Goal: Check status: Check status

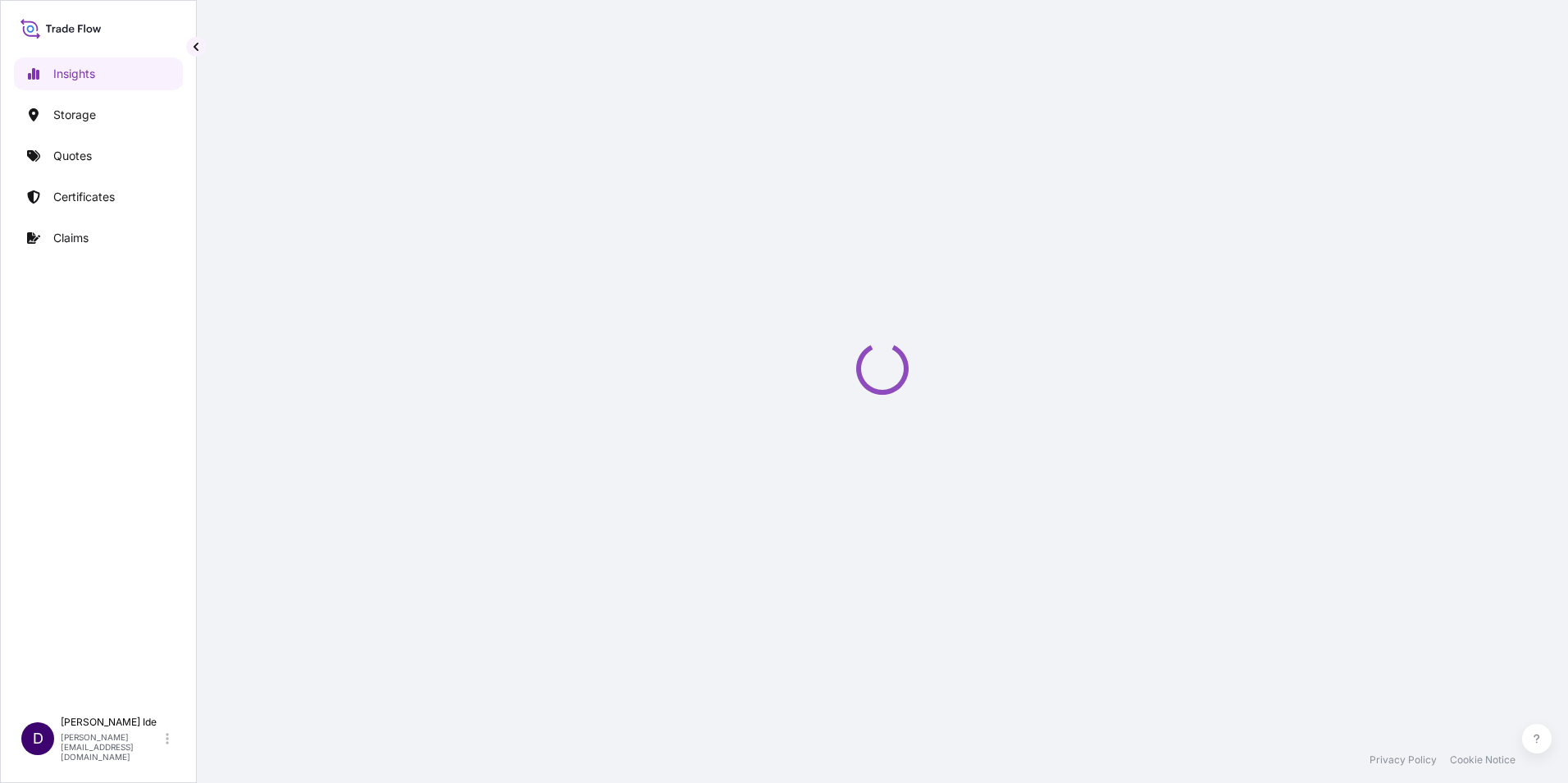
select select "2025"
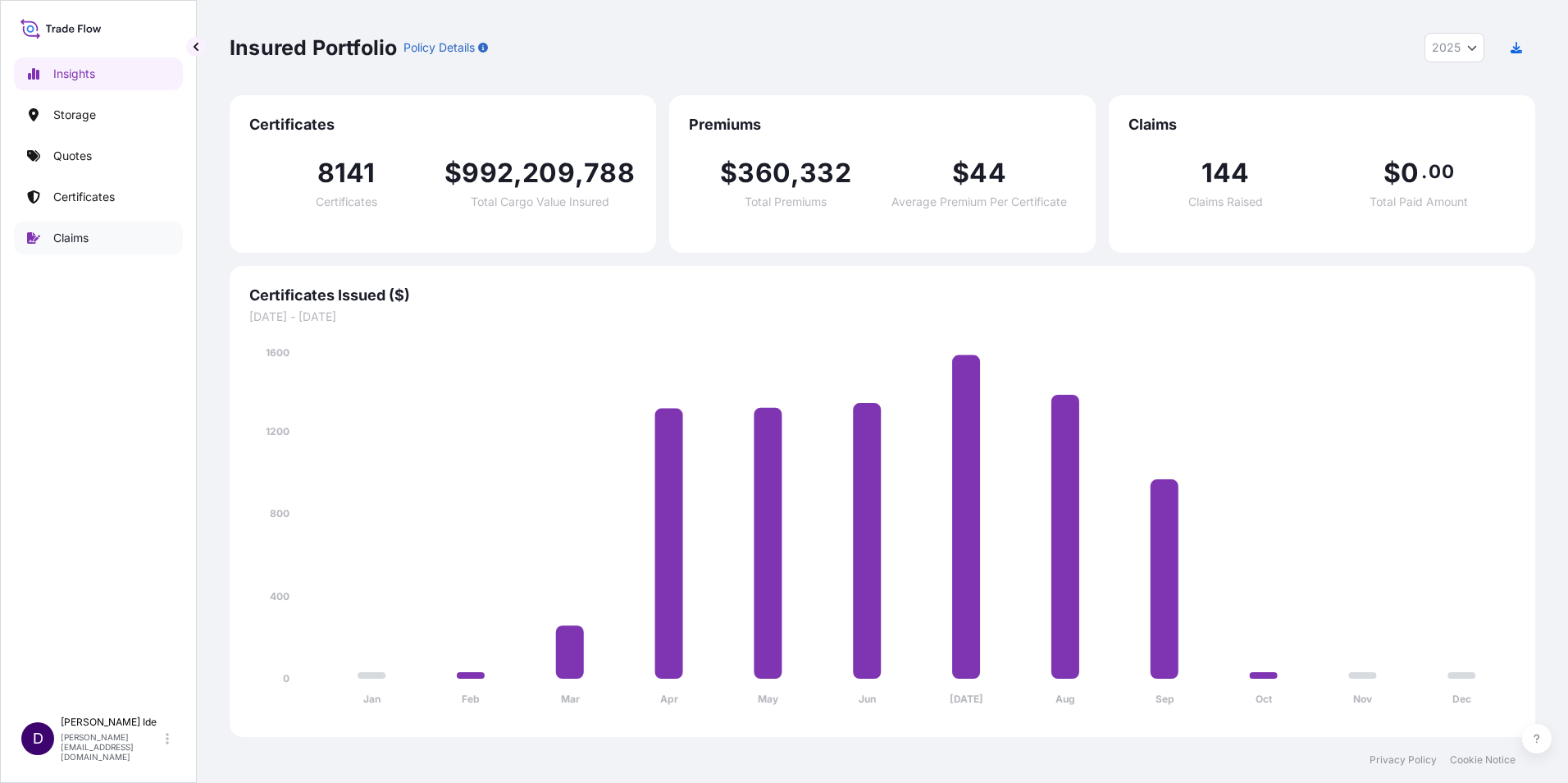
click at [75, 232] on p "Claims" at bounding box center [71, 238] width 36 height 16
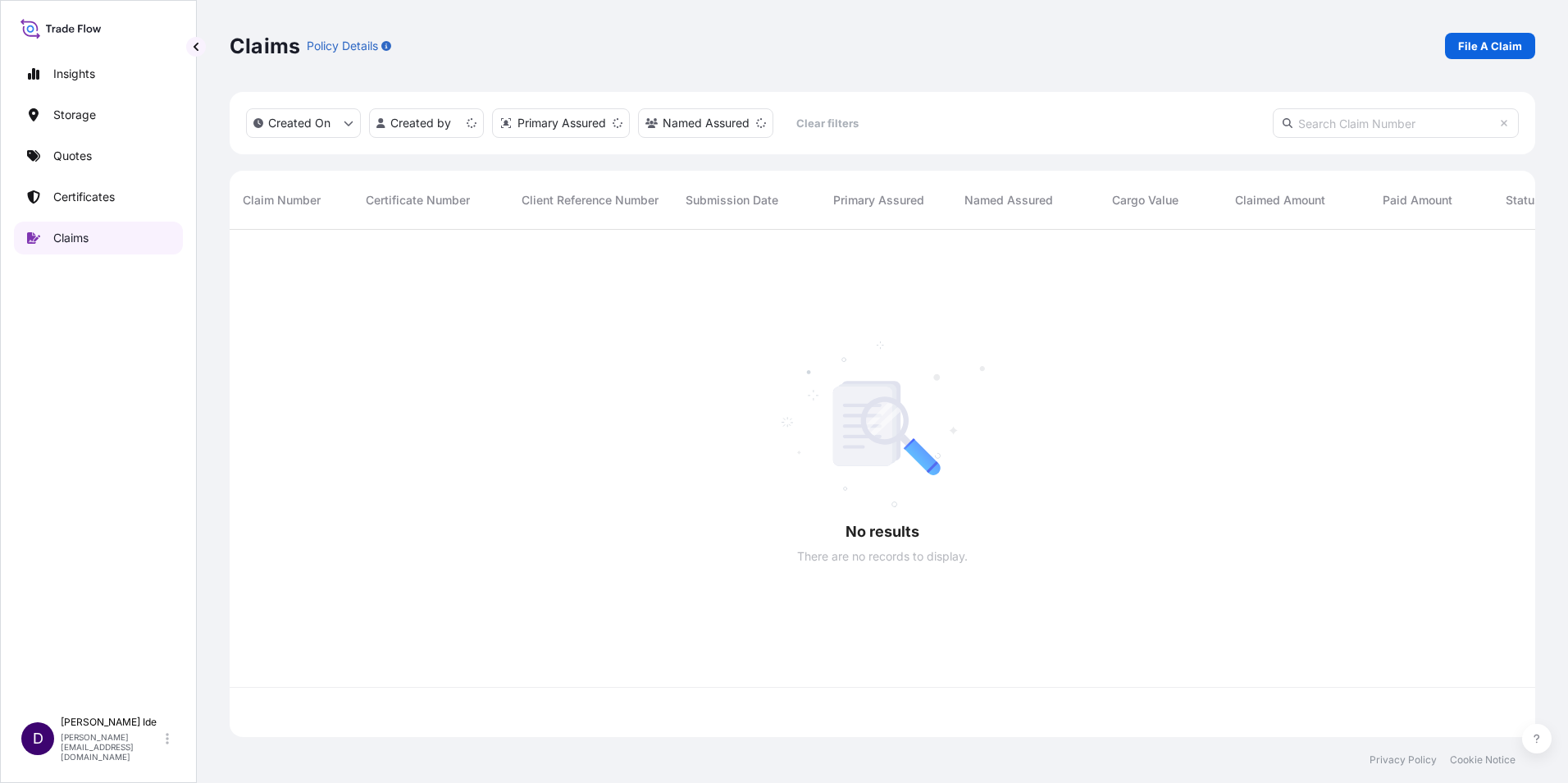
scroll to position [504, 1294]
click at [1499, 42] on p "File A Claim" at bounding box center [1490, 45] width 64 height 16
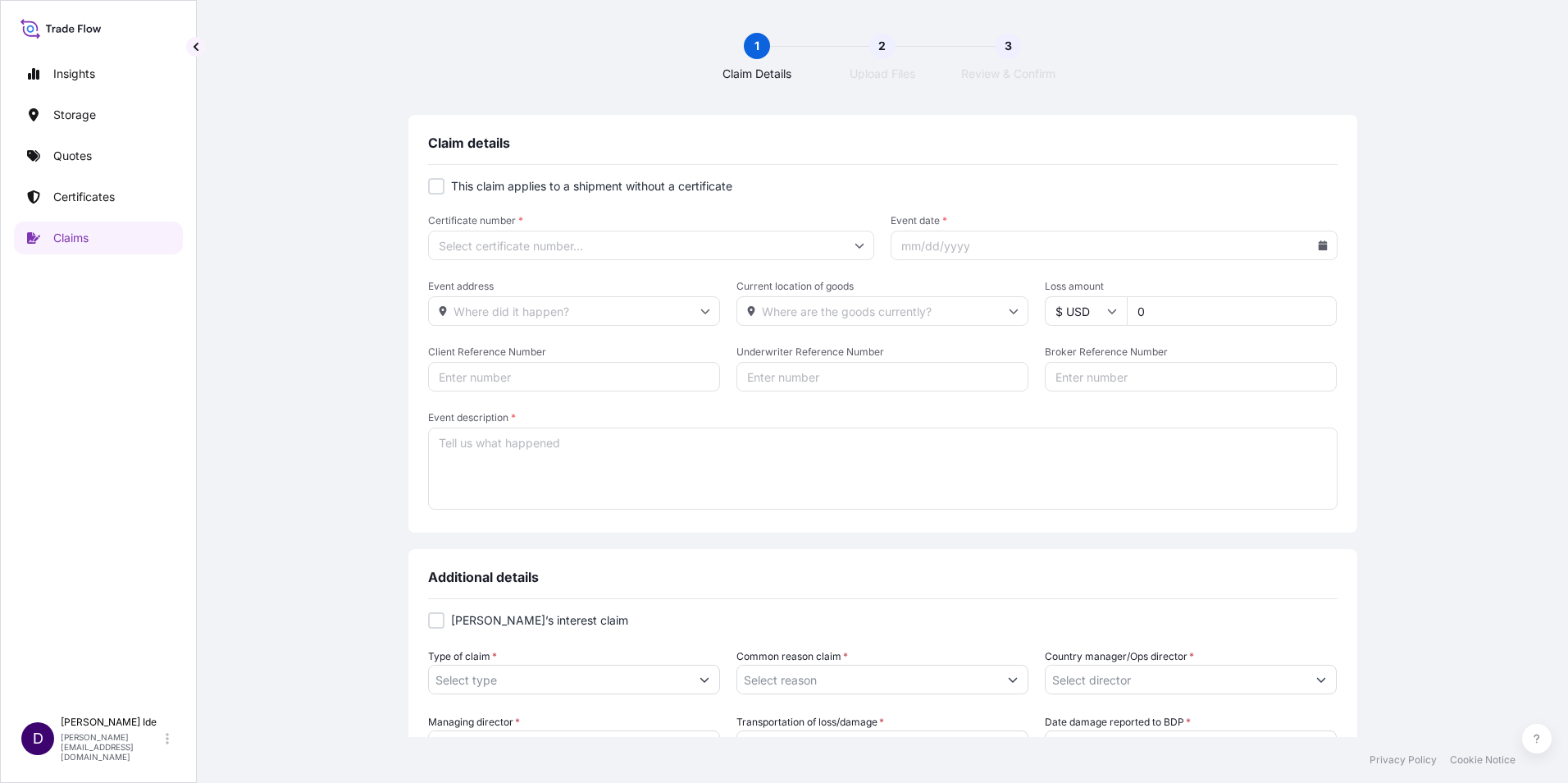
click at [434, 185] on div at bounding box center [435, 186] width 16 height 16
checkbox input "true"
click at [855, 245] on icon at bounding box center [860, 245] width 9 height 9
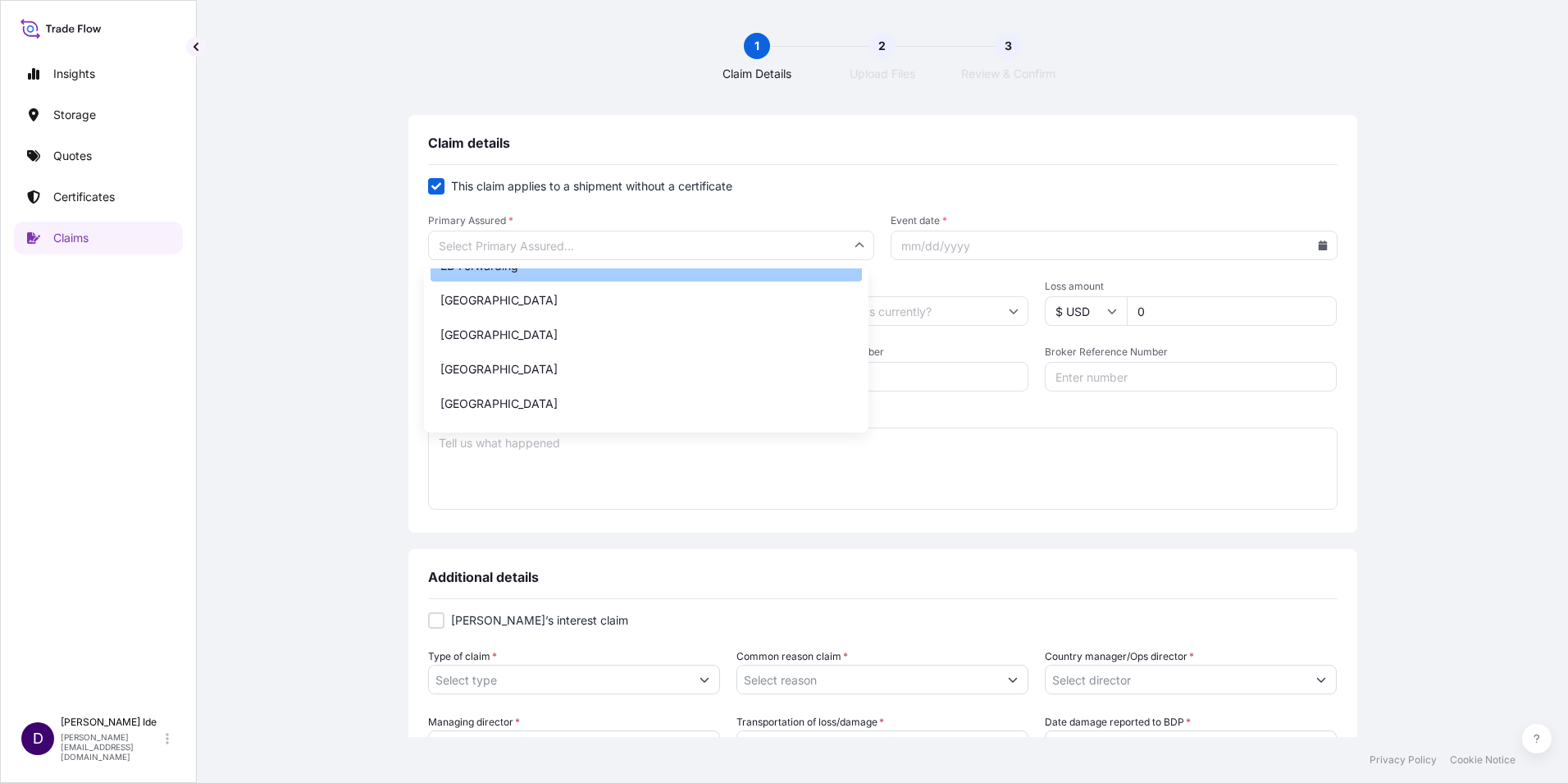
scroll to position [985, 0]
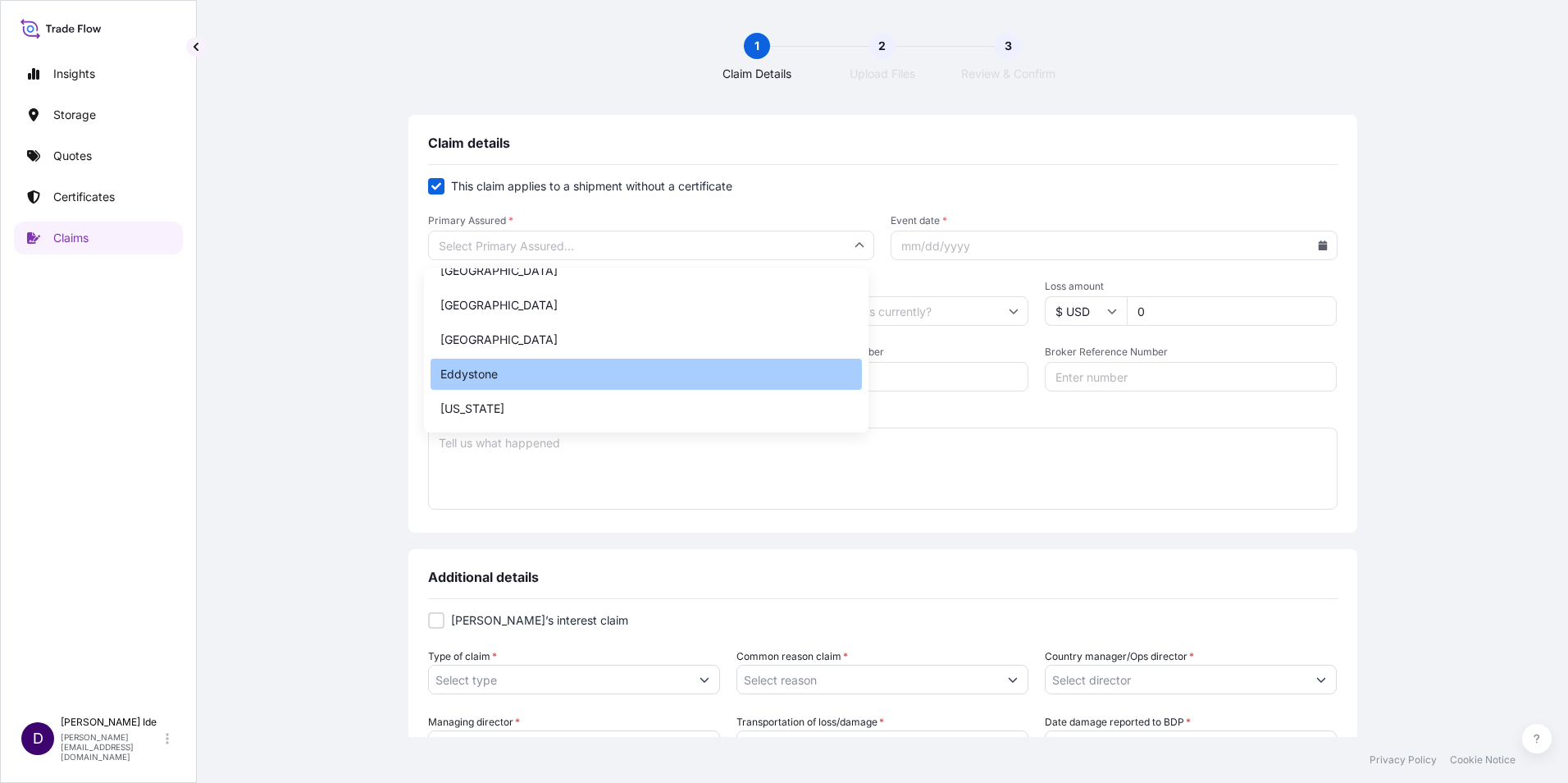
click at [503, 370] on div "Eddystone" at bounding box center [647, 374] width 432 height 31
type input "Eddystone"
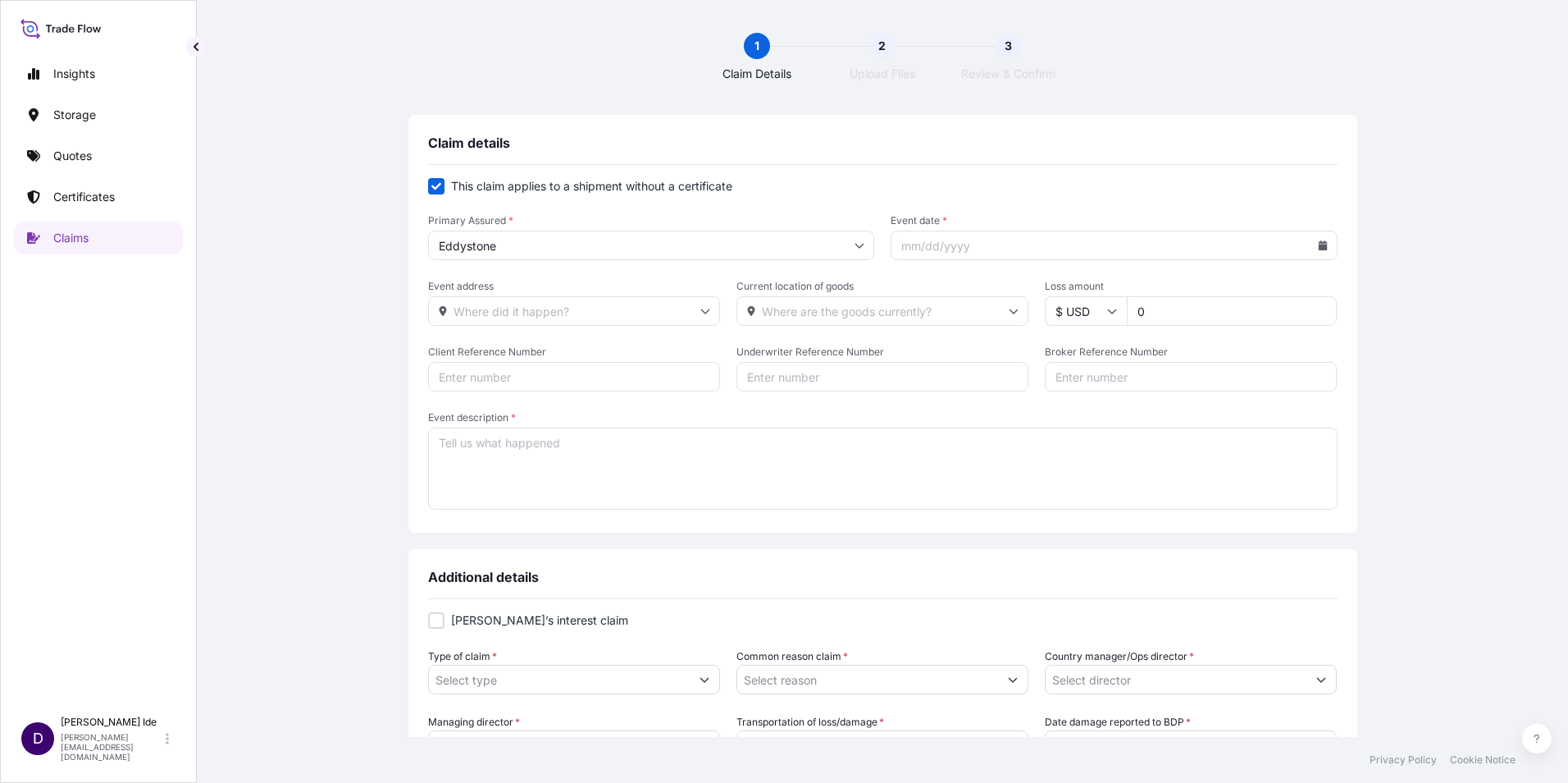
click at [1318, 248] on icon at bounding box center [1323, 245] width 9 height 9
click at [1252, 290] on icon at bounding box center [1250, 293] width 5 height 9
click at [1249, 290] on icon at bounding box center [1251, 292] width 7 height 9
click at [1105, 358] on button "1" at bounding box center [1109, 361] width 26 height 26
type input "[DATE]"
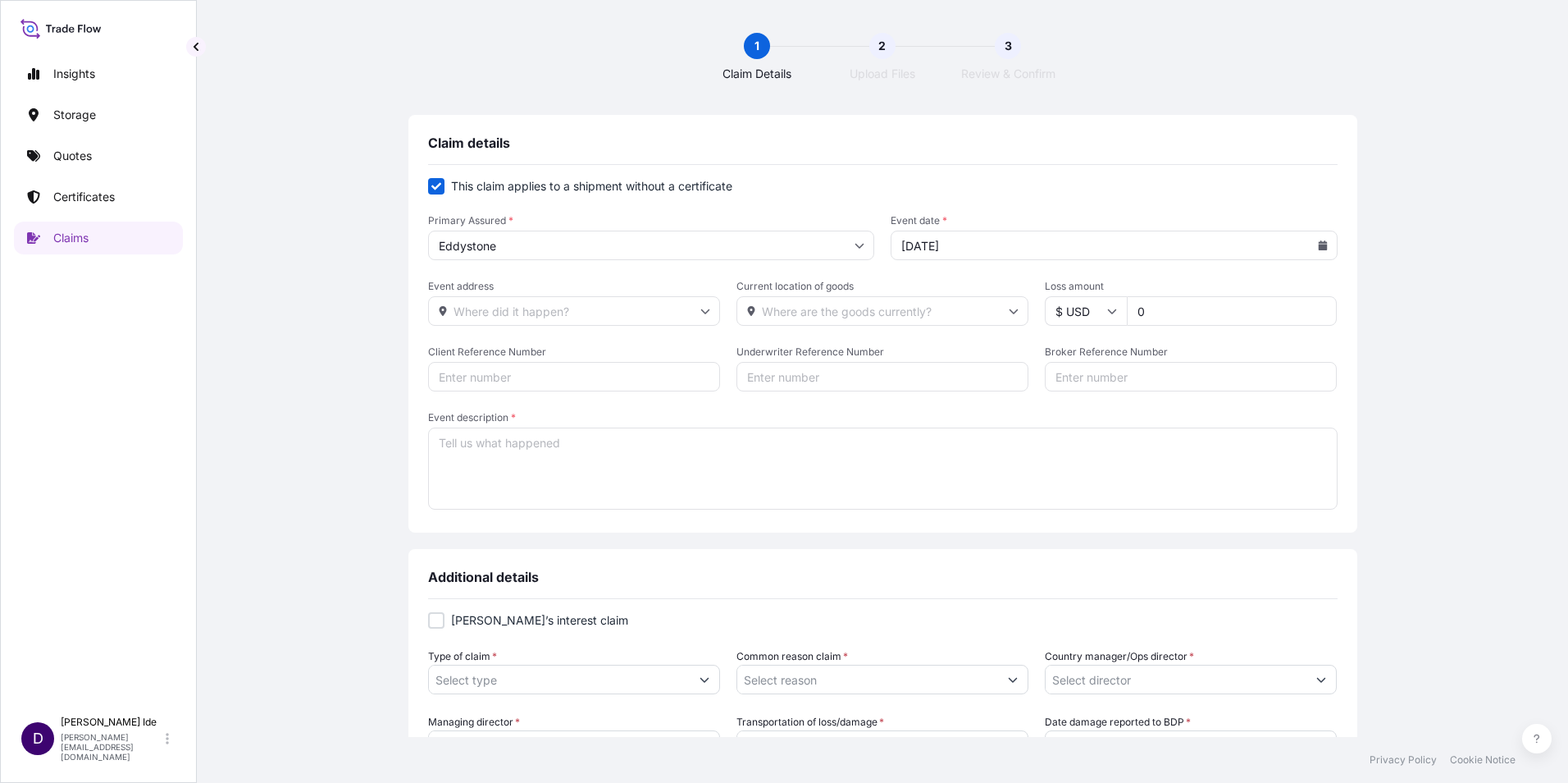
drag, startPoint x: 1156, startPoint y: 316, endPoint x: 1063, endPoint y: 315, distance: 93.0
click at [1063, 315] on div "$ USD 0" at bounding box center [1191, 311] width 292 height 29
type input "62660.76"
click at [481, 454] on textarea "Event description *" at bounding box center [882, 468] width 909 height 82
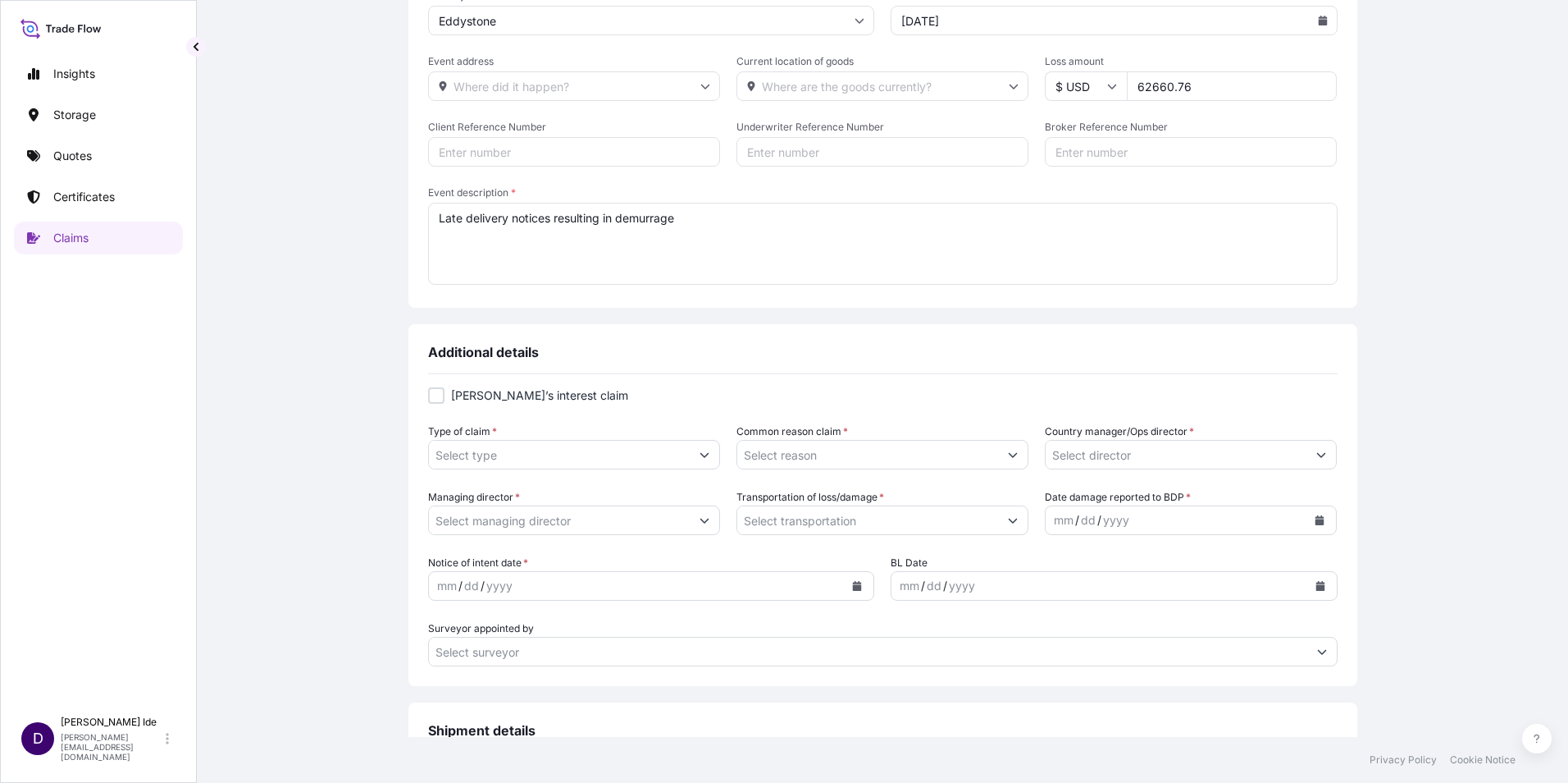
scroll to position [246, 0]
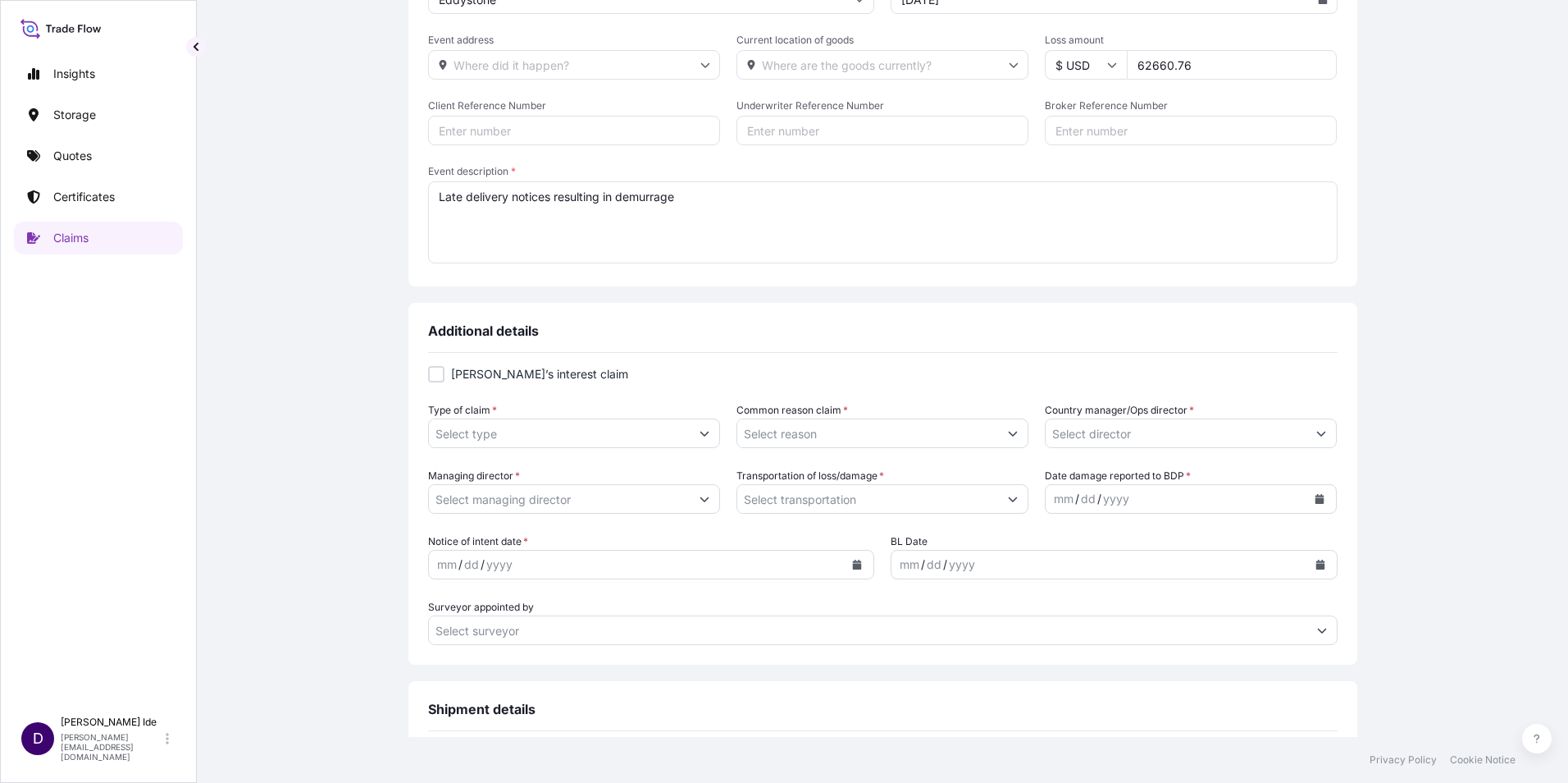
type textarea "Late delivery notices resulting in demurrage"
click at [701, 435] on icon "Show suggestions" at bounding box center [706, 434] width 9 height 5
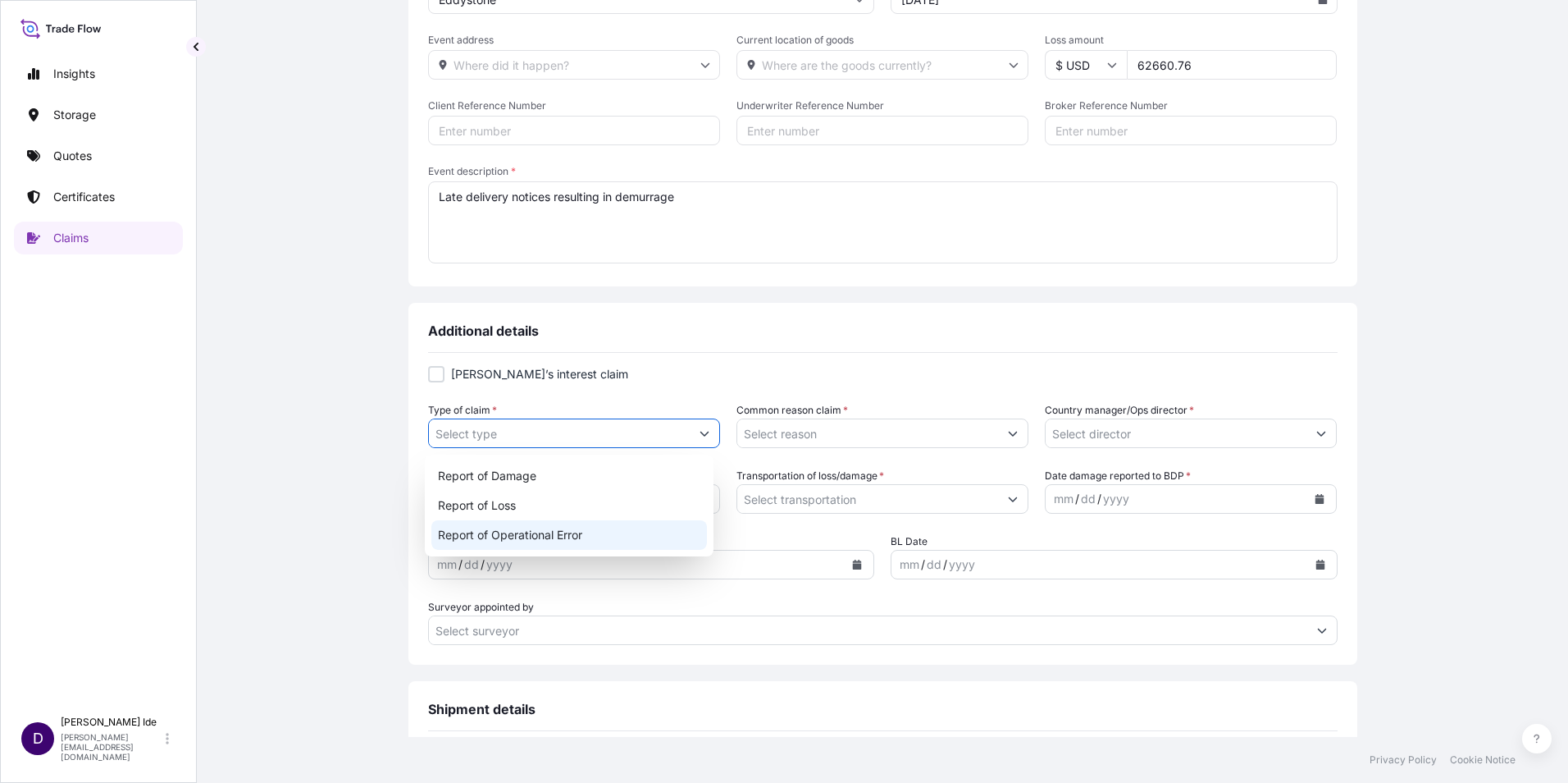
click at [575, 534] on div "Report of Operational Error" at bounding box center [570, 534] width 277 height 29
type input "Report of Operational Error"
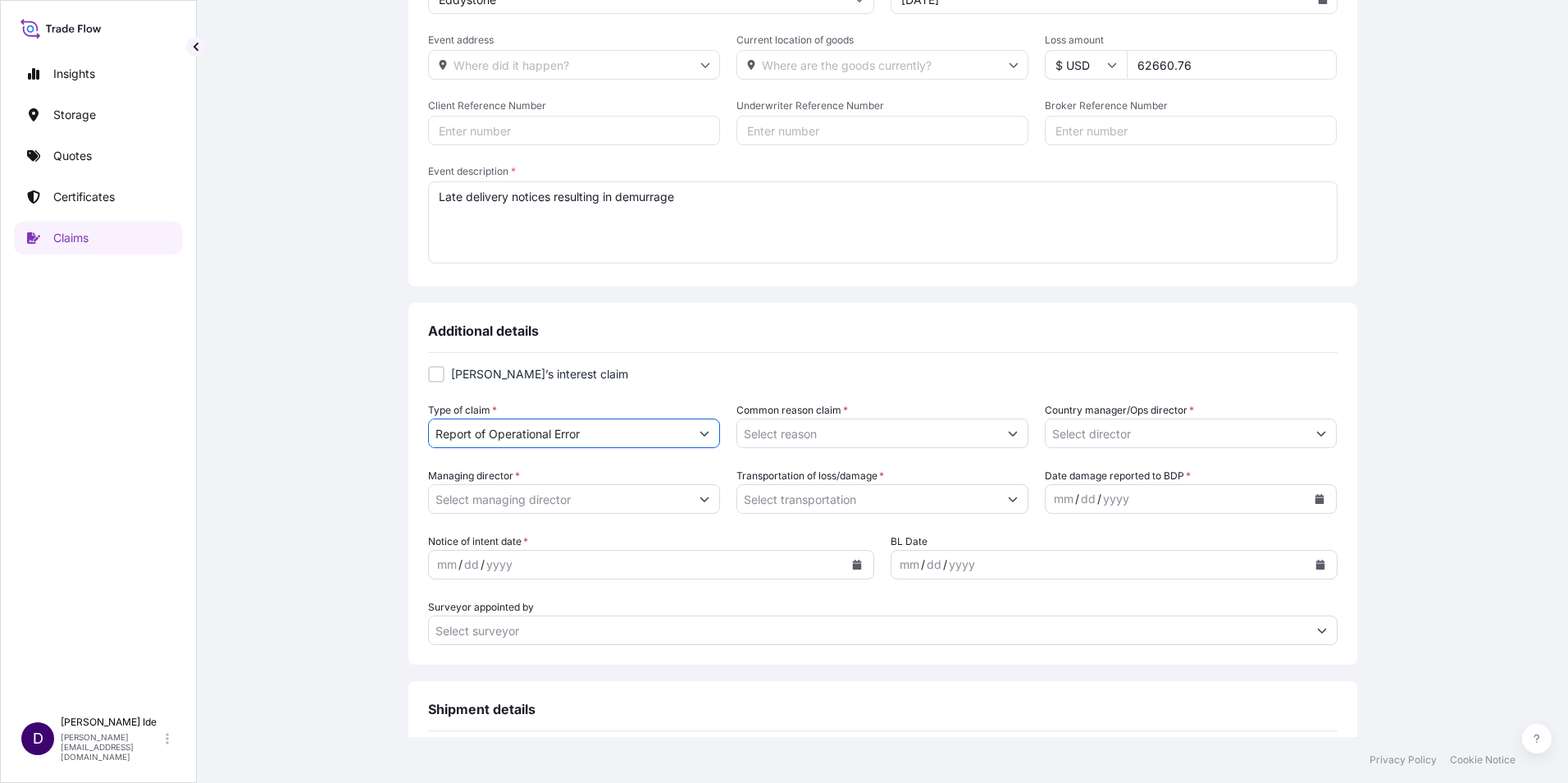
click at [1012, 437] on button "Show suggestions" at bounding box center [1012, 433] width 29 height 29
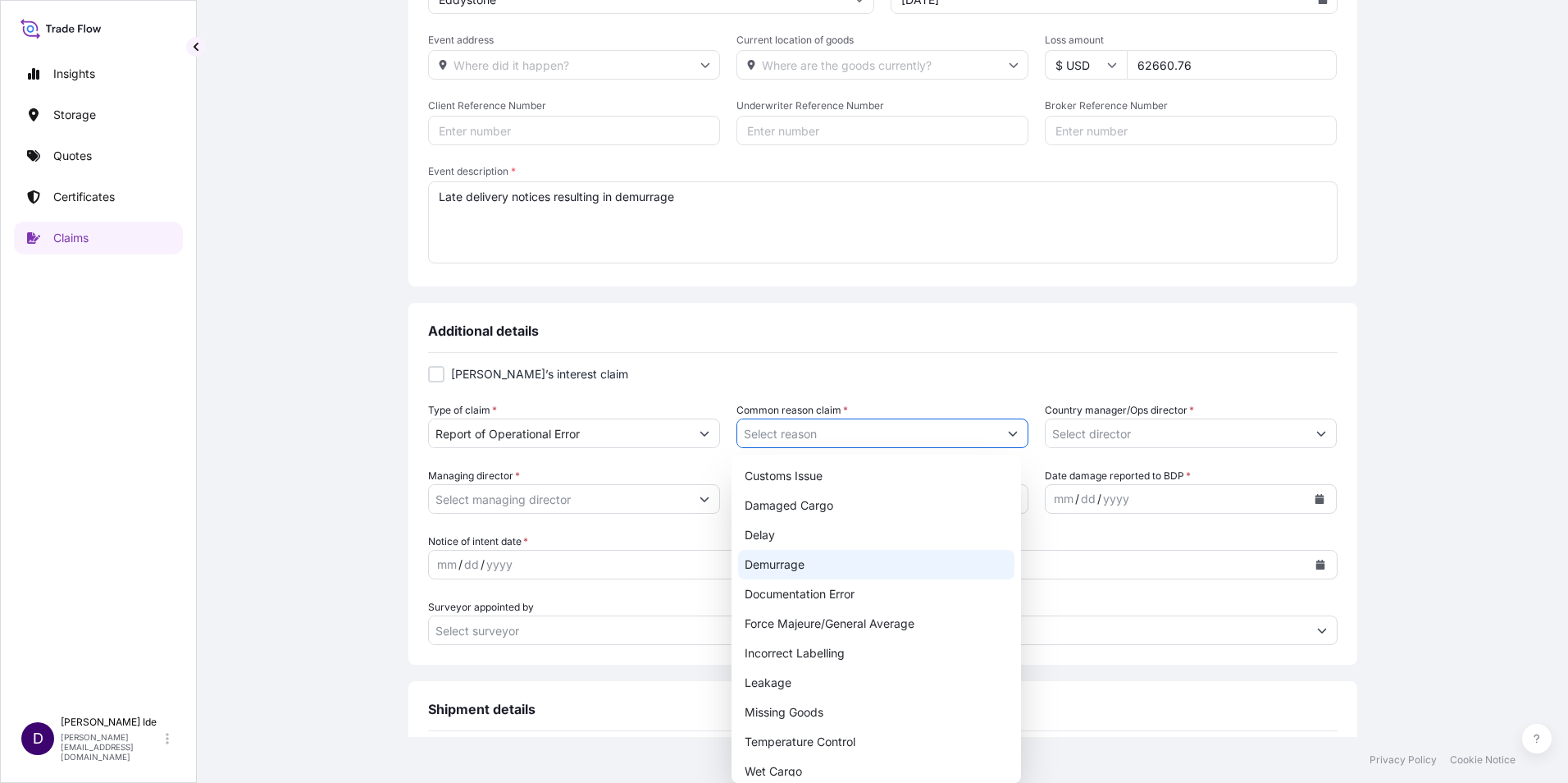
click at [808, 558] on div "Demurrage" at bounding box center [876, 564] width 277 height 29
type input "Demurrage"
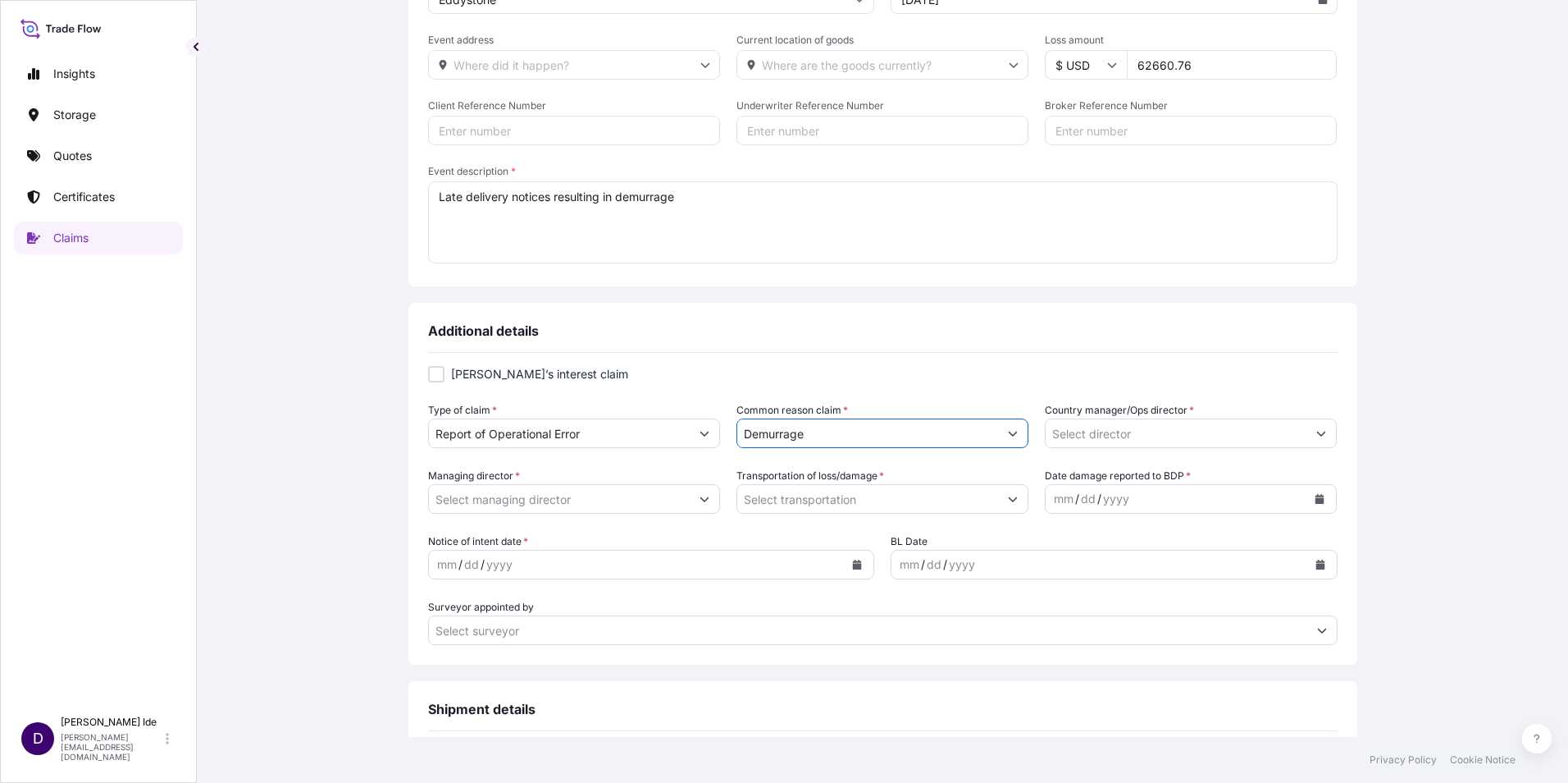
click at [1317, 434] on icon "Show suggestions" at bounding box center [1322, 434] width 9 height 5
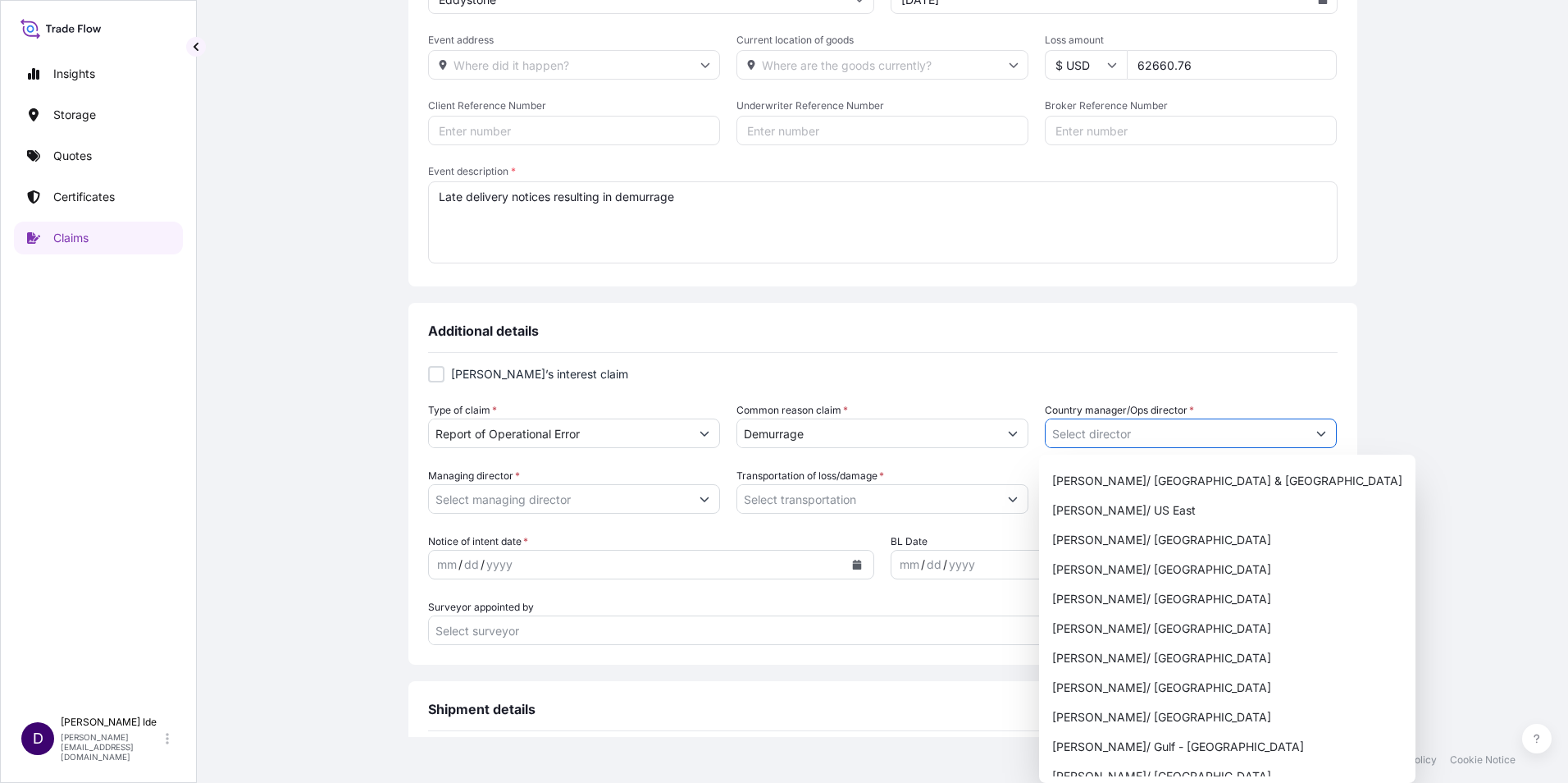
scroll to position [656, 0]
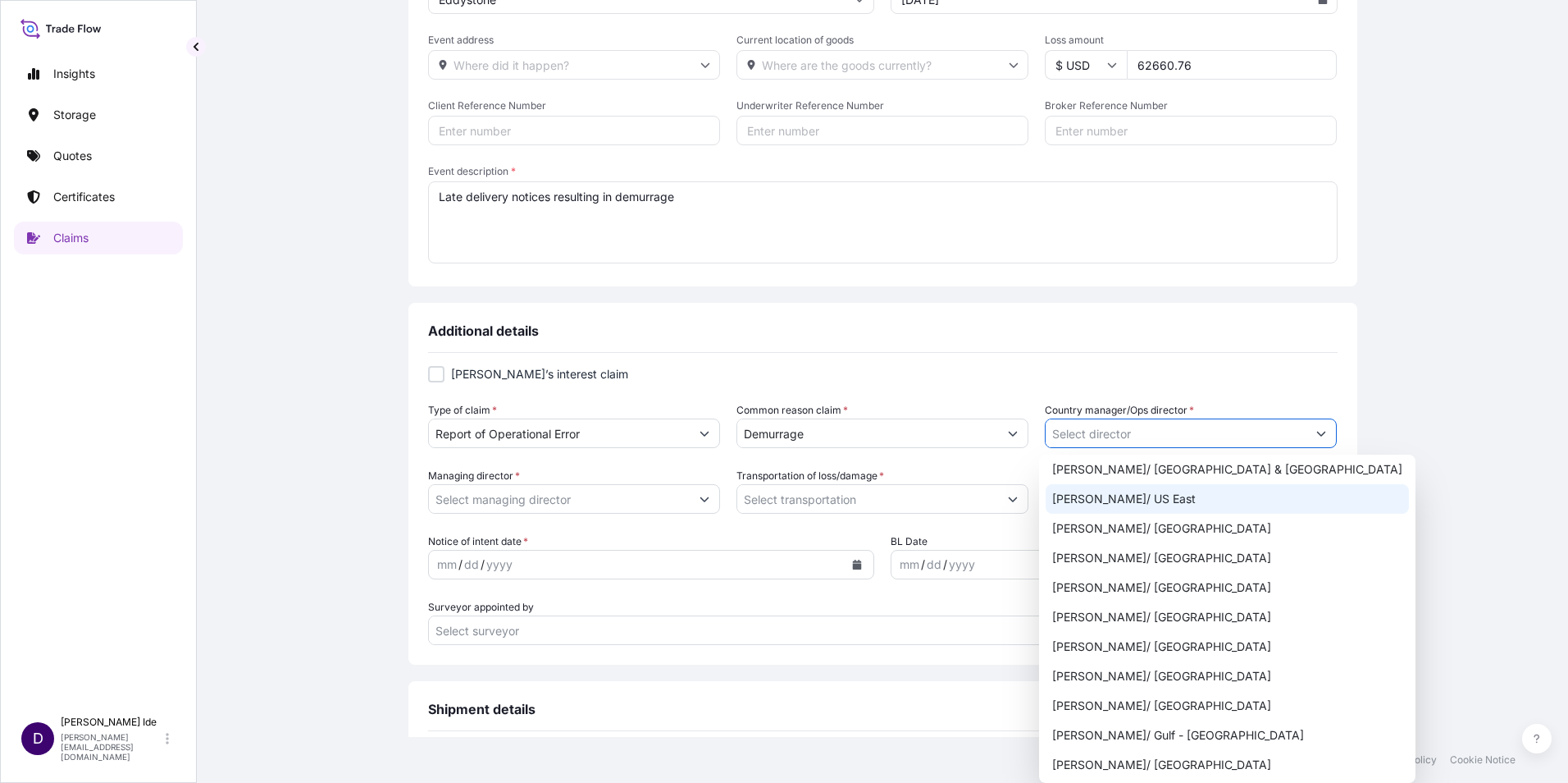
click at [1121, 499] on div "[PERSON_NAME]/ US East" at bounding box center [1227, 499] width 363 height 29
type input "[PERSON_NAME]/ US East"
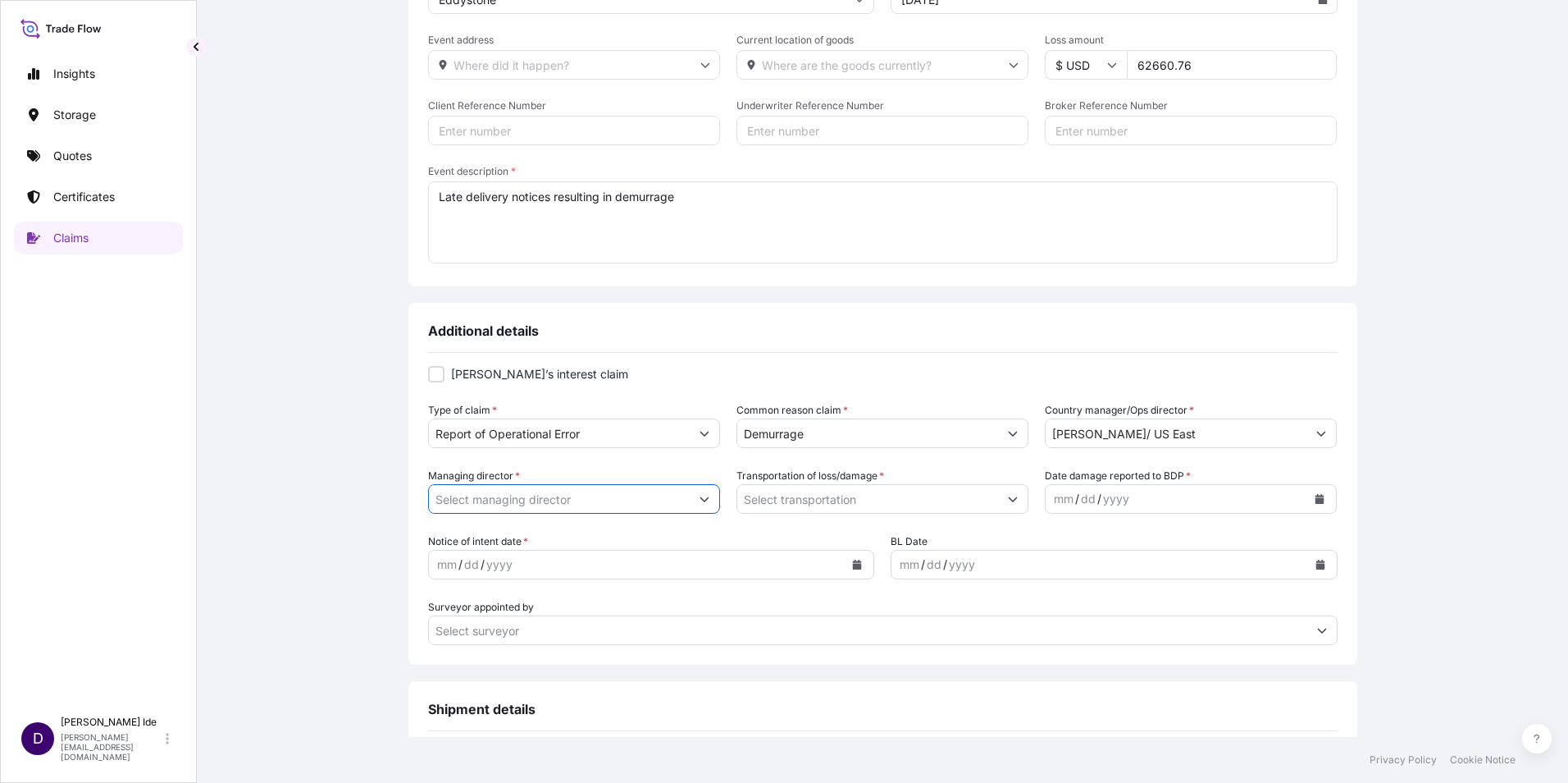
click at [537, 500] on input "Managing director *" at bounding box center [559, 499] width 261 height 29
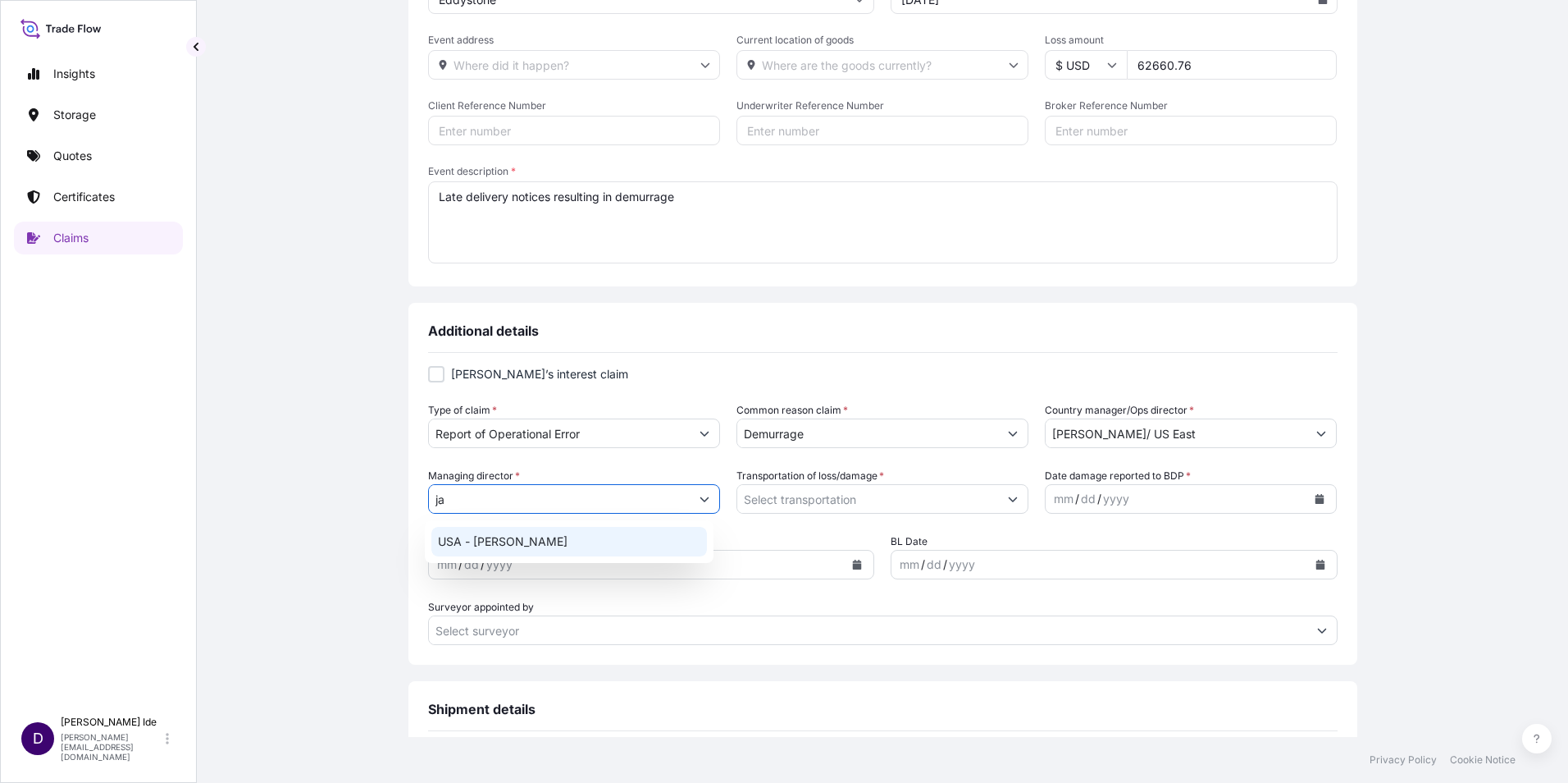
click at [525, 531] on div "USA - [PERSON_NAME]" at bounding box center [570, 541] width 277 height 29
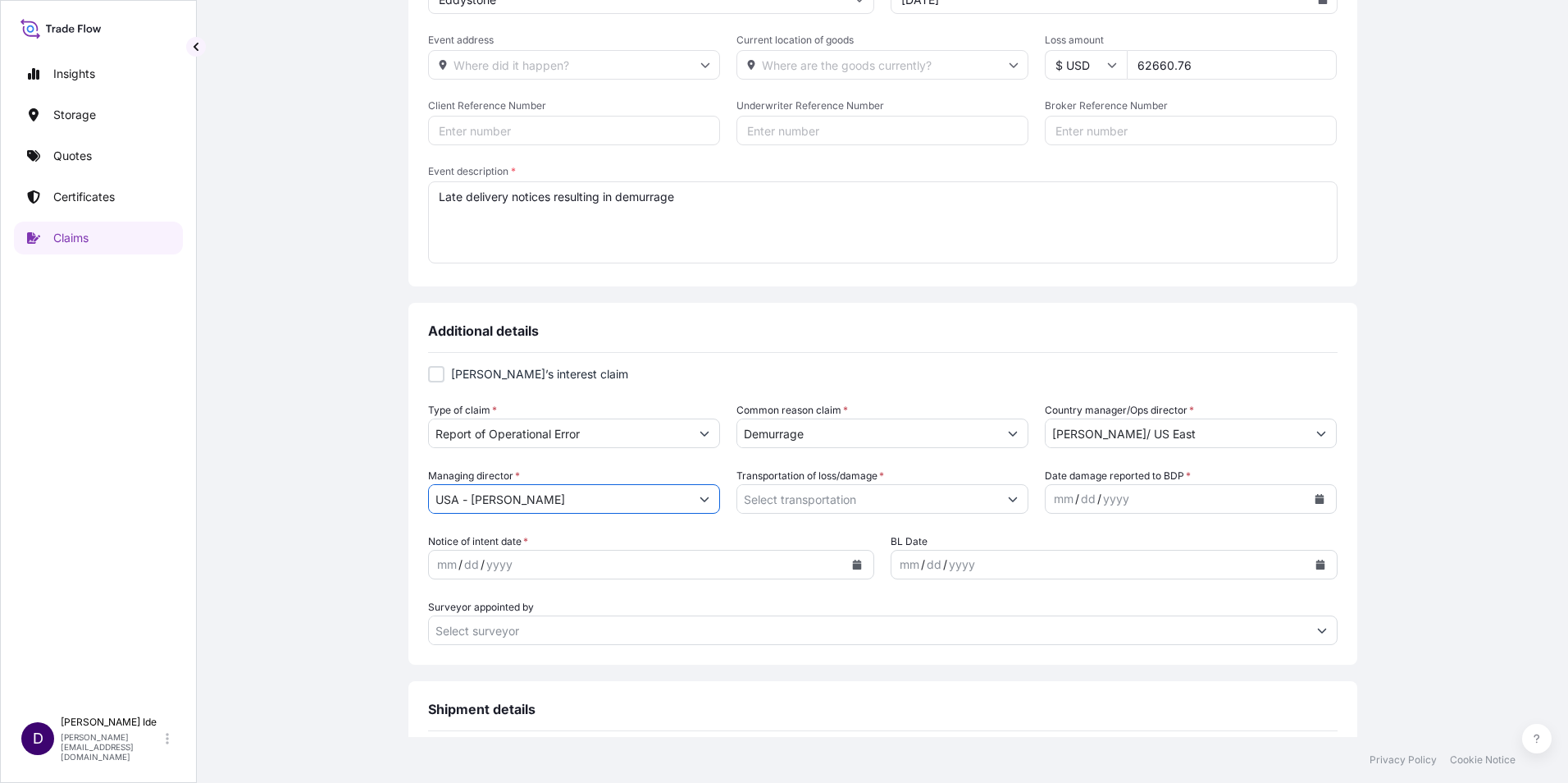
type input "USA - [PERSON_NAME]"
click at [1010, 501] on icon "Show suggestions" at bounding box center [1012, 499] width 9 height 9
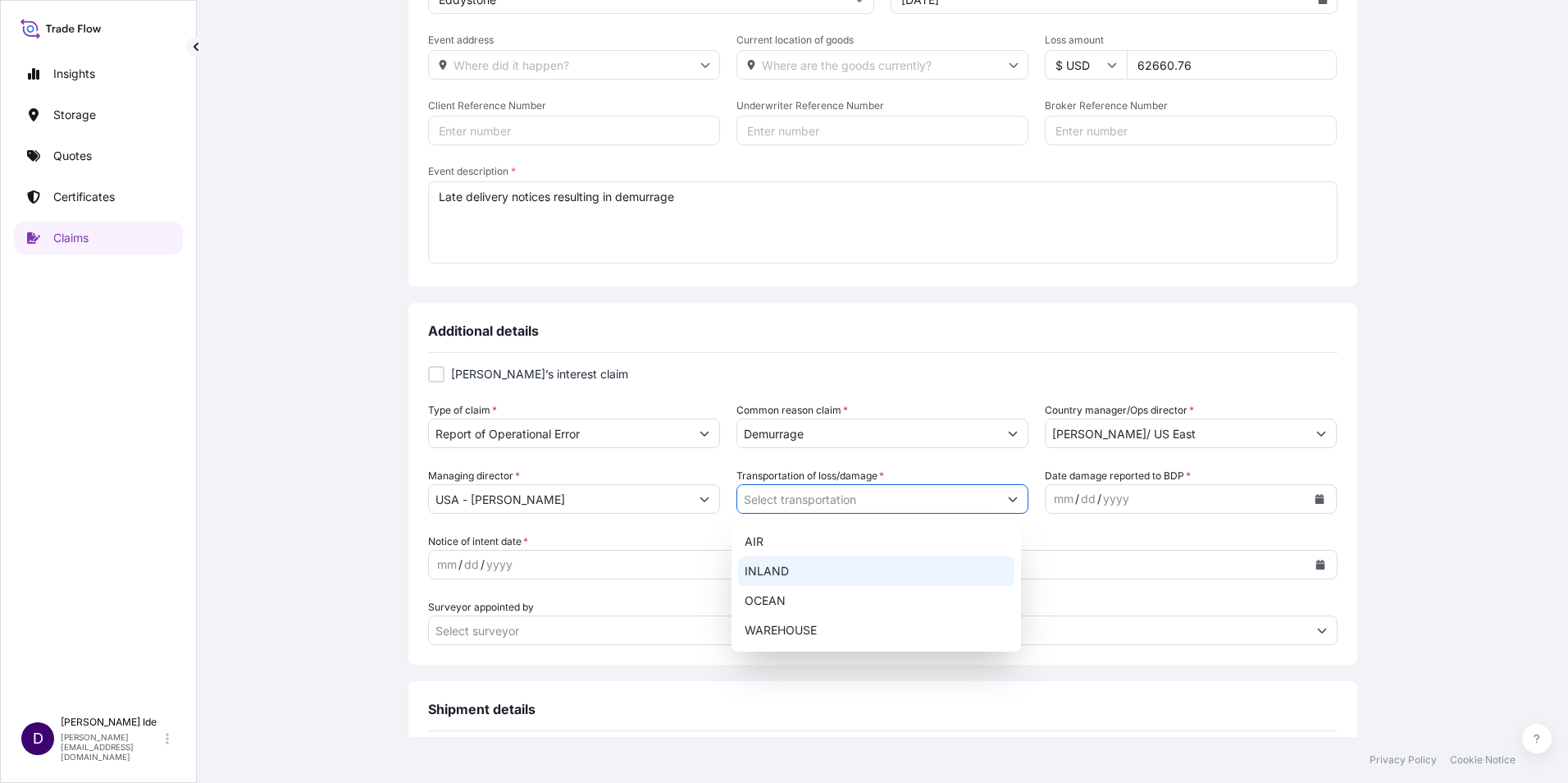
click at [786, 577] on div "INLAND" at bounding box center [876, 571] width 277 height 29
type input "INLAND"
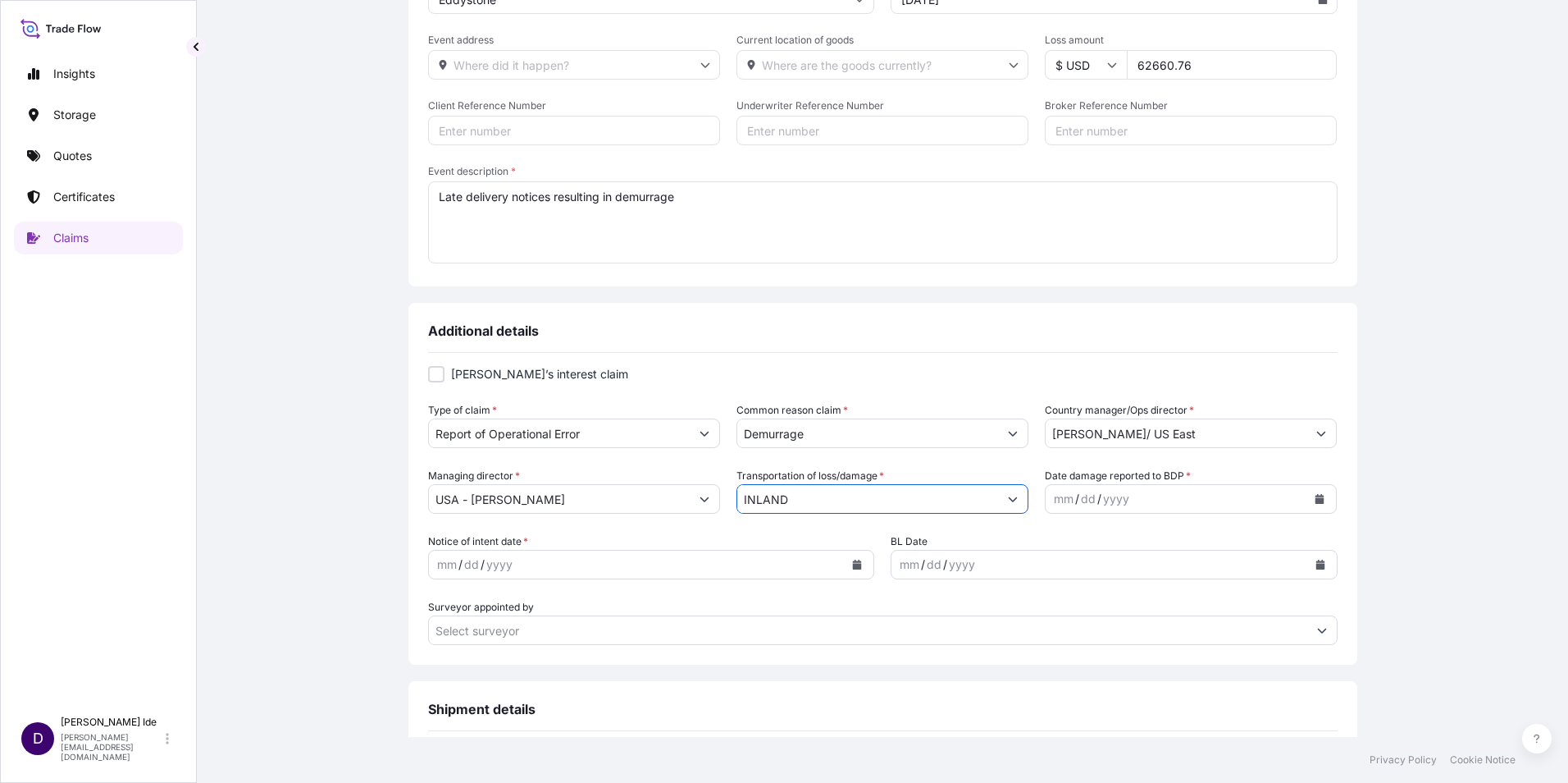
click at [1315, 496] on icon "Calendar" at bounding box center [1319, 499] width 9 height 9
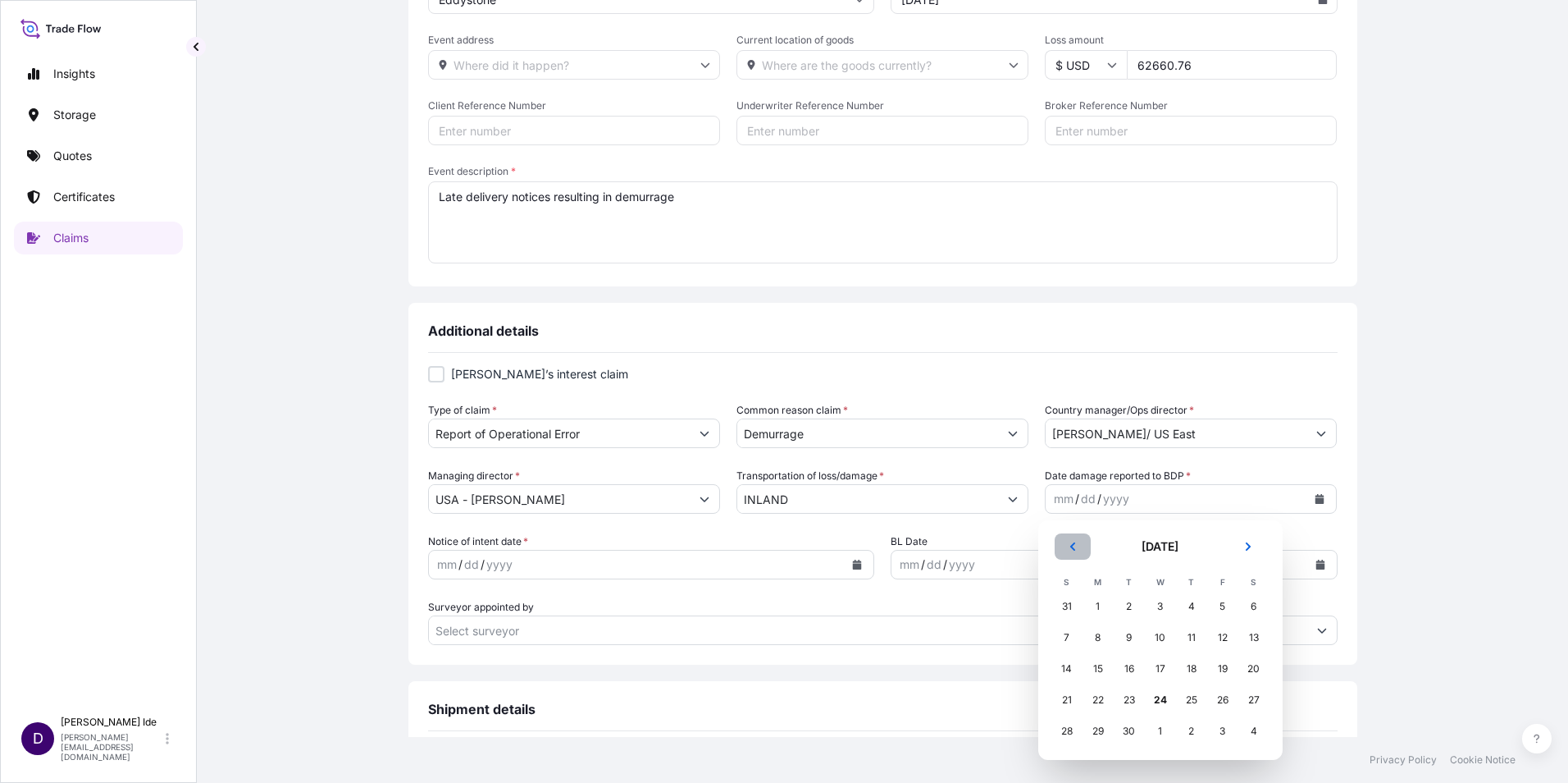
click at [1073, 545] on icon "Previous" at bounding box center [1073, 546] width 5 height 8
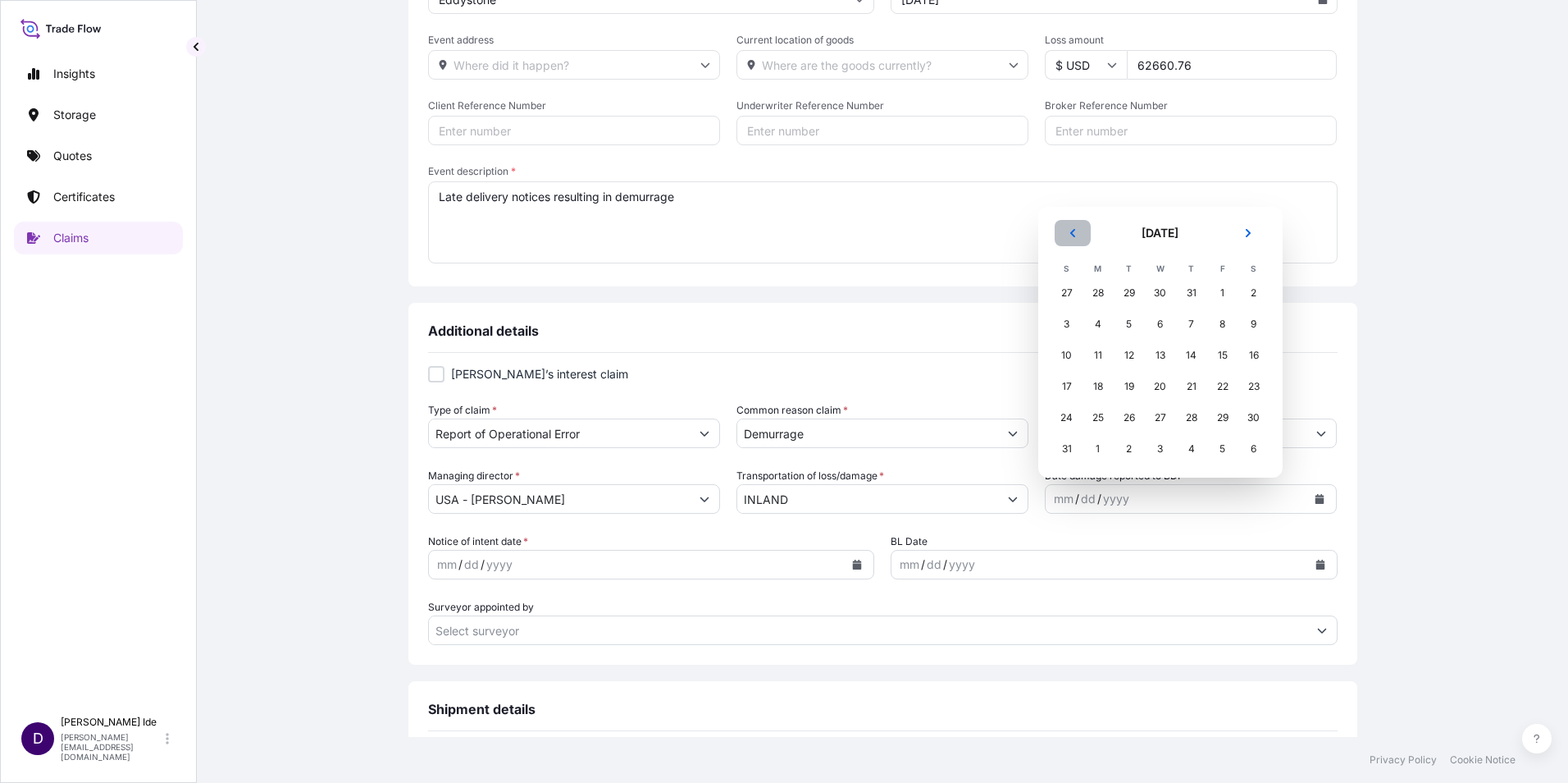
click at [1068, 235] on icon "Previous" at bounding box center [1073, 233] width 9 height 9
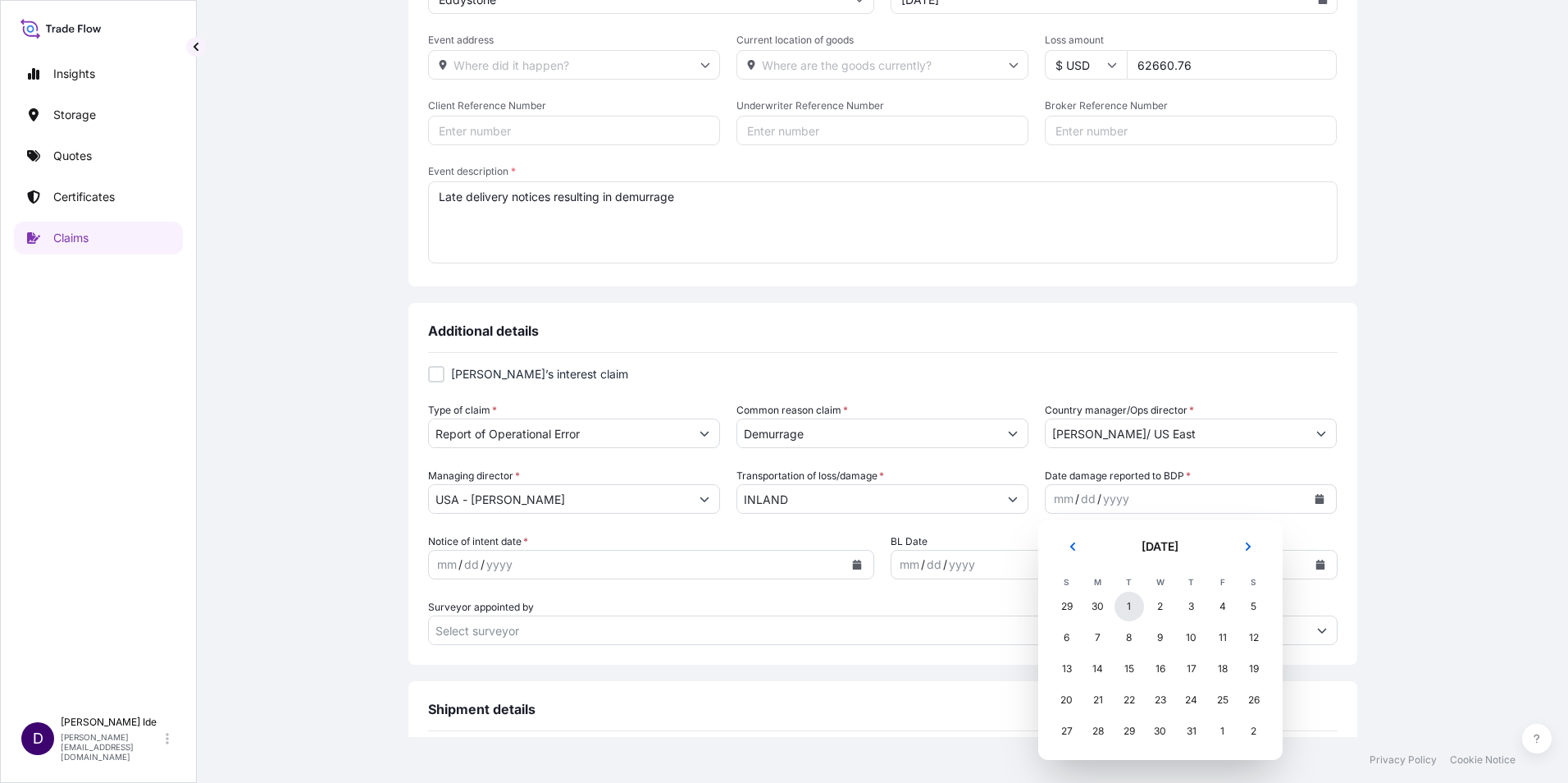
click at [1127, 605] on div "1" at bounding box center [1129, 606] width 29 height 29
click at [856, 564] on icon "Calendar" at bounding box center [857, 564] width 9 height 9
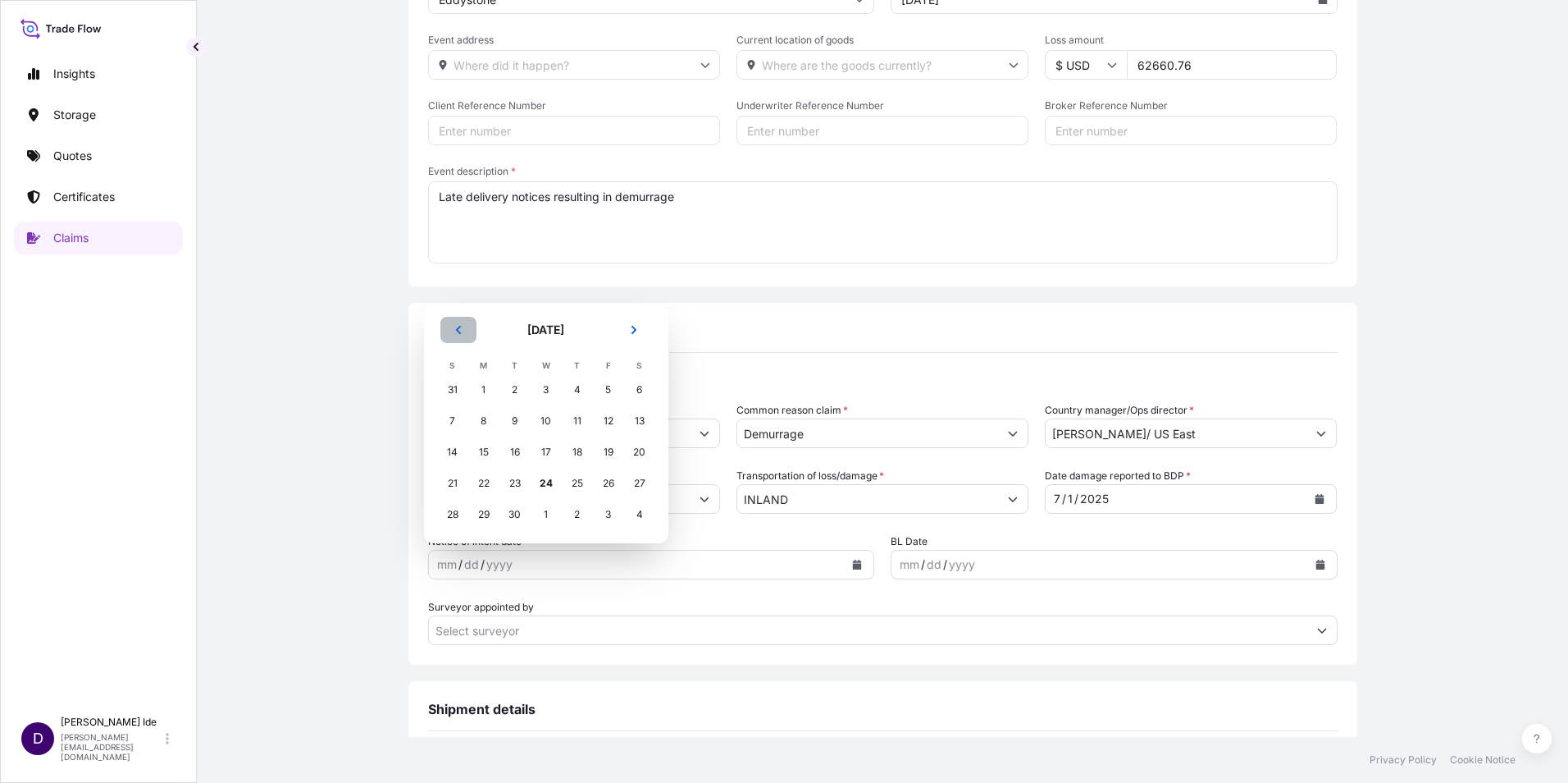
click at [459, 330] on icon "Previous" at bounding box center [458, 330] width 9 height 9
click at [460, 300] on icon "Previous" at bounding box center [458, 299] width 9 height 9
click at [512, 384] on div "1" at bounding box center [514, 390] width 29 height 29
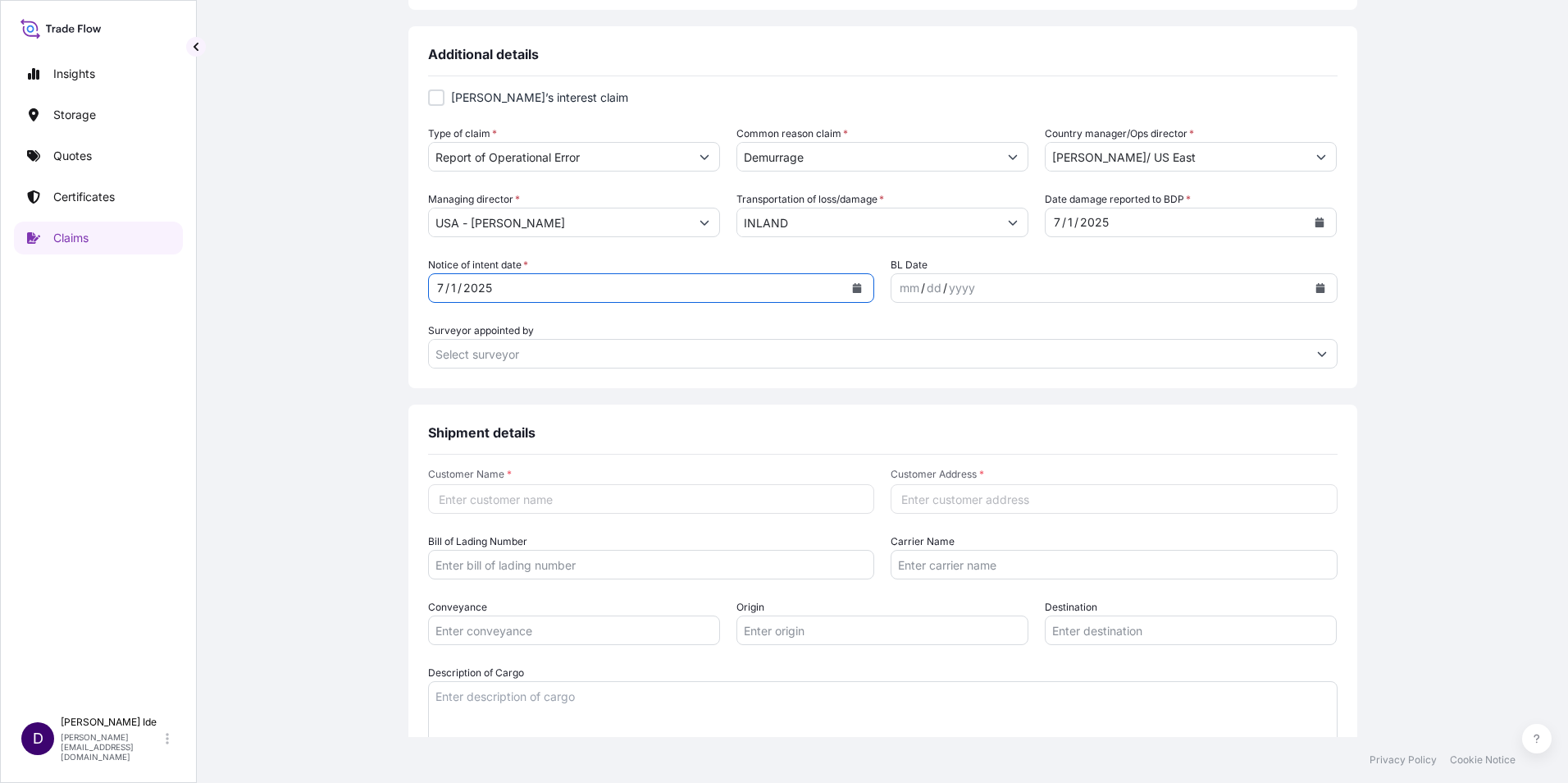
scroll to position [575, 0]
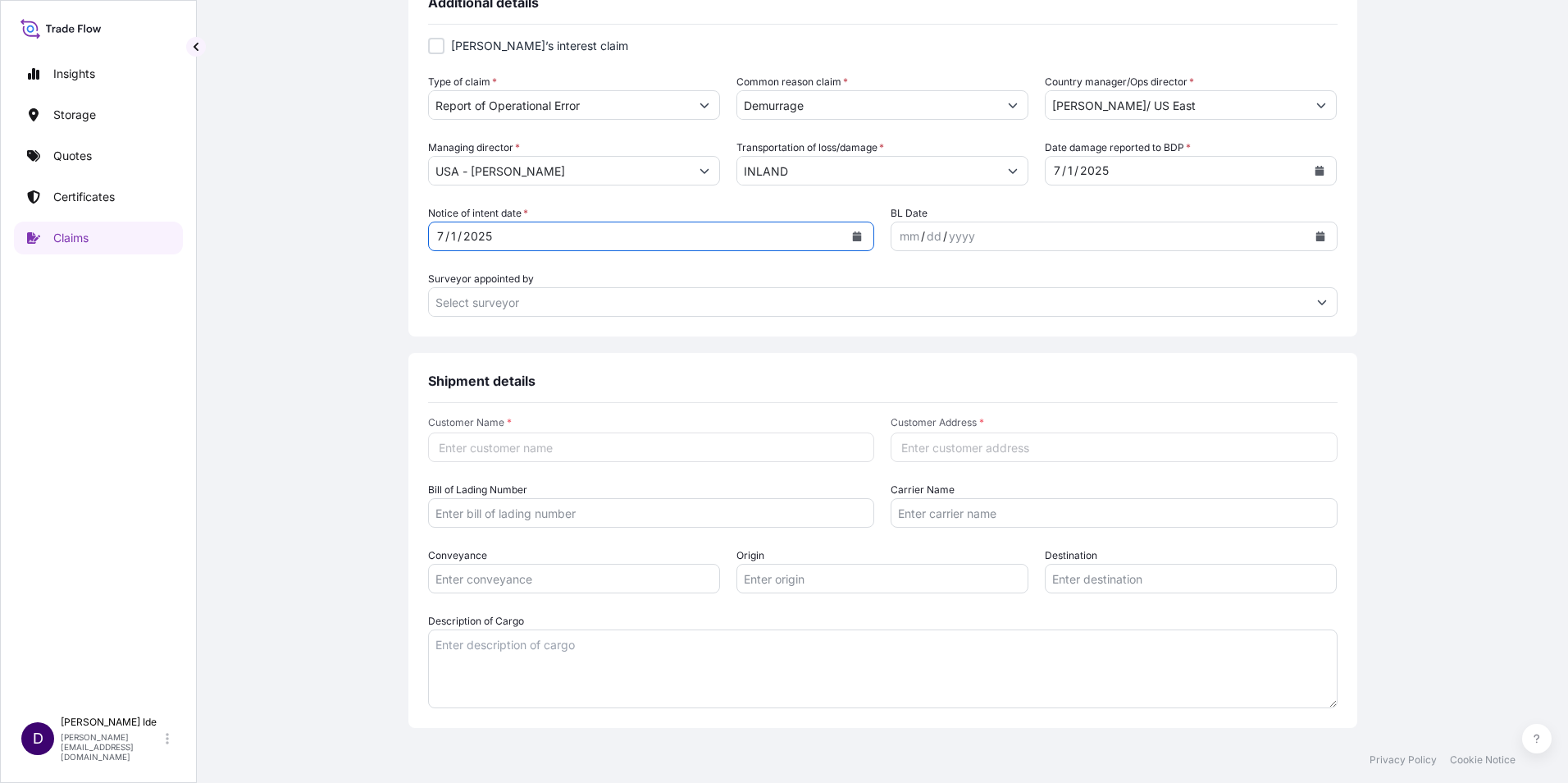
click at [452, 447] on input "Customer Name *" at bounding box center [651, 447] width 447 height 29
type input "Lanxess"
click at [936, 453] on input "Customer Address *" at bounding box center [1114, 447] width 447 height 29
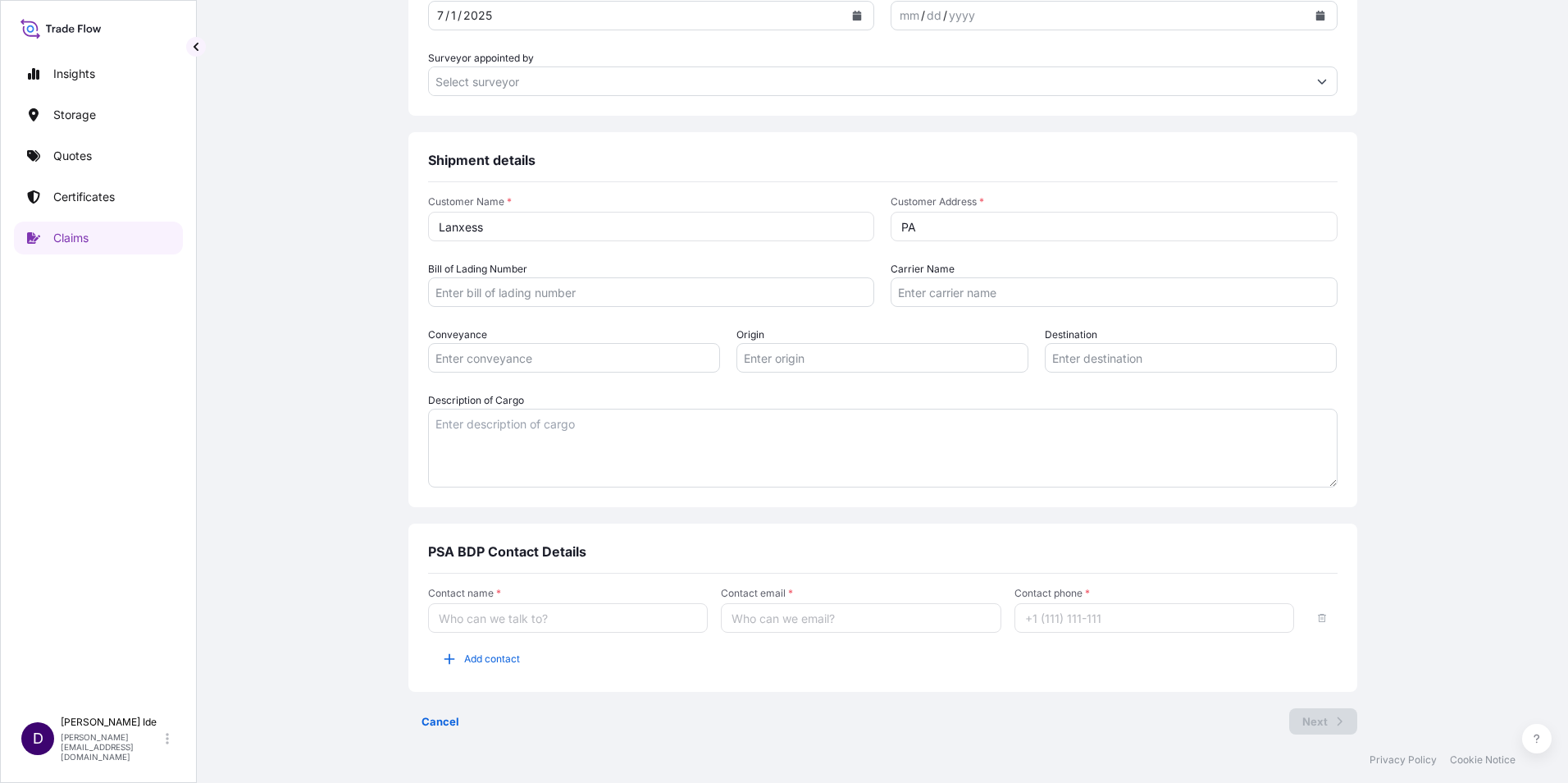
scroll to position [806, 0]
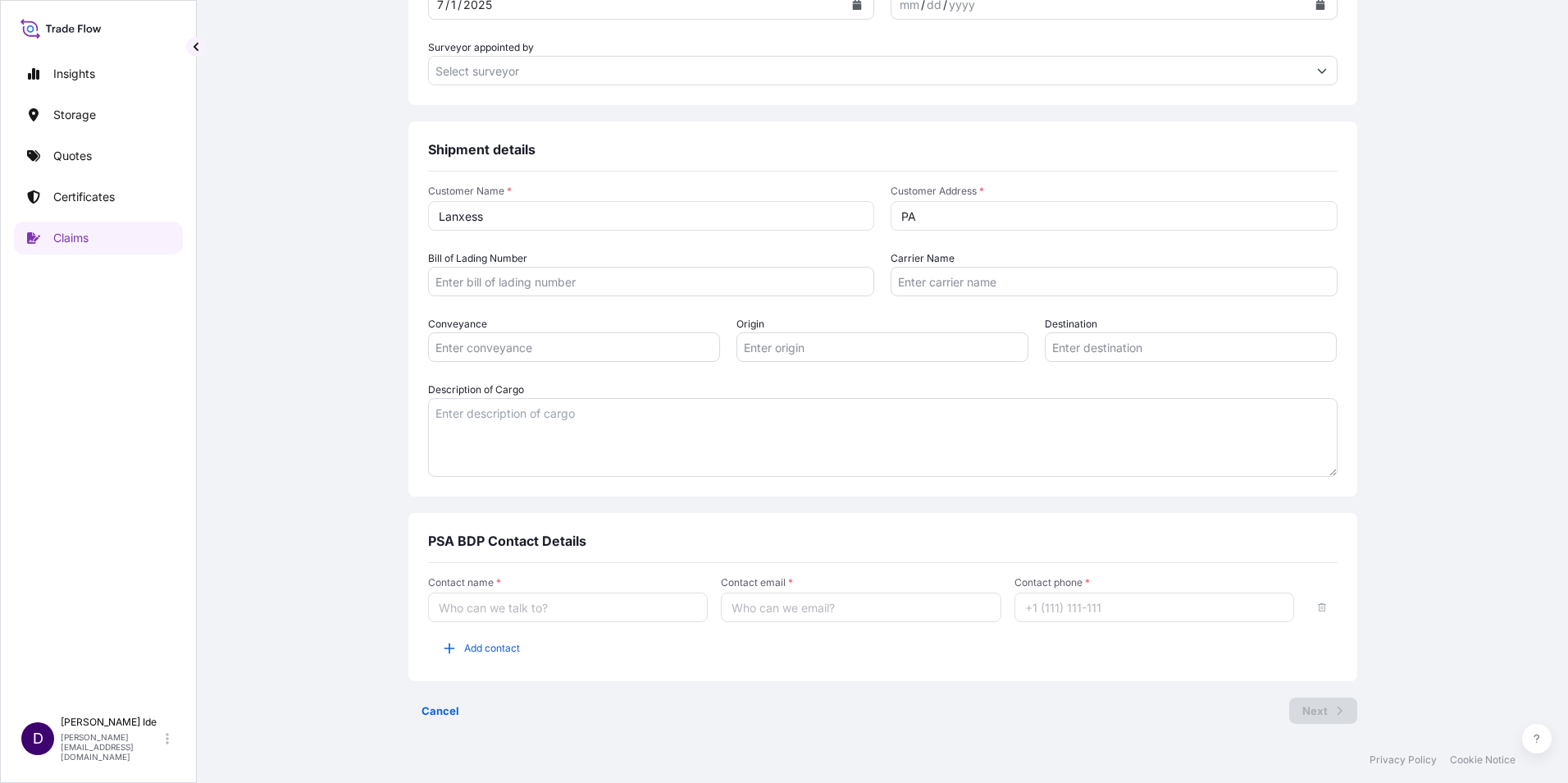
type input "PA"
click at [475, 610] on input "Contact name *" at bounding box center [568, 606] width 281 height 29
type input "[PERSON_NAME]"
type input "[PERSON_NAME][EMAIL_ADDRESS][DOMAIN_NAME]"
type input "12156298934"
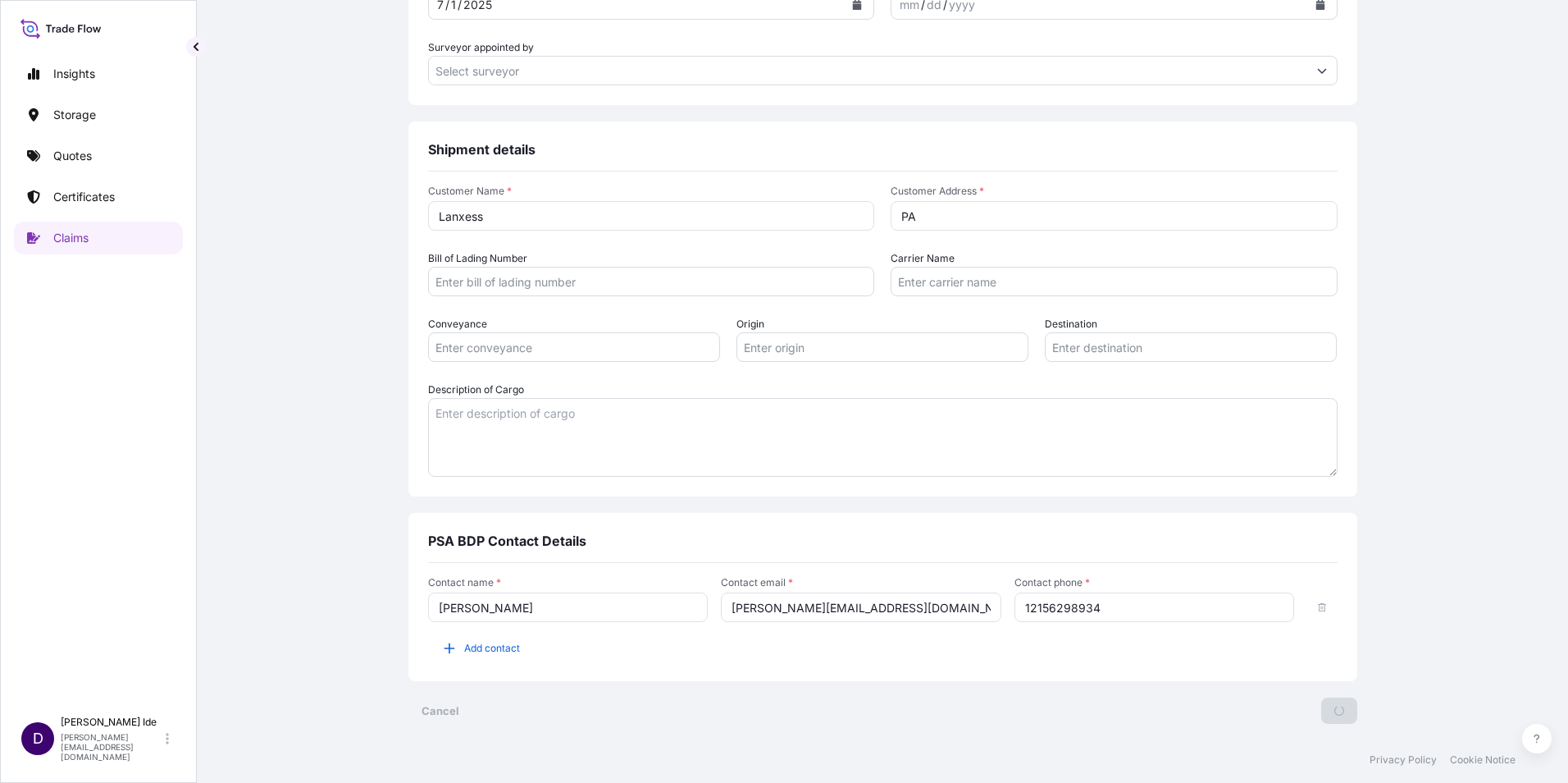
scroll to position [0, 0]
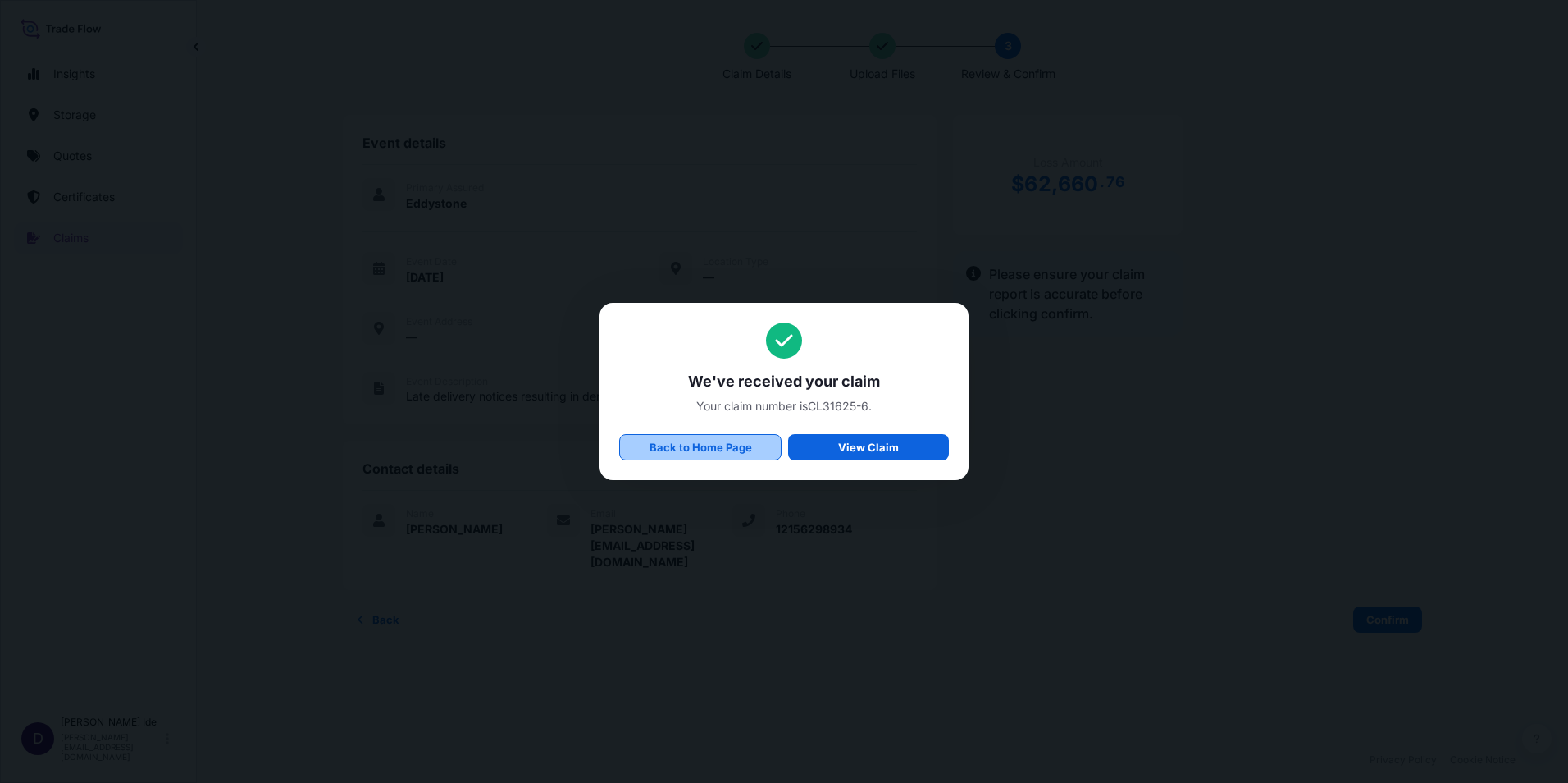
click at [734, 441] on p "Back to Home Page" at bounding box center [700, 447] width 102 height 16
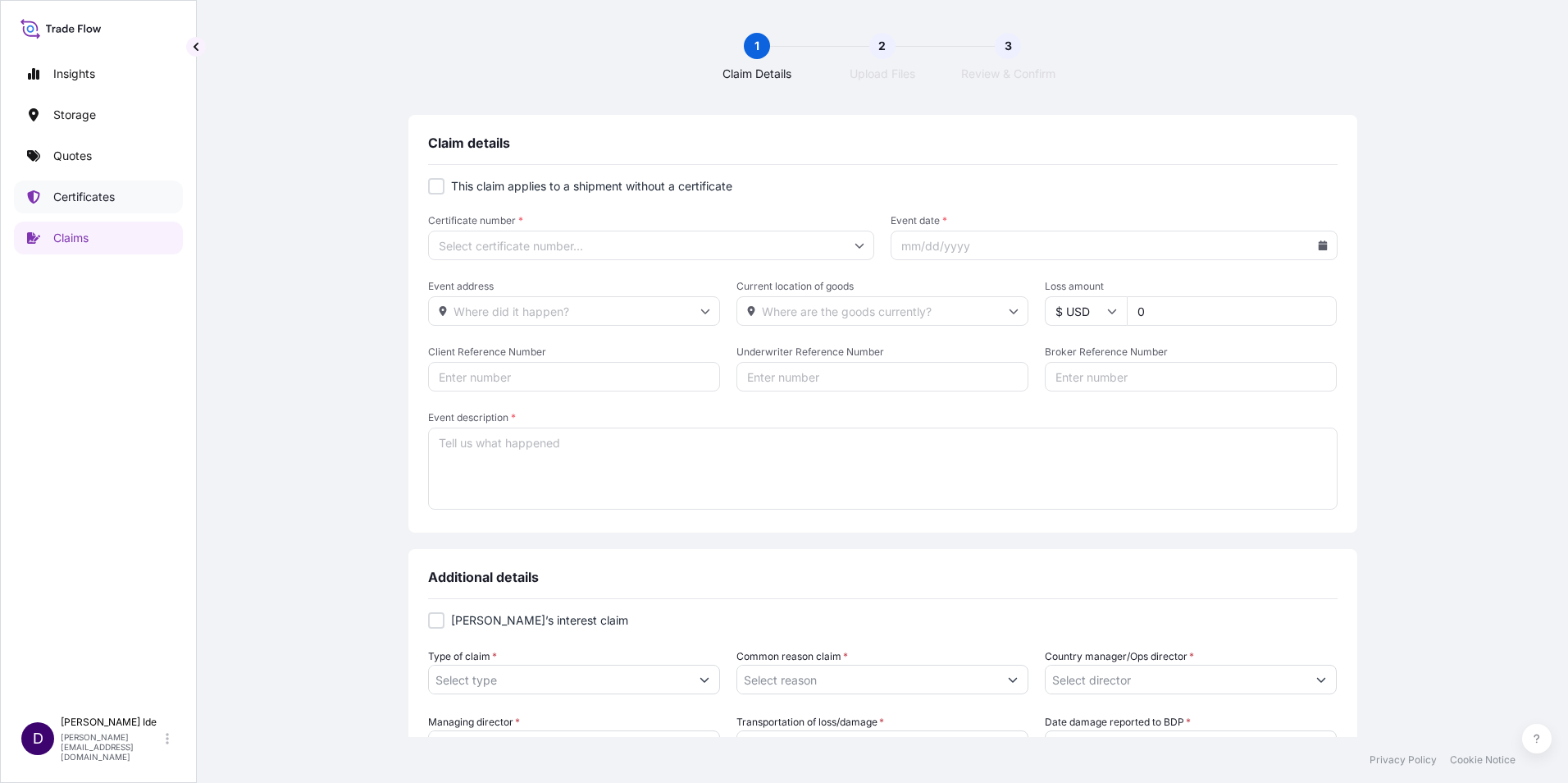
click at [83, 198] on p "Certificates" at bounding box center [84, 196] width 62 height 16
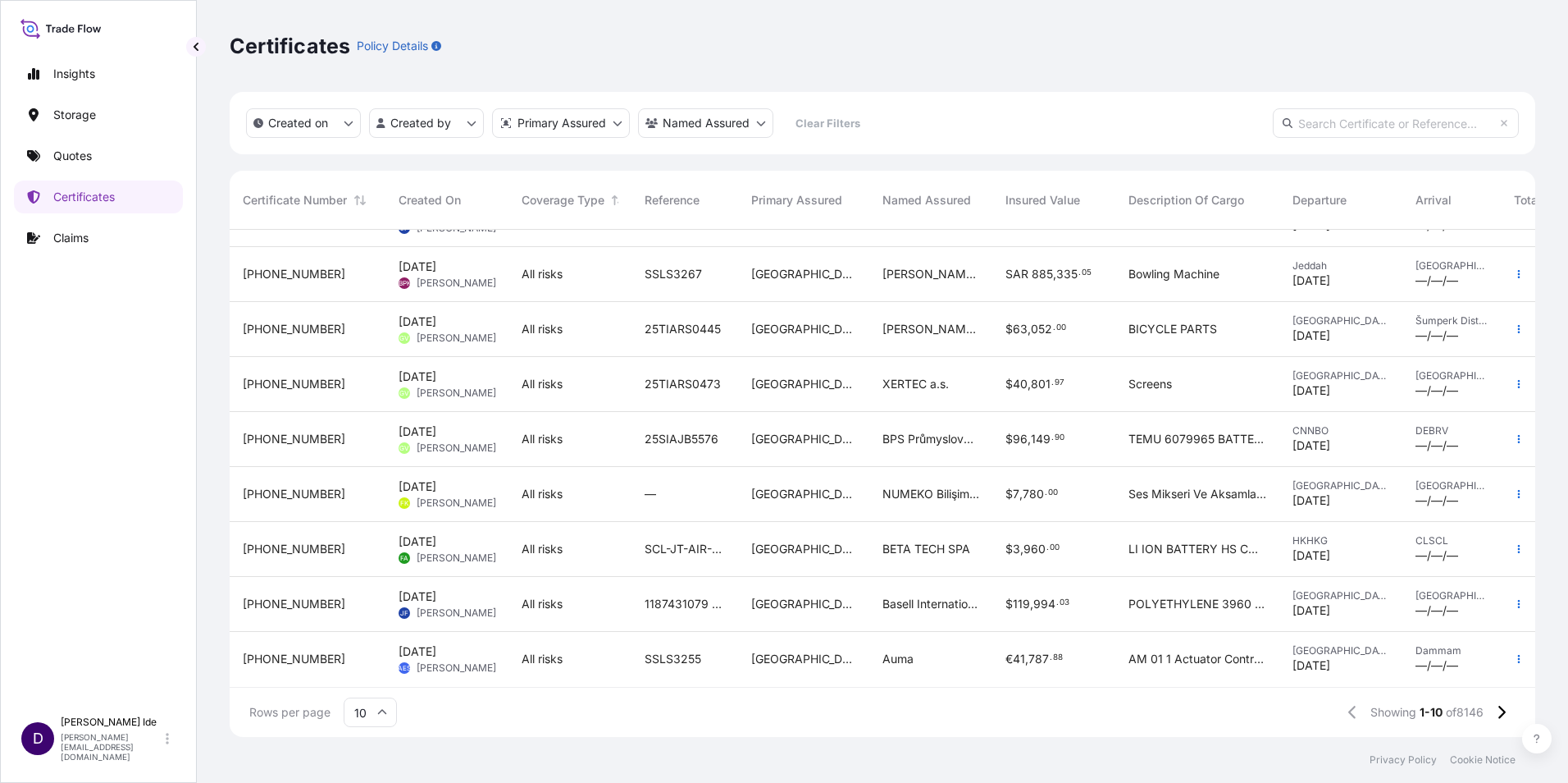
scroll to position [105, 0]
click at [1503, 714] on icon at bounding box center [1501, 713] width 9 height 15
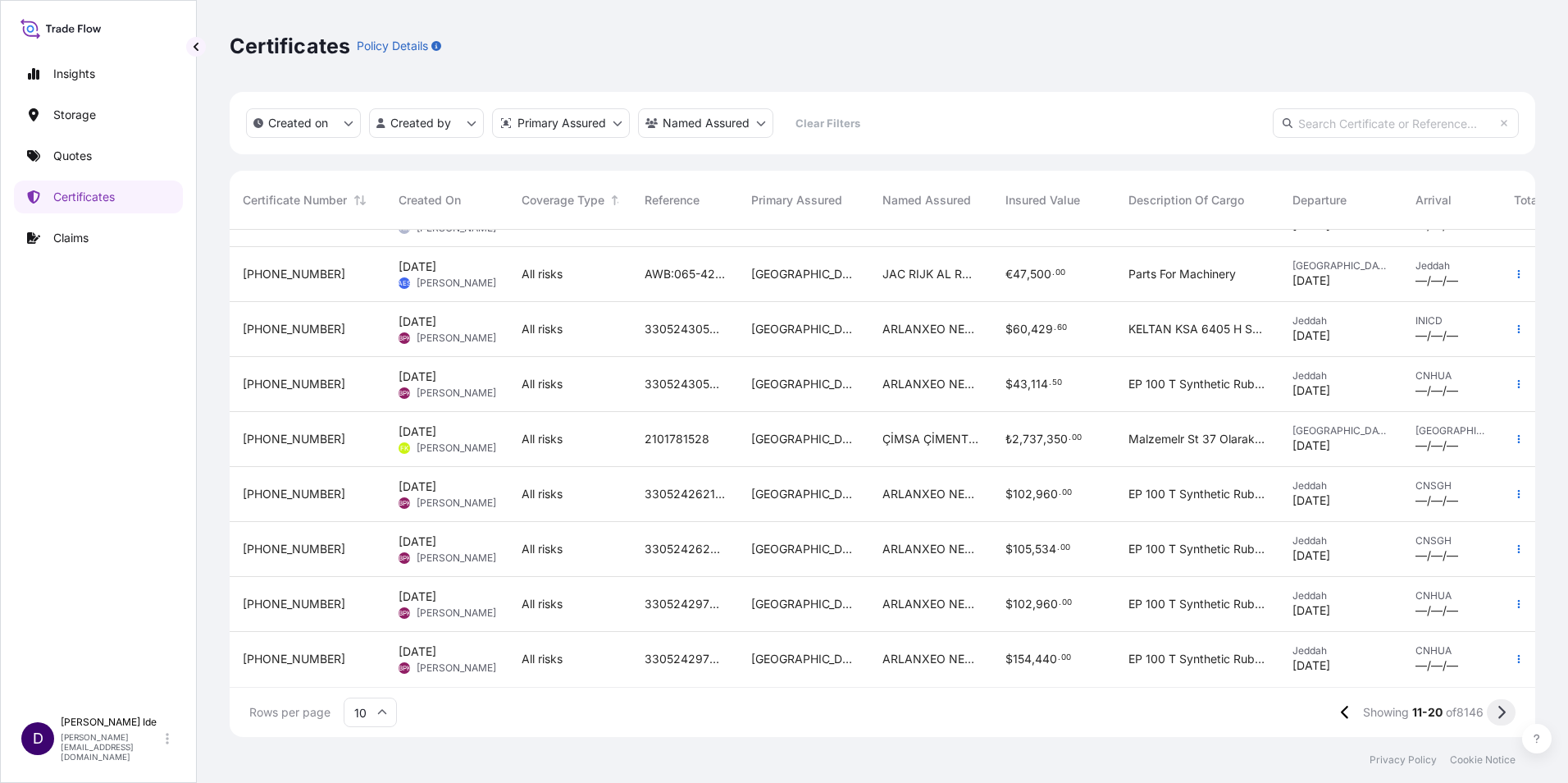
click at [1497, 712] on icon at bounding box center [1501, 713] width 9 height 15
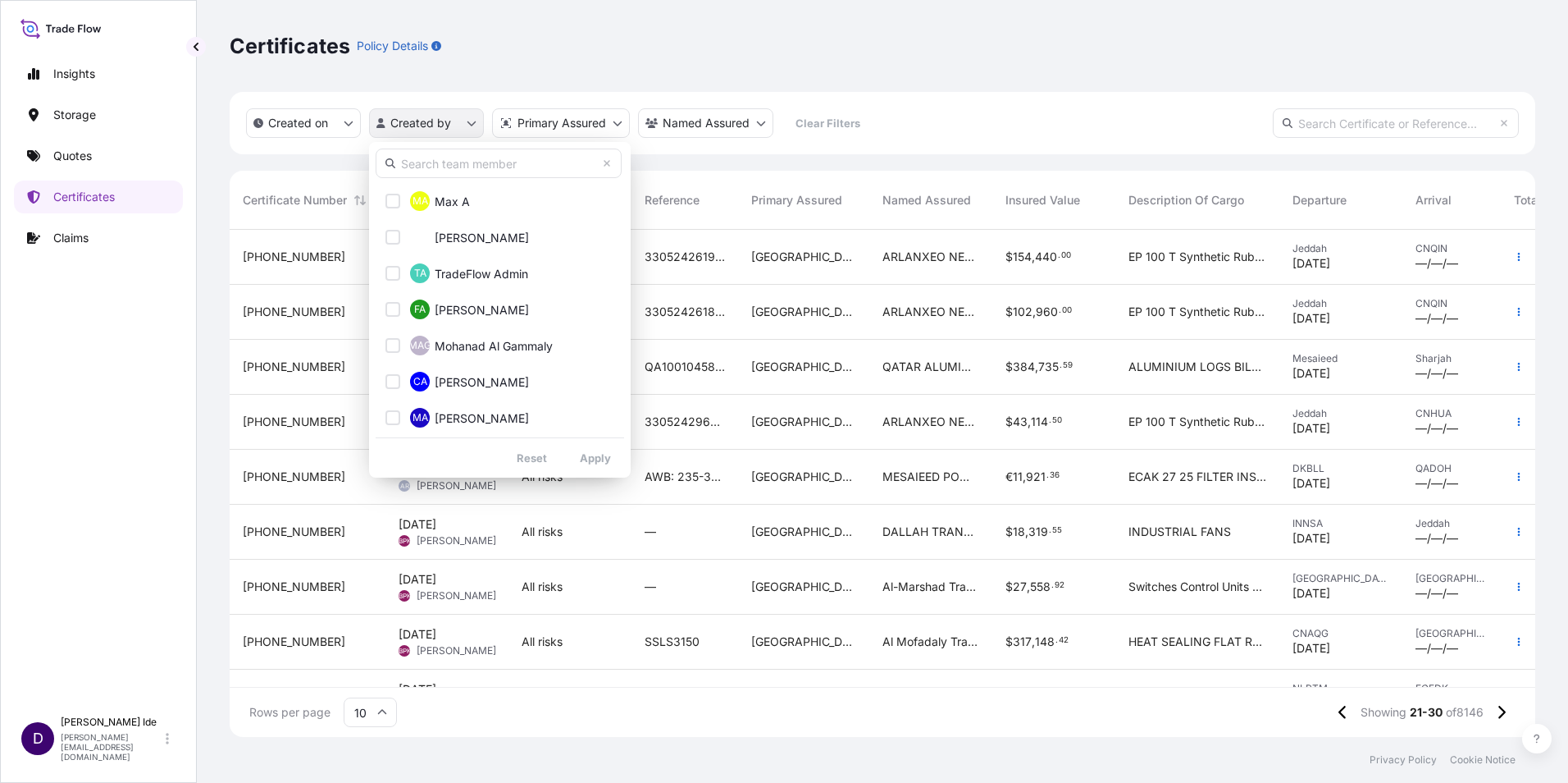
click at [469, 122] on html "Insights Storage Quotes Certificates Claims D [PERSON_NAME] [PERSON_NAME][EMAIL…" at bounding box center [784, 392] width 1568 height 783
click at [440, 166] on input "text" at bounding box center [498, 162] width 246 height 29
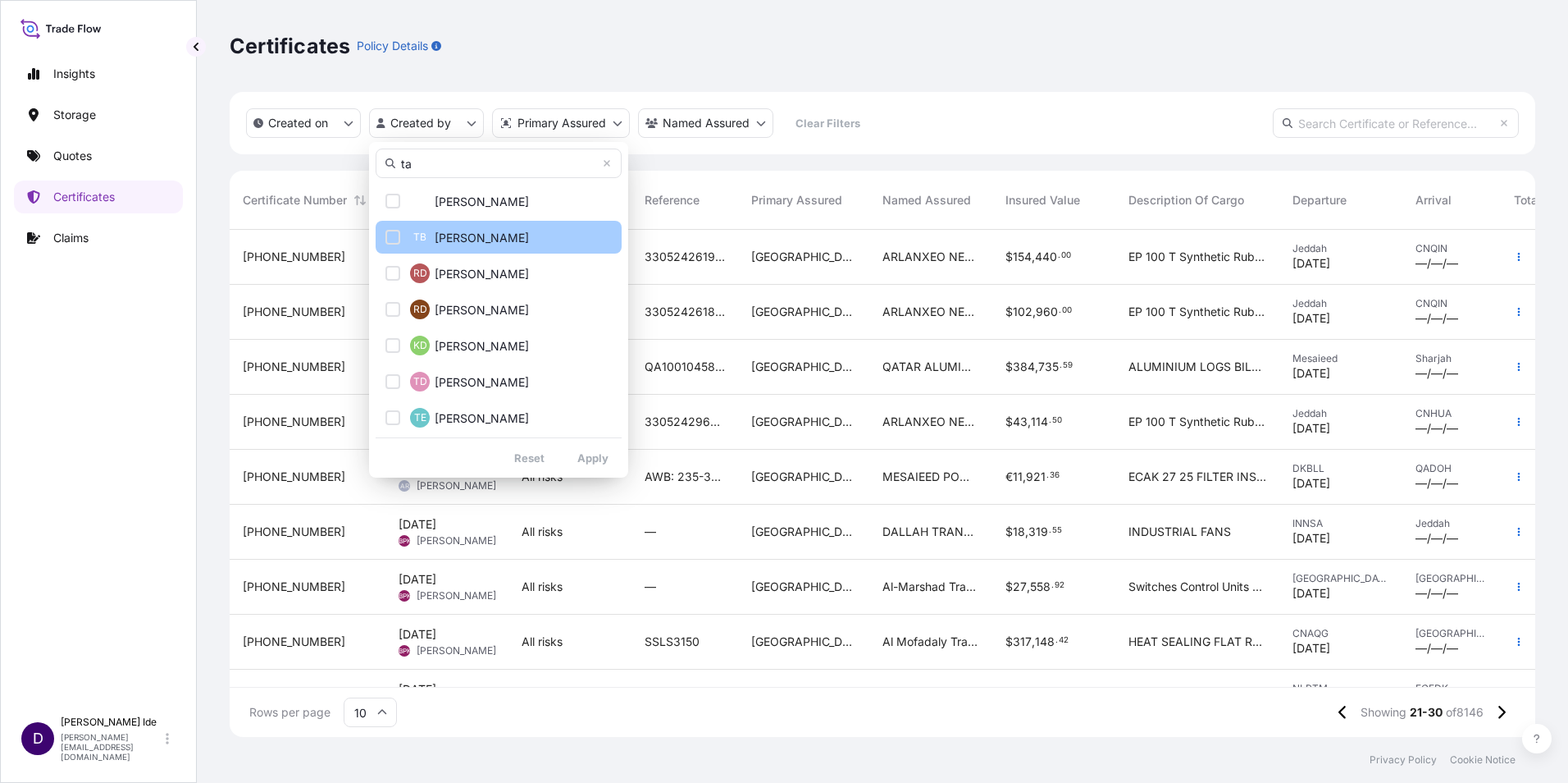
type input "ta"
click at [394, 235] on div "Select Option" at bounding box center [393, 238] width 15 height 15
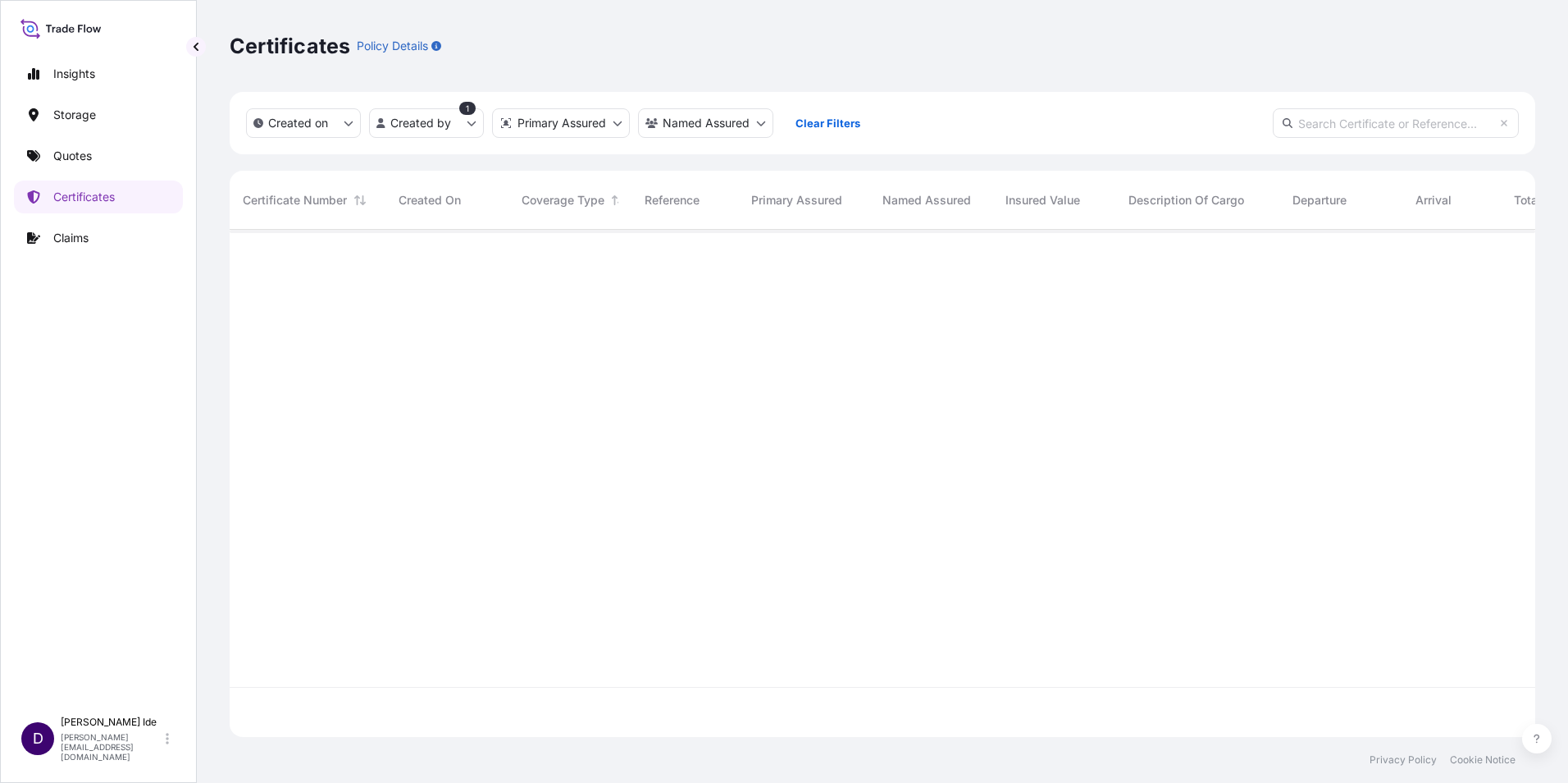
scroll to position [554, 1294]
drag, startPoint x: 999, startPoint y: 341, endPoint x: 992, endPoint y: 332, distance: 11.4
click at [1001, 341] on div at bounding box center [931, 484] width 1403 height 507
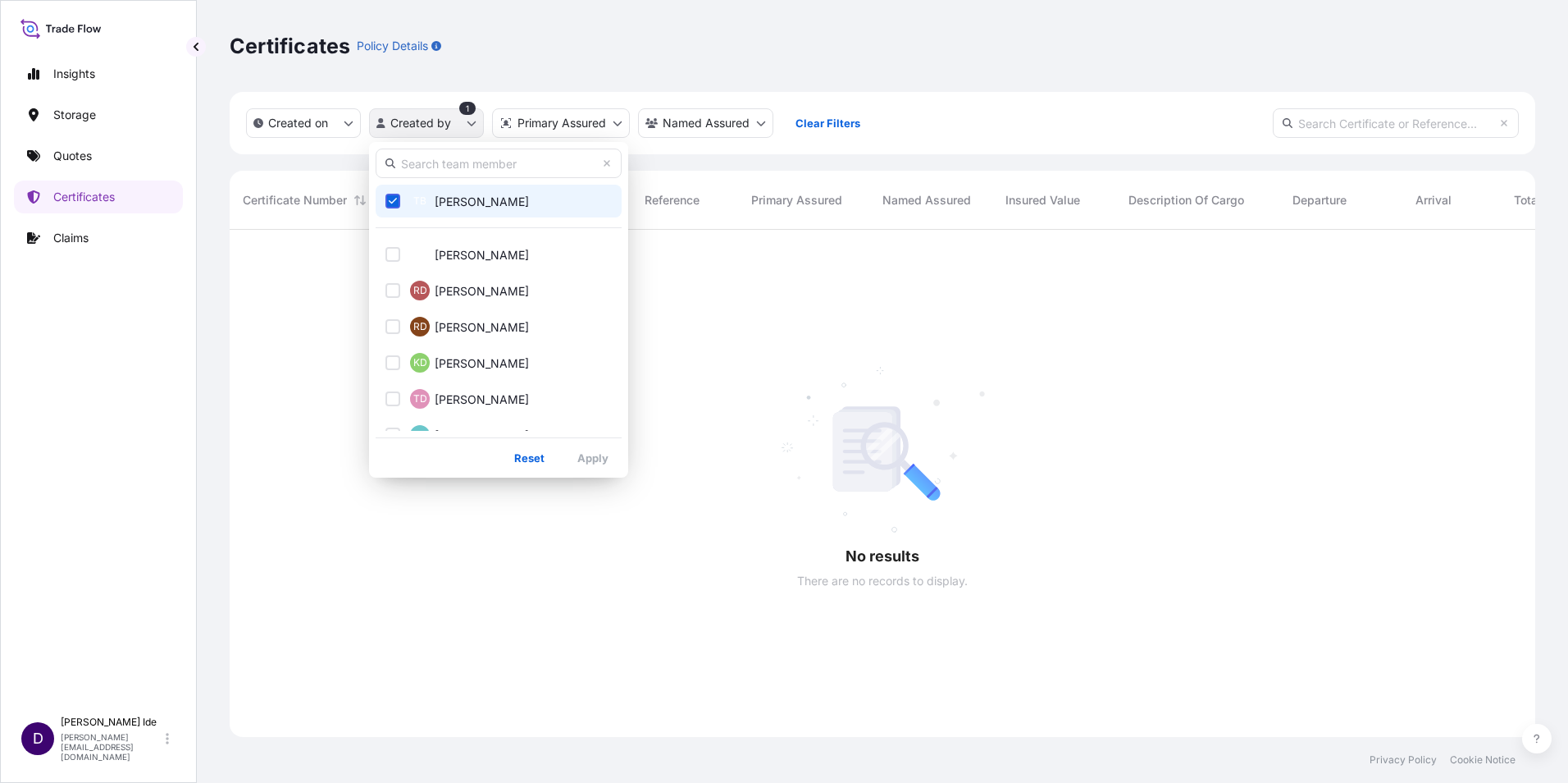
click at [467, 121] on html "Insights Storage Quotes Certificates Claims D [PERSON_NAME] [PERSON_NAME][EMAIL…" at bounding box center [784, 392] width 1568 height 783
click at [390, 198] on icon "Select Option" at bounding box center [393, 201] width 9 height 9
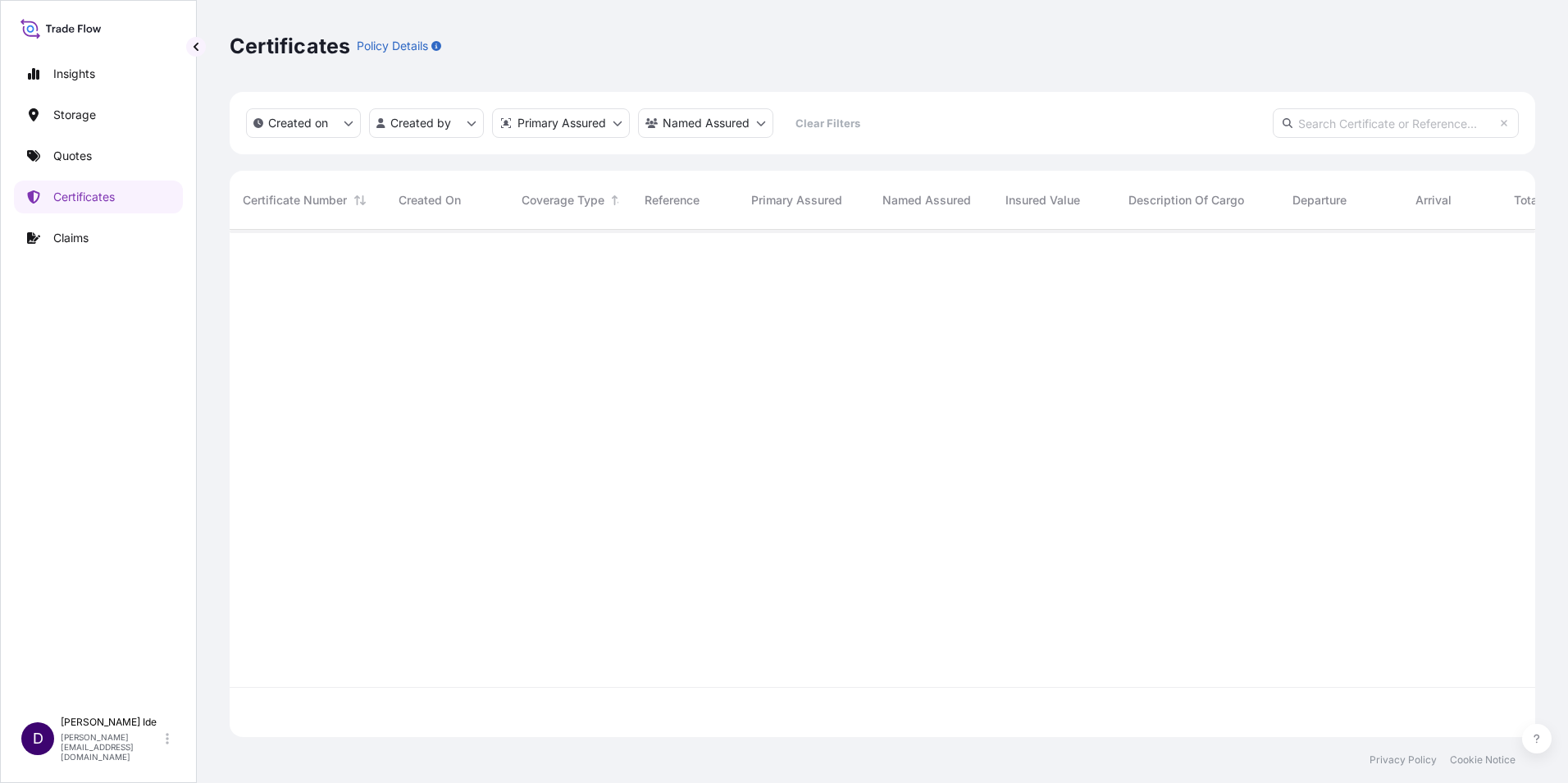
click at [1317, 121] on input "text" at bounding box center [1396, 122] width 246 height 29
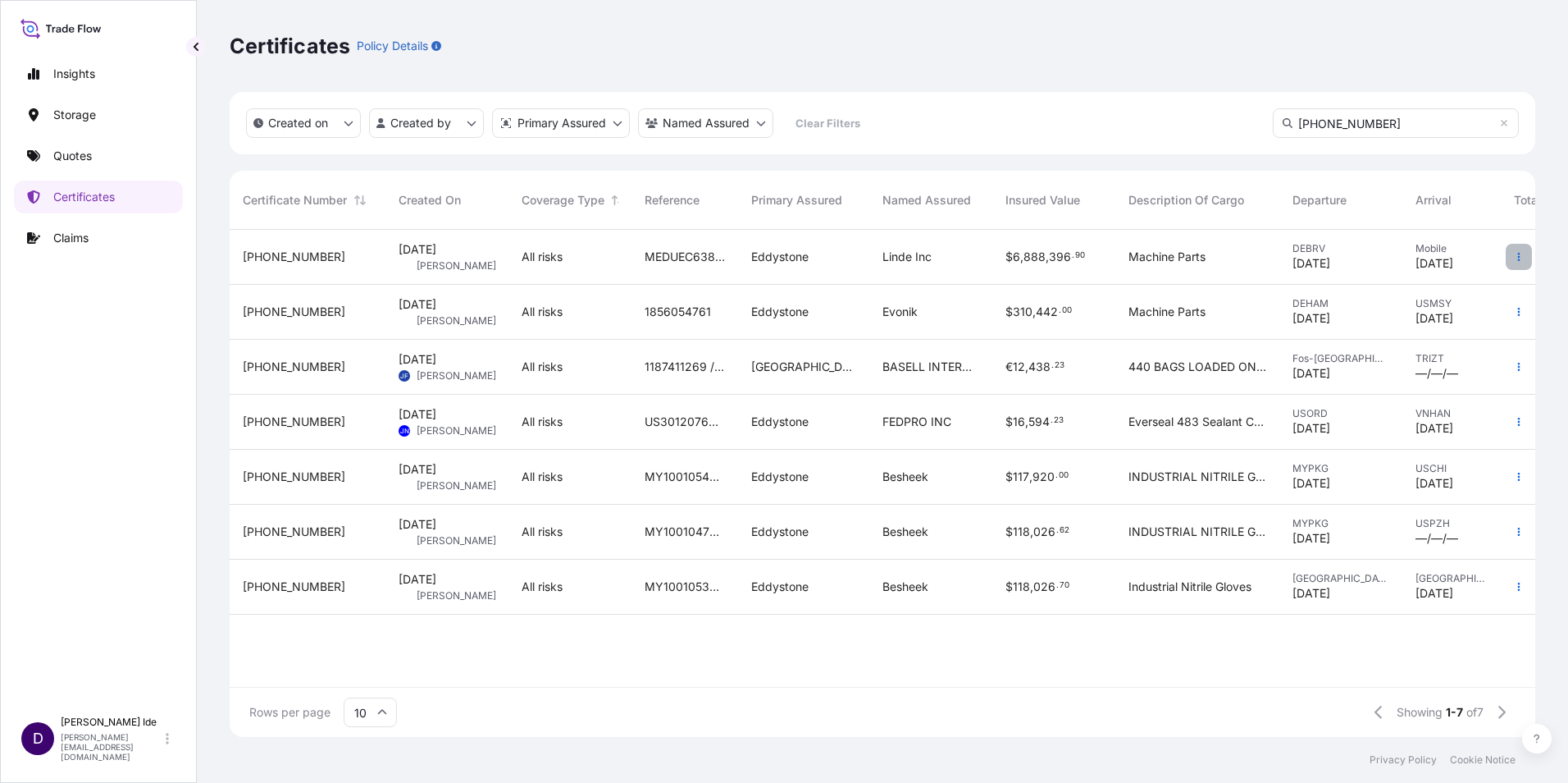
type input "[PHONE_NUMBER]"
click at [1519, 257] on icon "button" at bounding box center [1519, 256] width 3 height 8
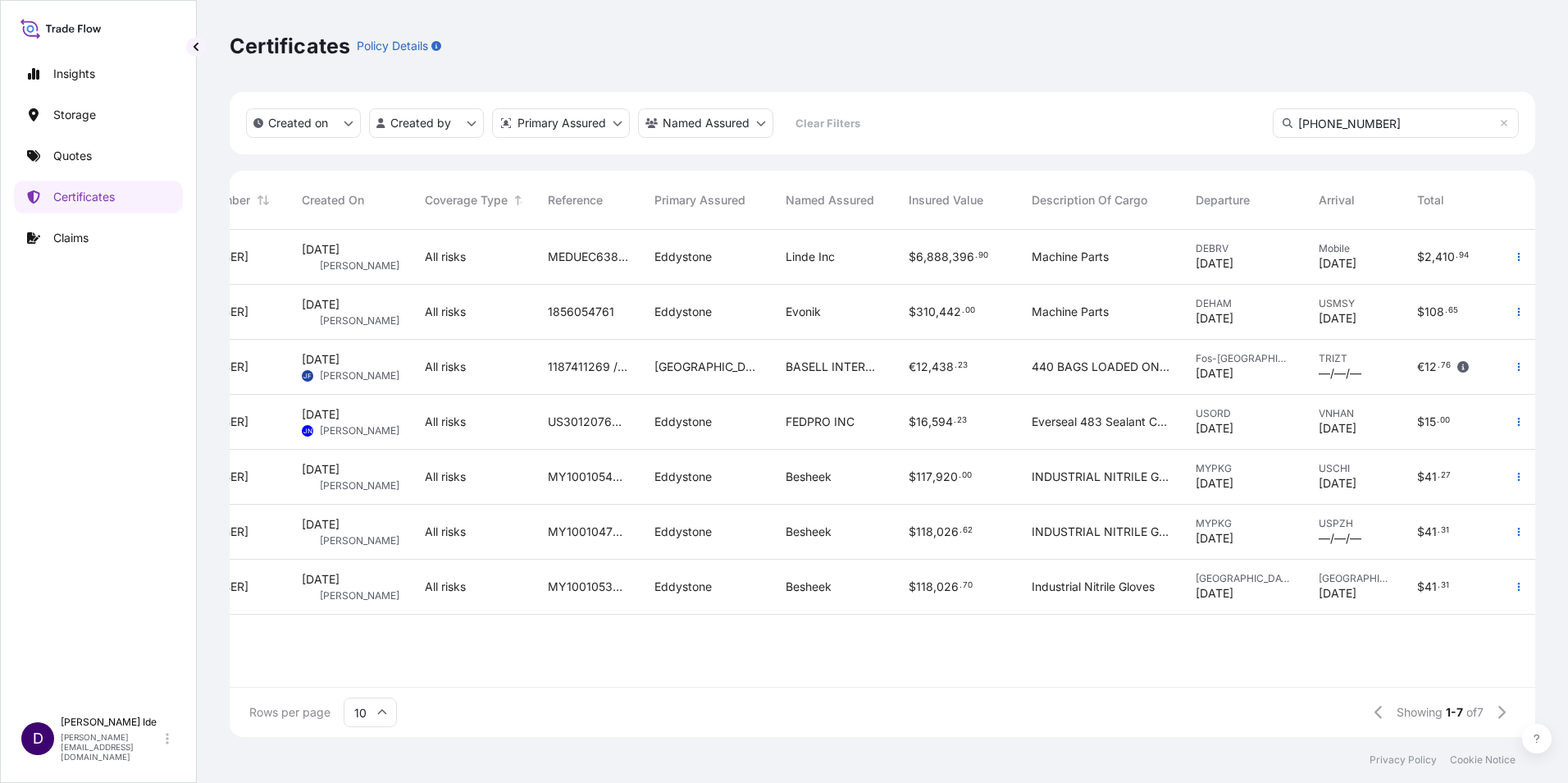
scroll to position [0, 0]
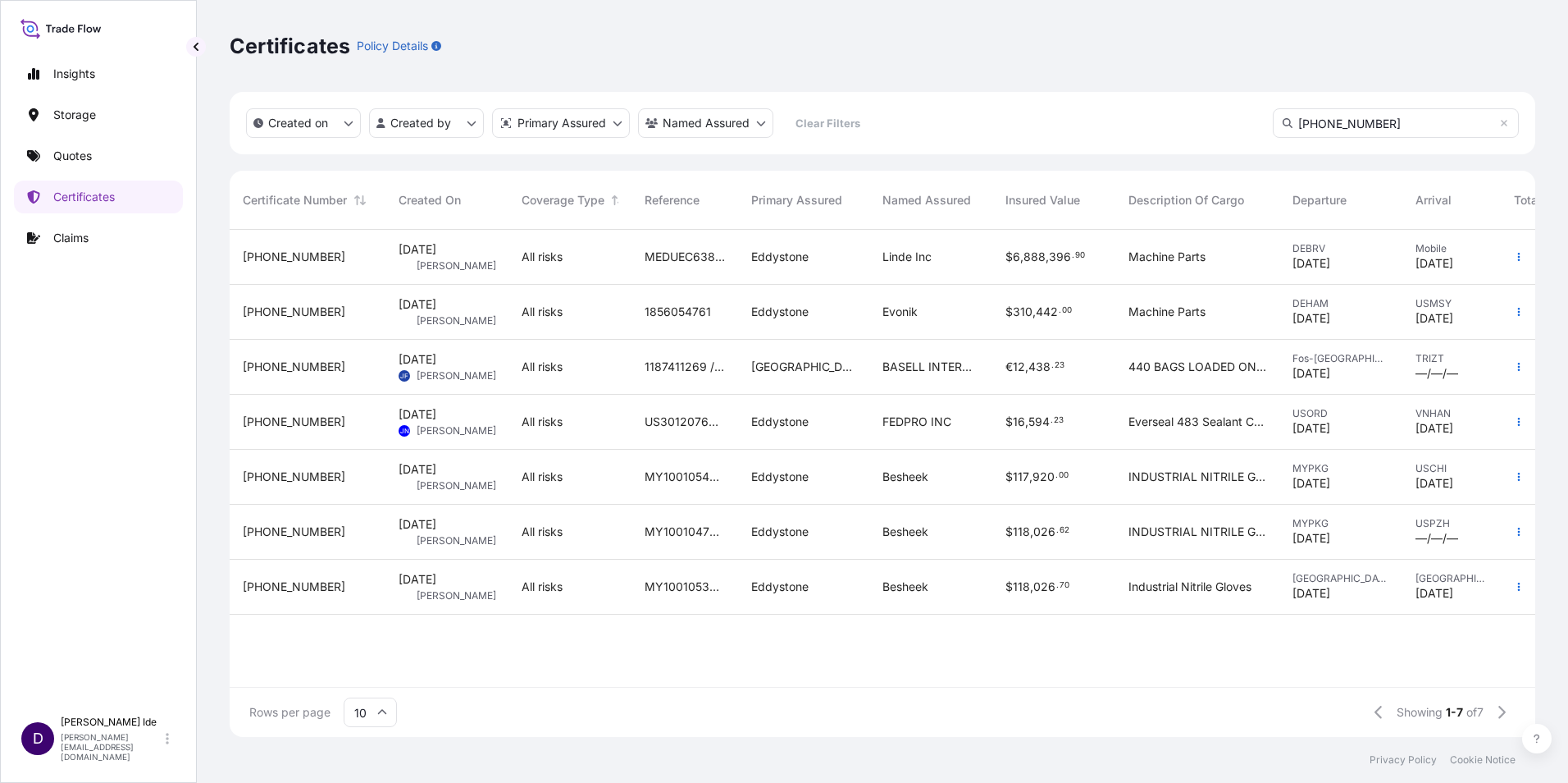
click at [286, 257] on span "[PHONE_NUMBER]" at bounding box center [294, 256] width 102 height 16
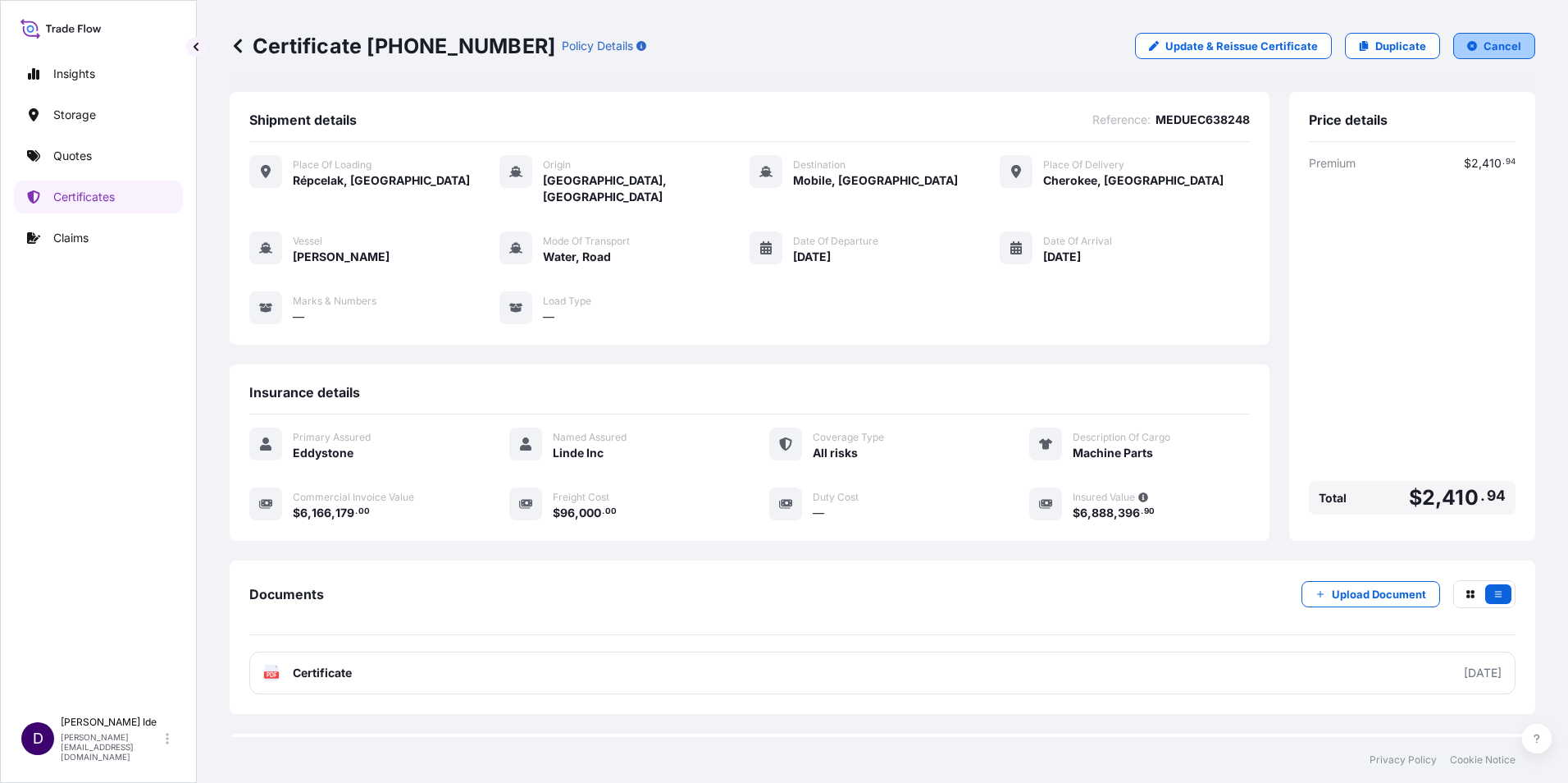
click at [1497, 46] on p "Cancel" at bounding box center [1502, 45] width 38 height 16
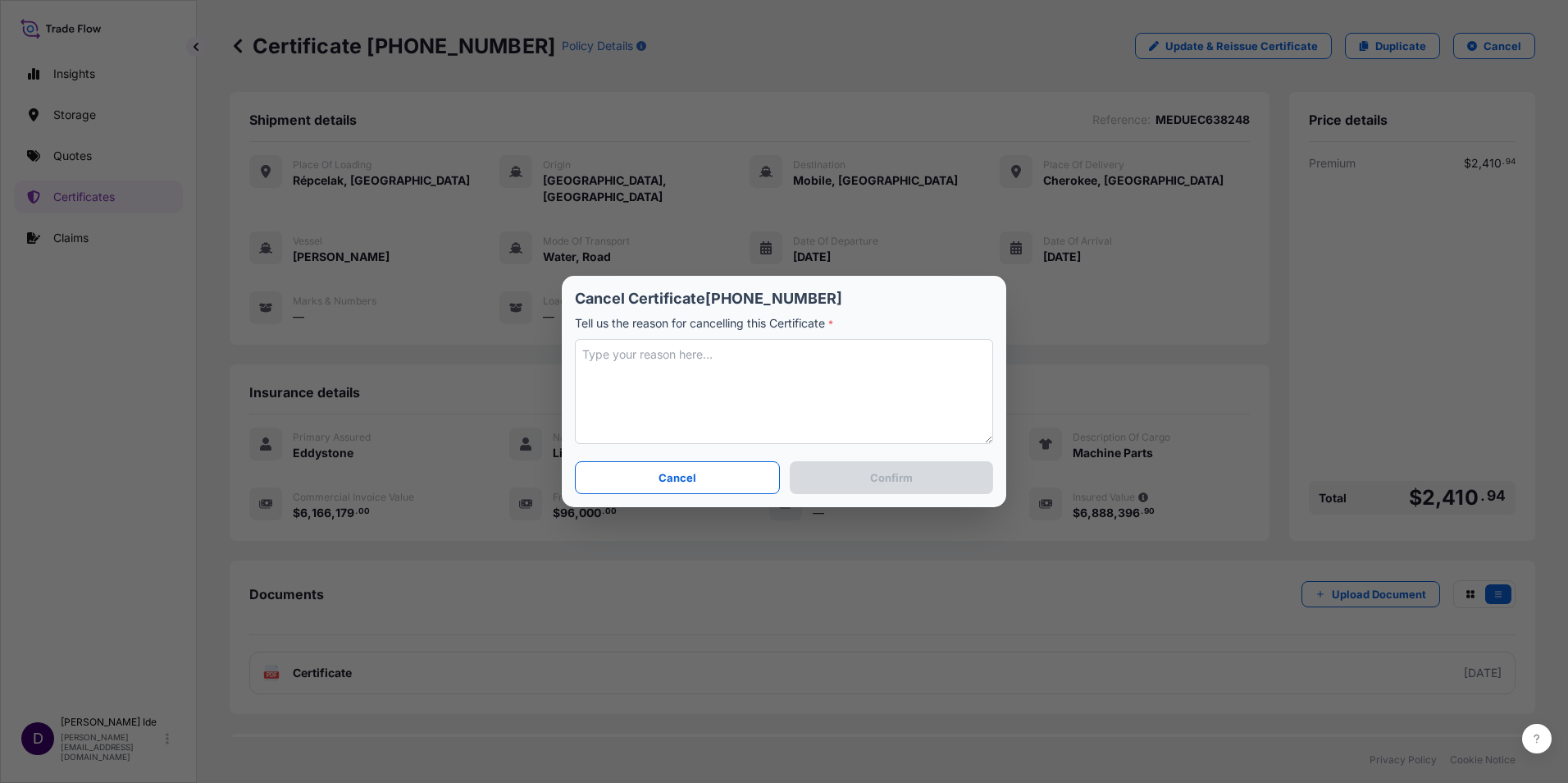
click at [625, 362] on textarea at bounding box center [784, 392] width 419 height 105
type textarea "Customer no longer needs the insurance"
click at [881, 479] on p "Confirm" at bounding box center [891, 477] width 42 height 16
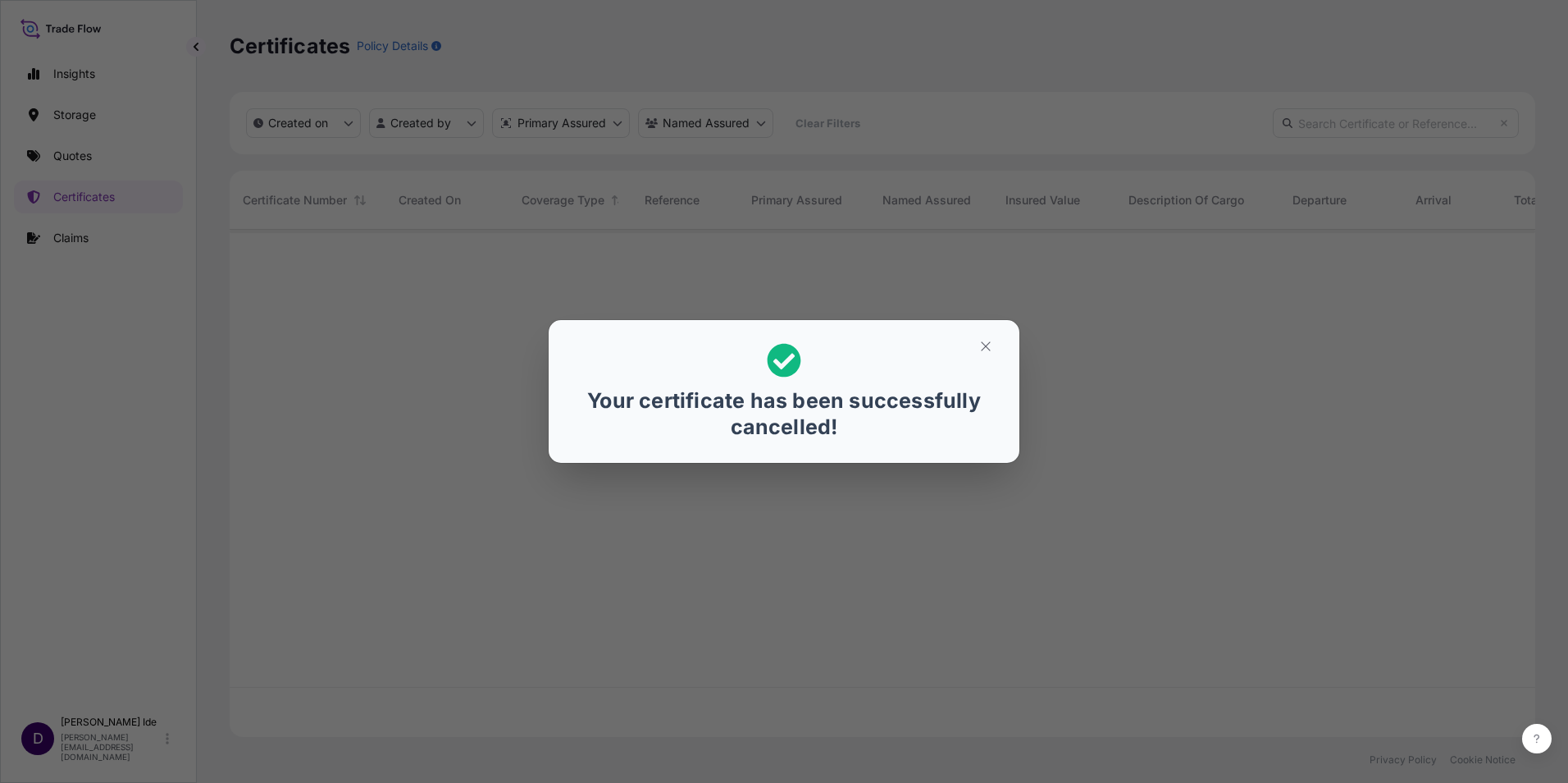
scroll to position [504, 1294]
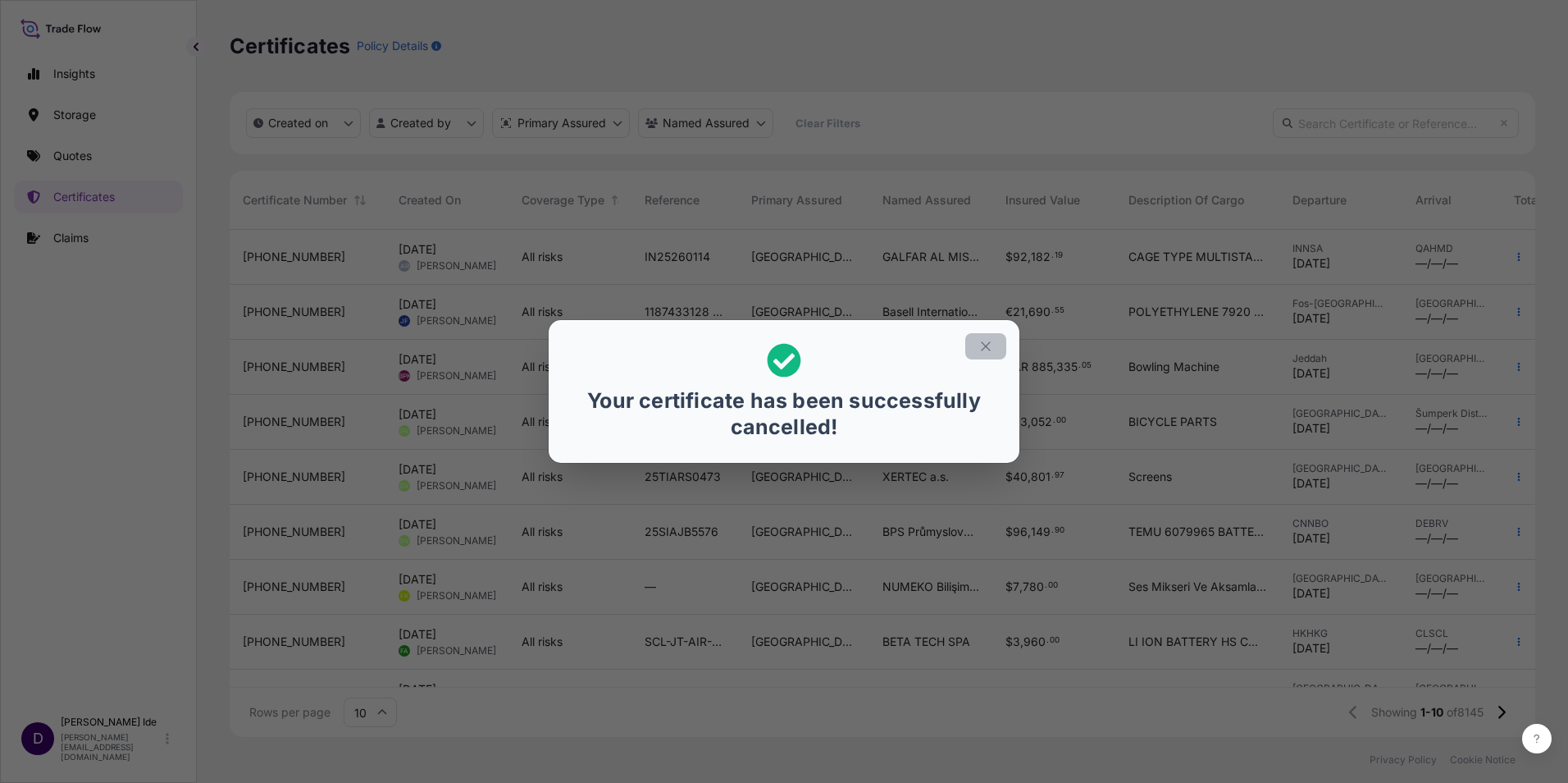
click at [989, 346] on icon "button" at bounding box center [986, 346] width 15 height 15
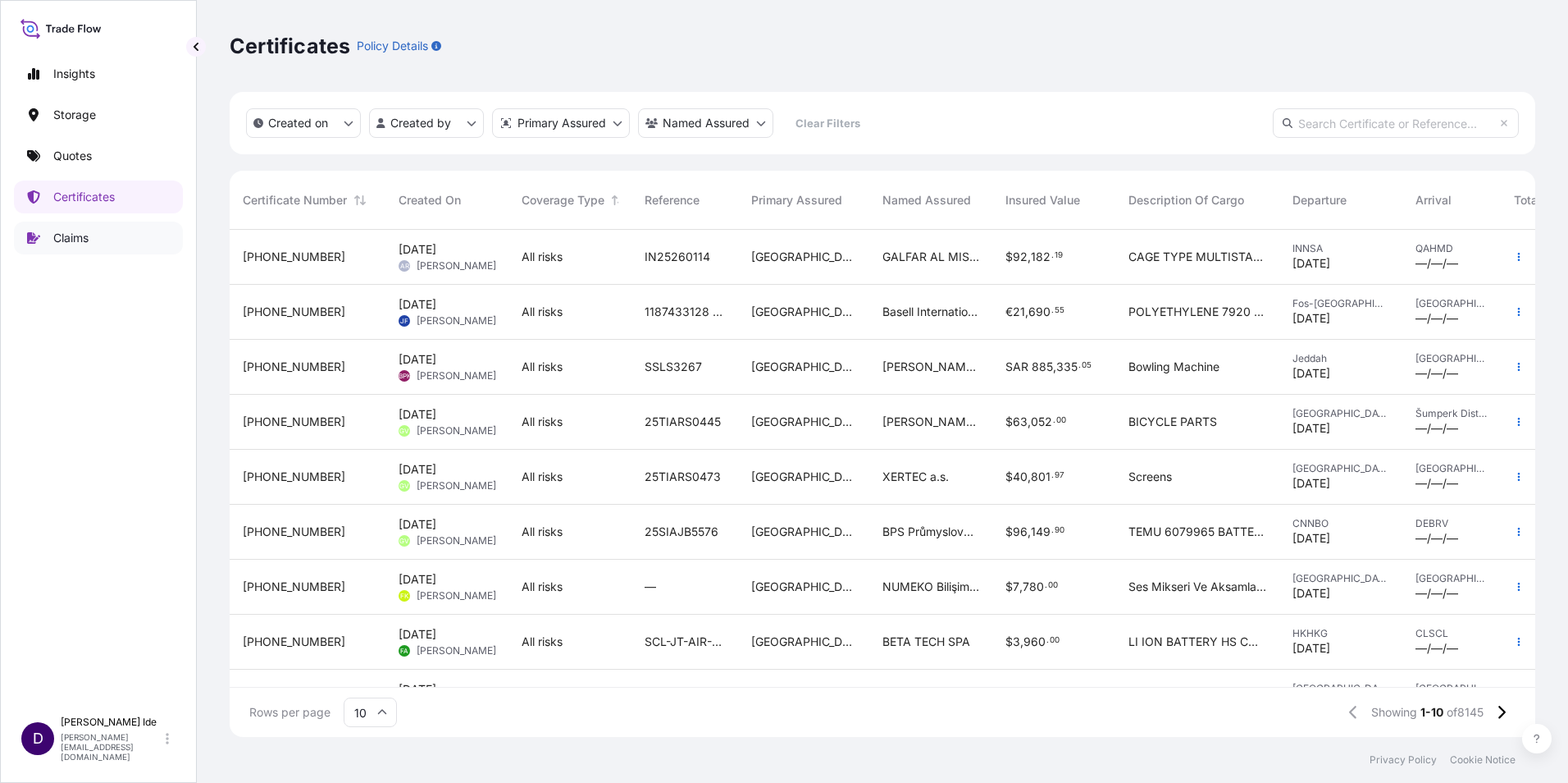
click at [69, 238] on p "Claims" at bounding box center [71, 238] width 36 height 16
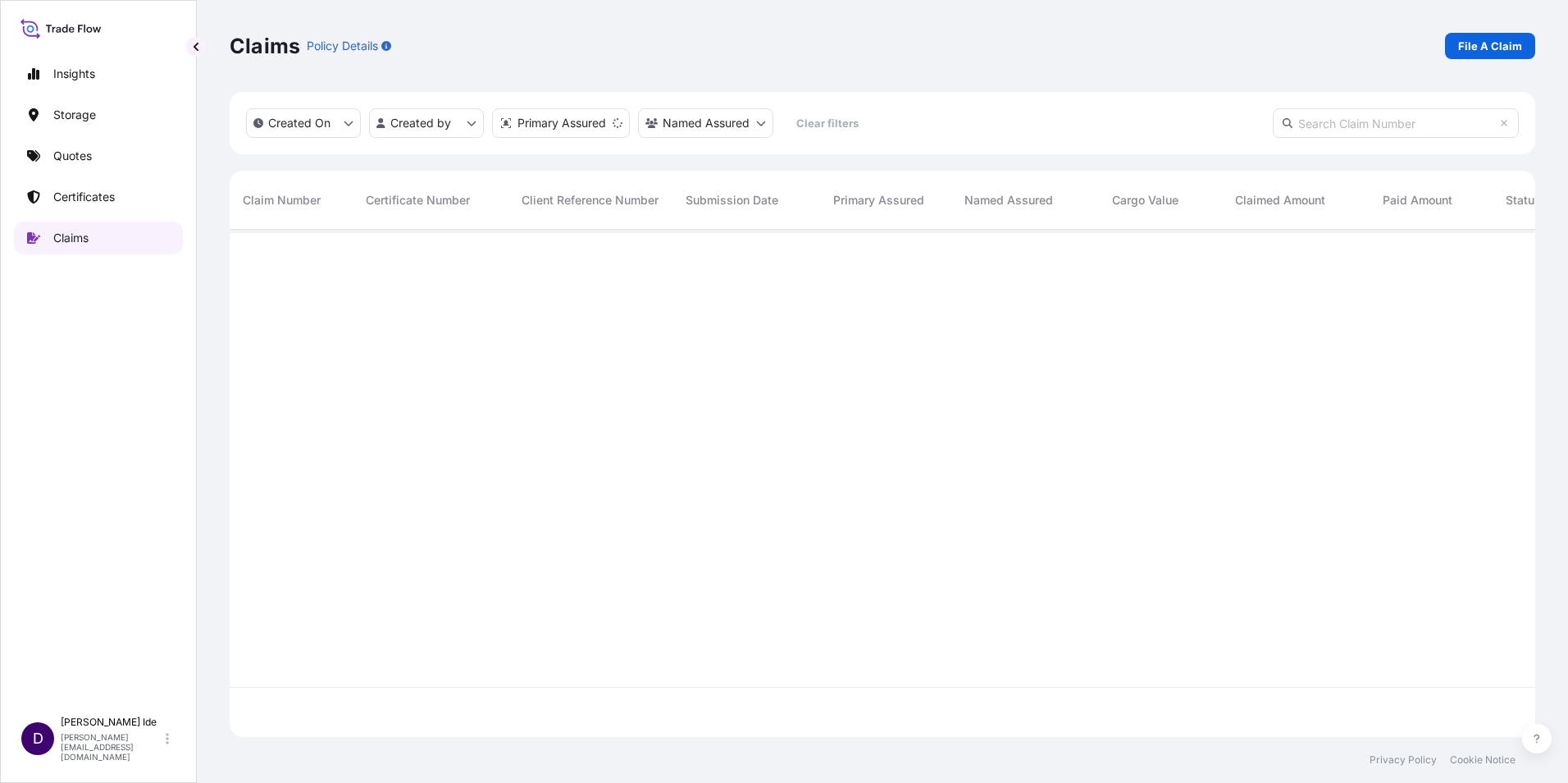
scroll to position [504, 1294]
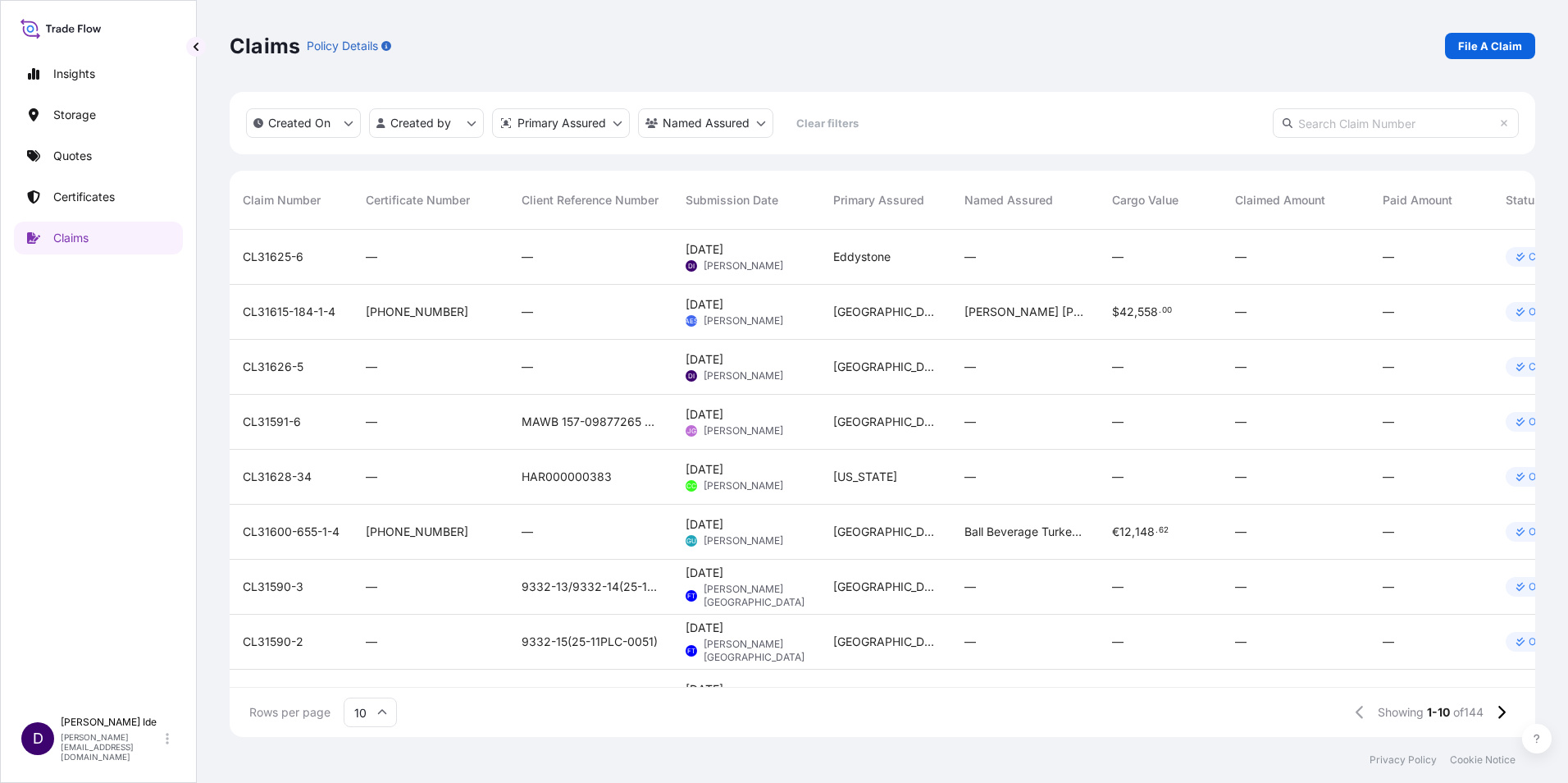
click at [1314, 125] on input "text" at bounding box center [1396, 122] width 246 height 29
paste input "CL31628-27"
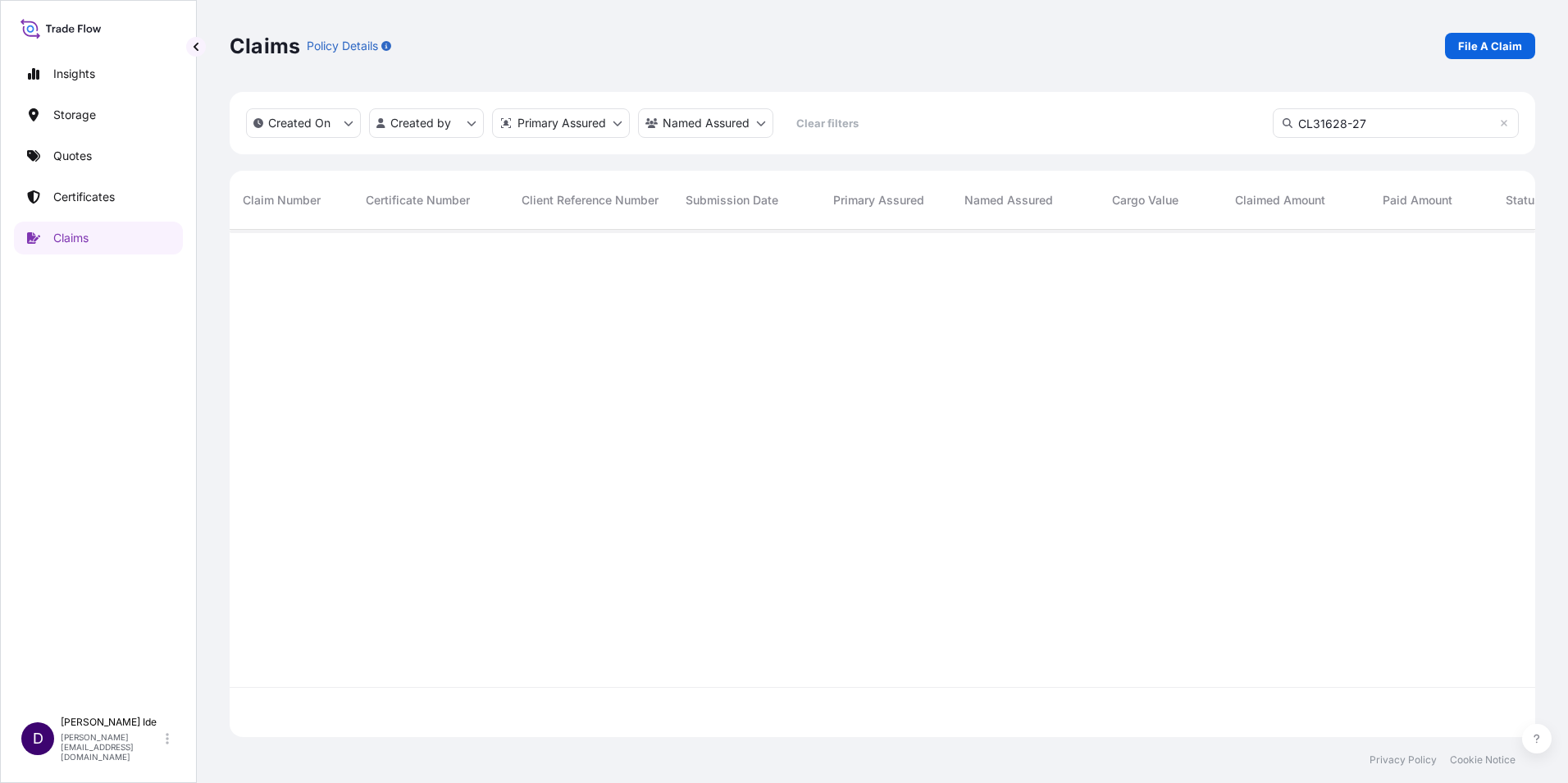
type input "CL31628-27"
click at [266, 257] on span "CL31628-27" at bounding box center [277, 256] width 69 height 16
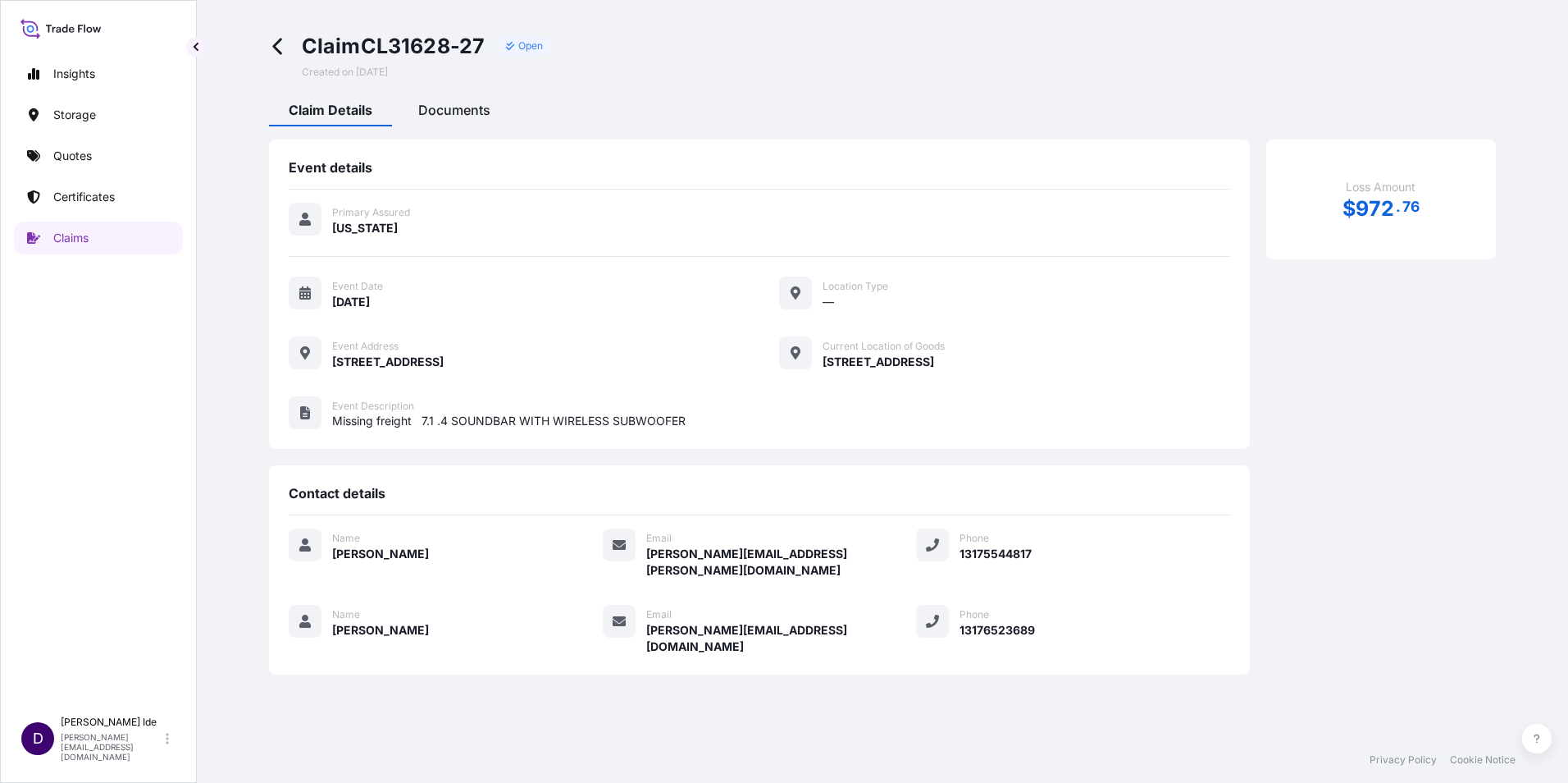
click at [455, 116] on span "Documents" at bounding box center [454, 109] width 72 height 16
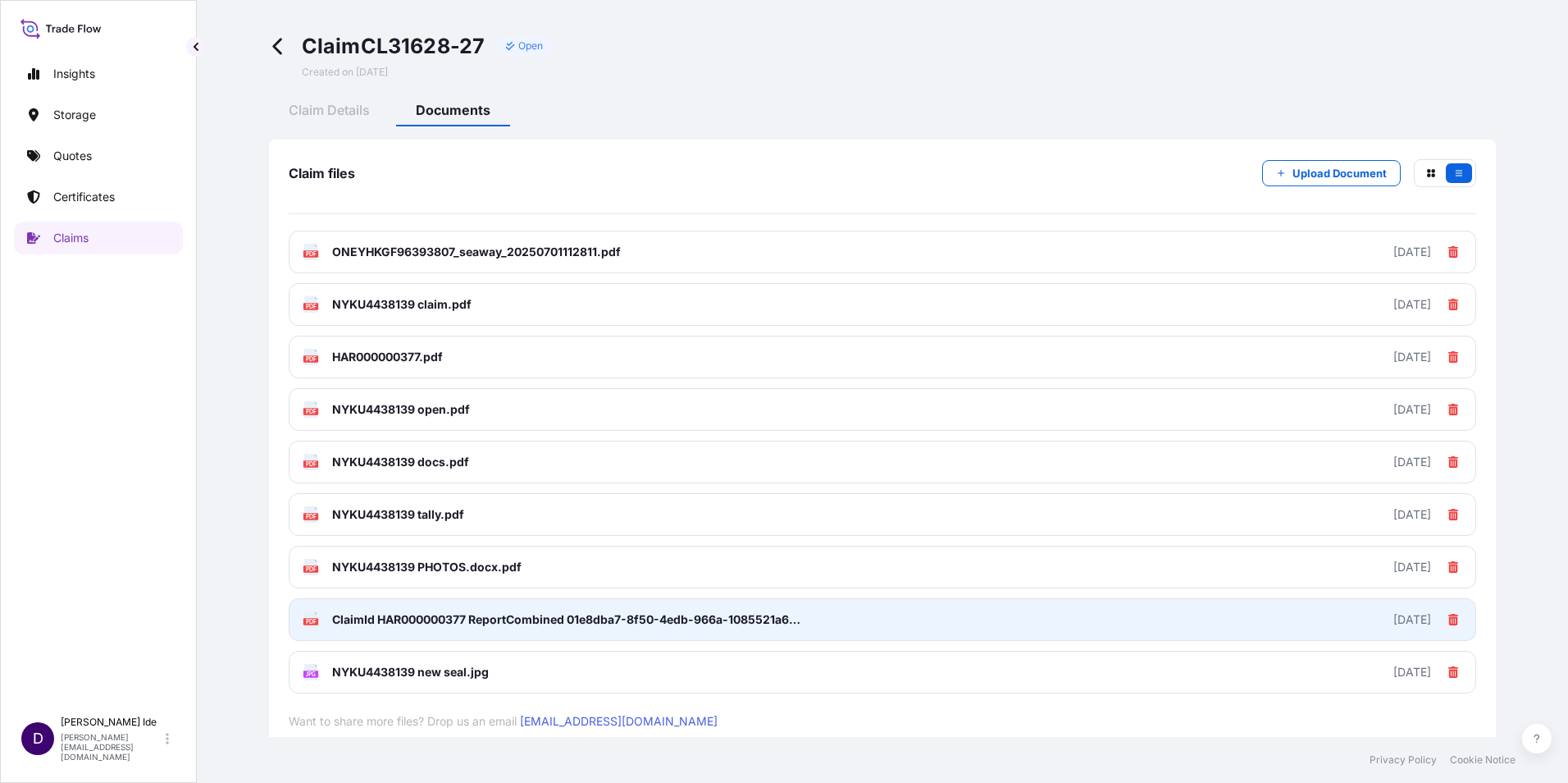
click at [1397, 621] on div "[DATE]" at bounding box center [1412, 619] width 38 height 16
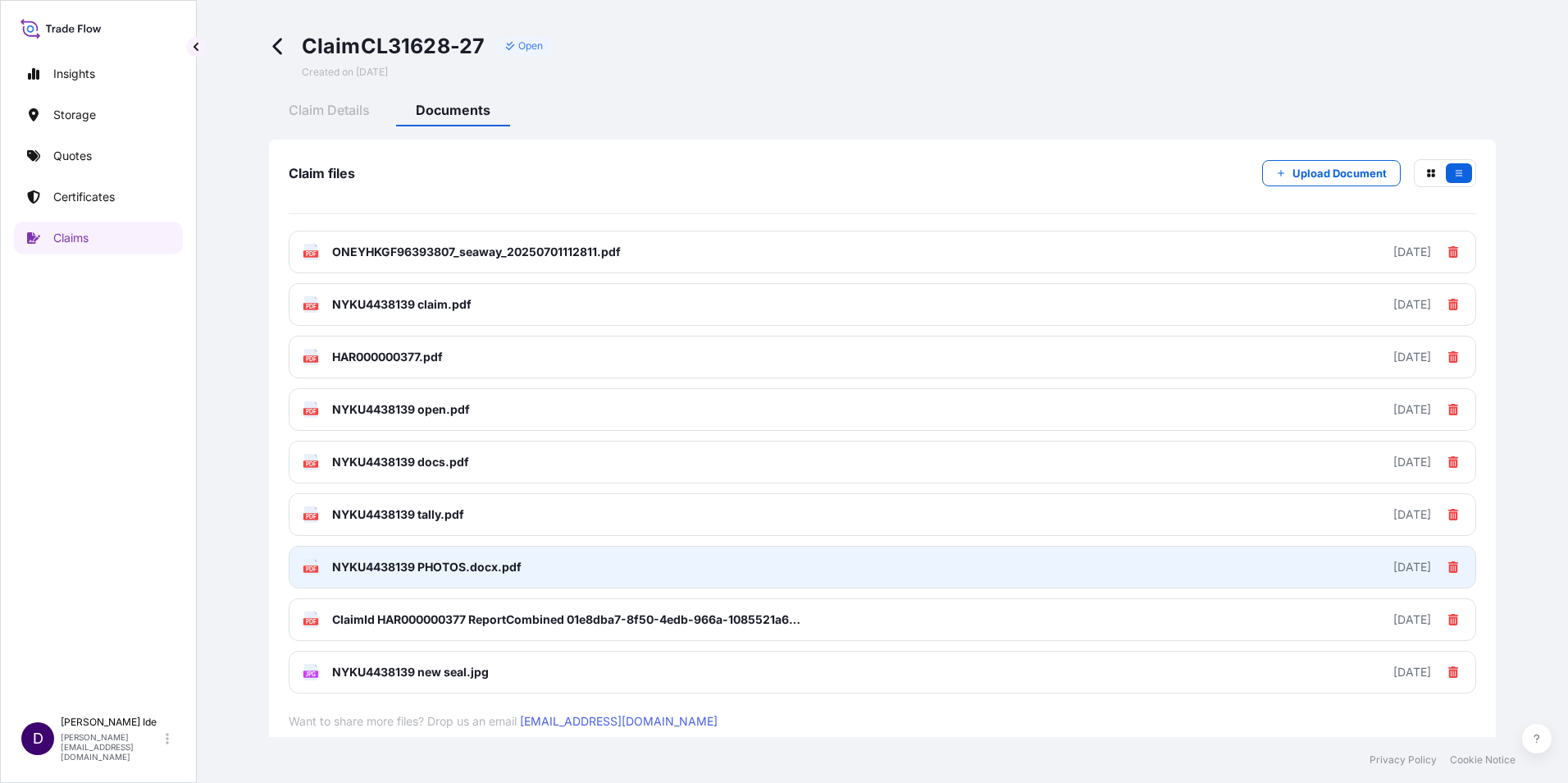
click at [312, 568] on text "PDF" at bounding box center [311, 569] width 10 height 6
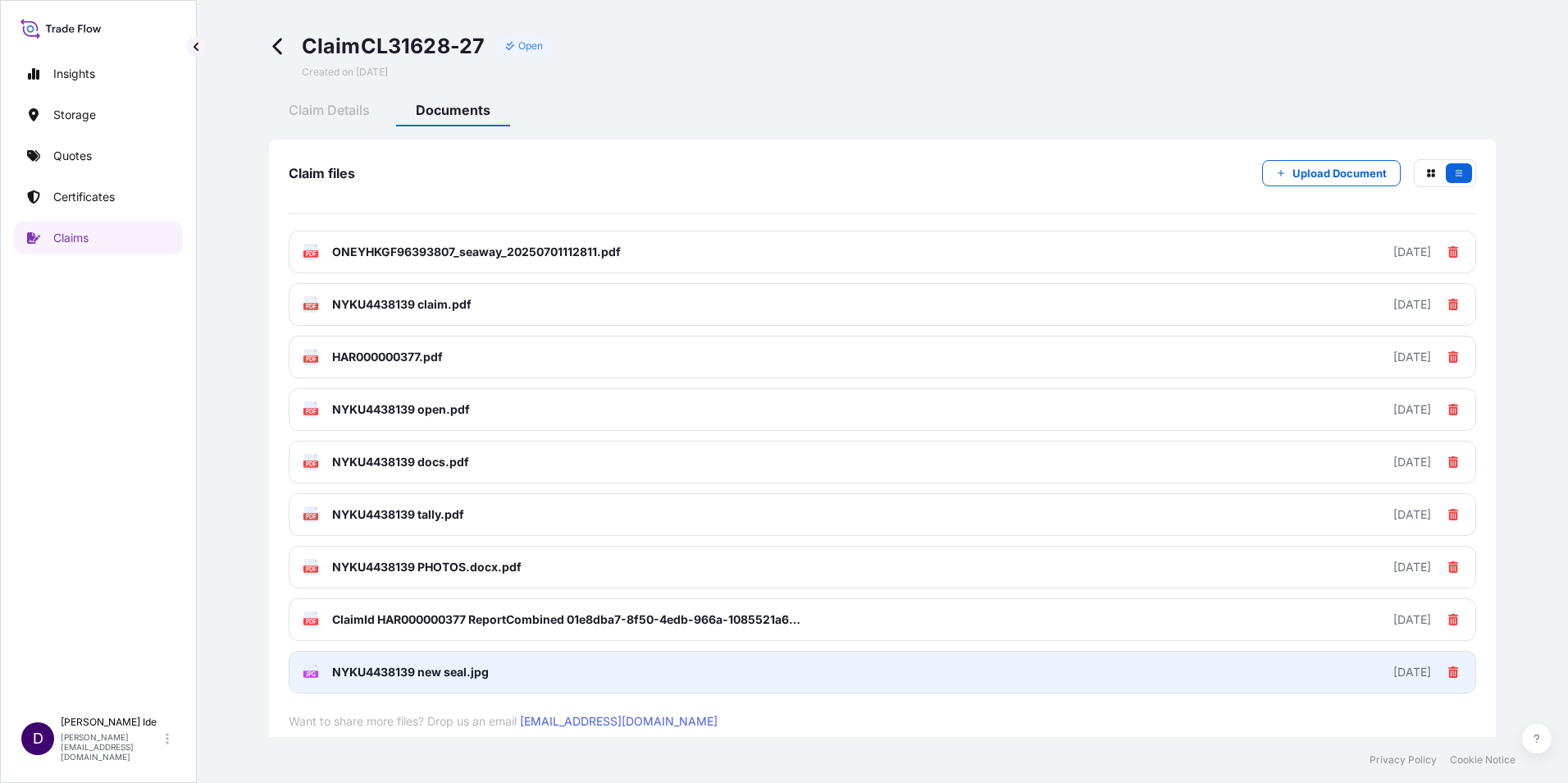
click at [317, 672] on rect at bounding box center [311, 673] width 15 height 7
click at [353, 670] on span "NYKU4438139 new seal.jpg" at bounding box center [410, 671] width 157 height 16
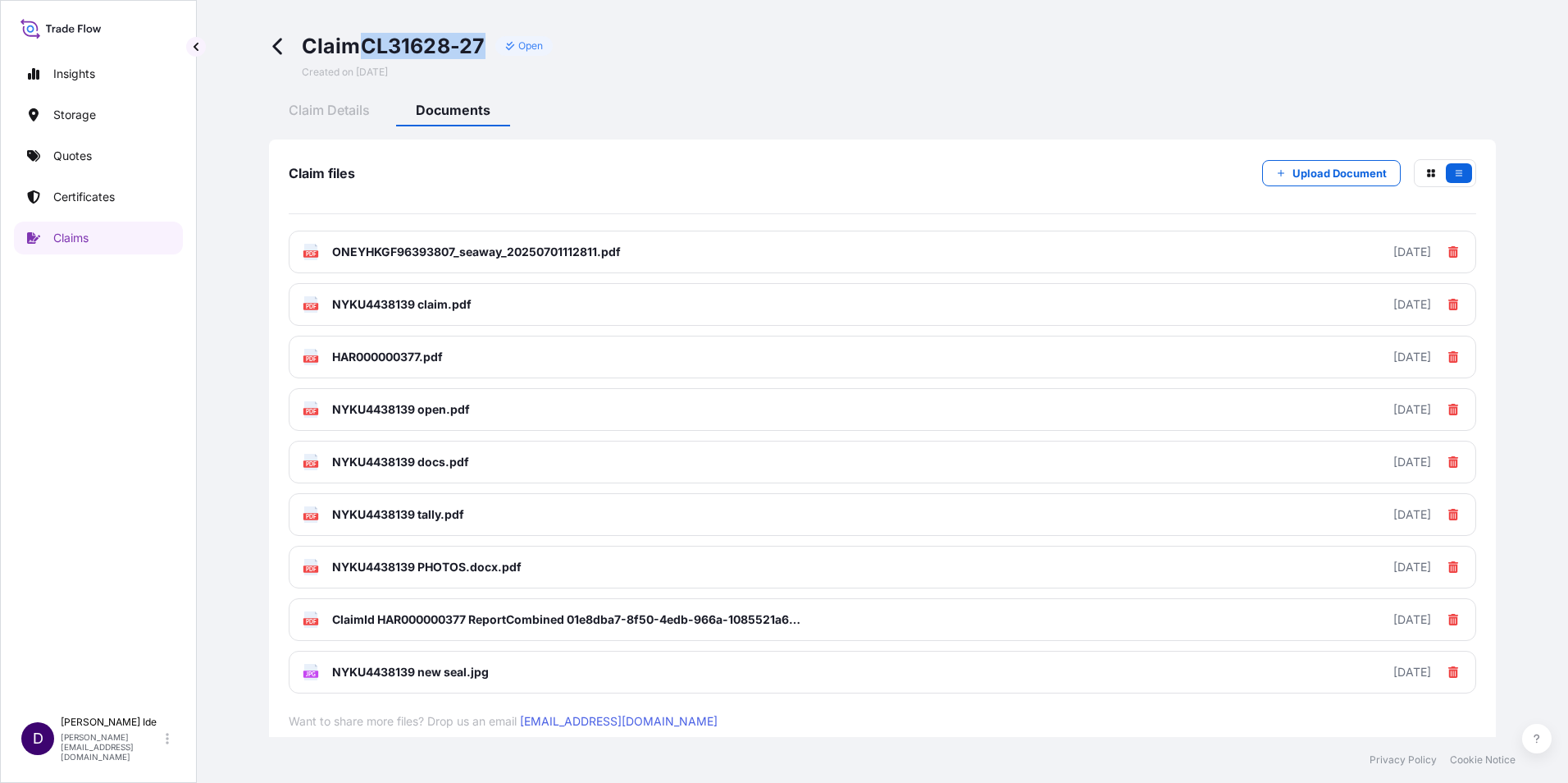
drag, startPoint x: 486, startPoint y: 42, endPoint x: 370, endPoint y: 40, distance: 116.0
click at [370, 40] on span "Claim CL31628-27" at bounding box center [394, 46] width 184 height 26
copy span "CL31628-27"
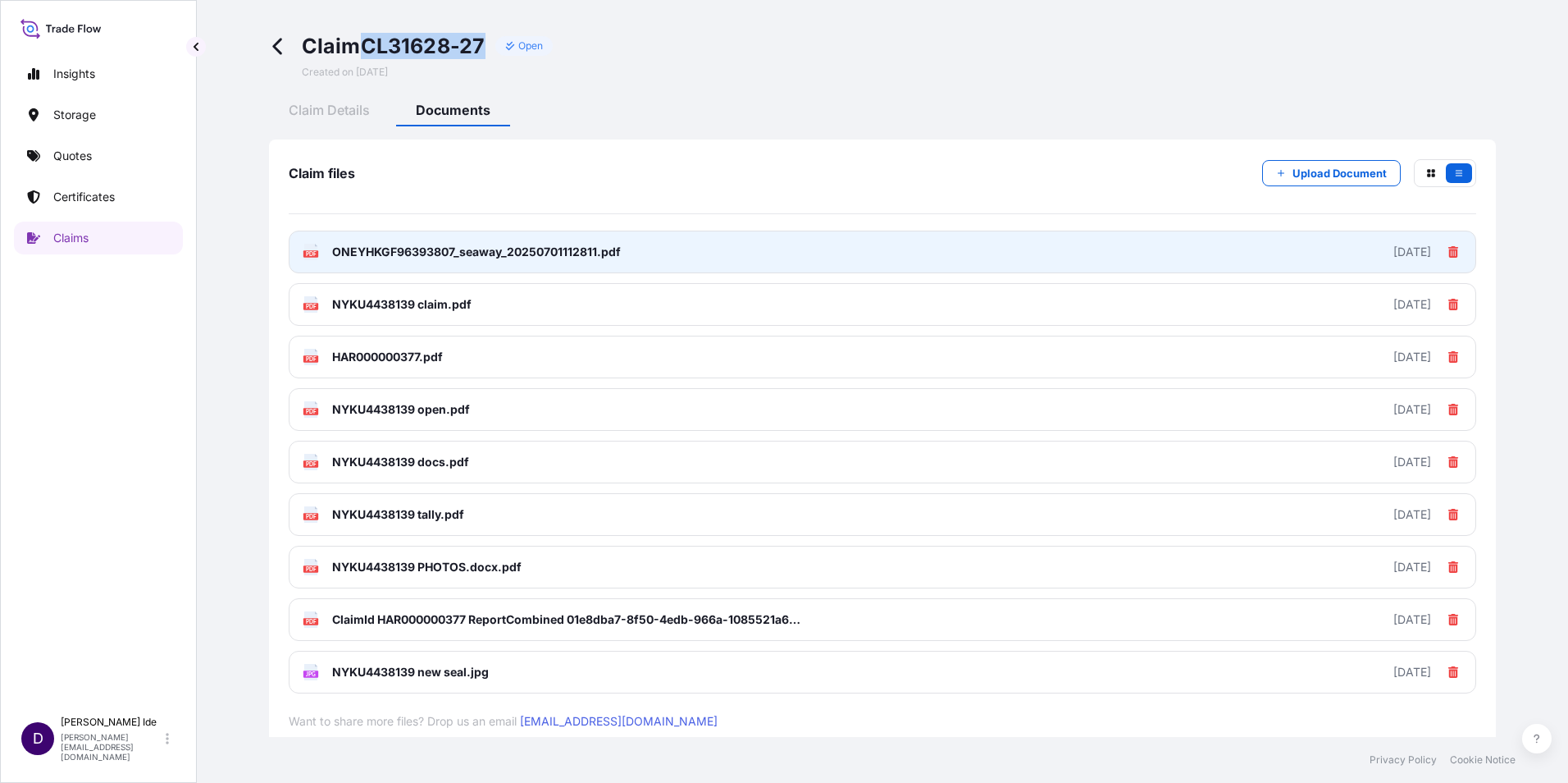
click at [309, 256] on text "PDF" at bounding box center [311, 254] width 10 height 6
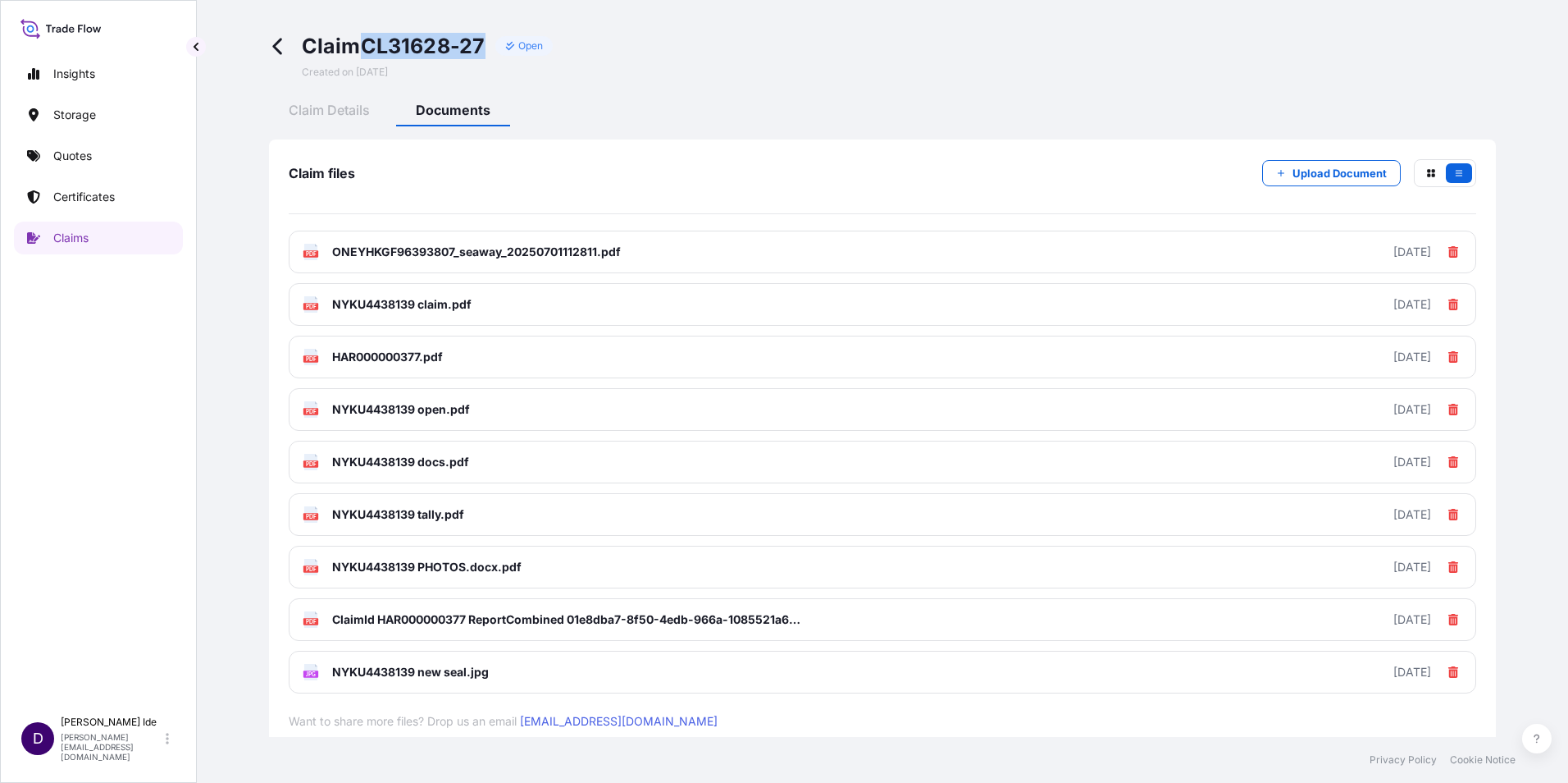
copy span "CL31628-27"
click at [525, 75] on div "Claim CL31628-27 Open Created on [DATE]" at bounding box center [428, 55] width 251 height 46
drag, startPoint x: 486, startPoint y: 42, endPoint x: 370, endPoint y: 43, distance: 116.0
click at [370, 43] on span "Claim CL31628-27" at bounding box center [394, 46] width 184 height 26
copy span "CL31628-27"
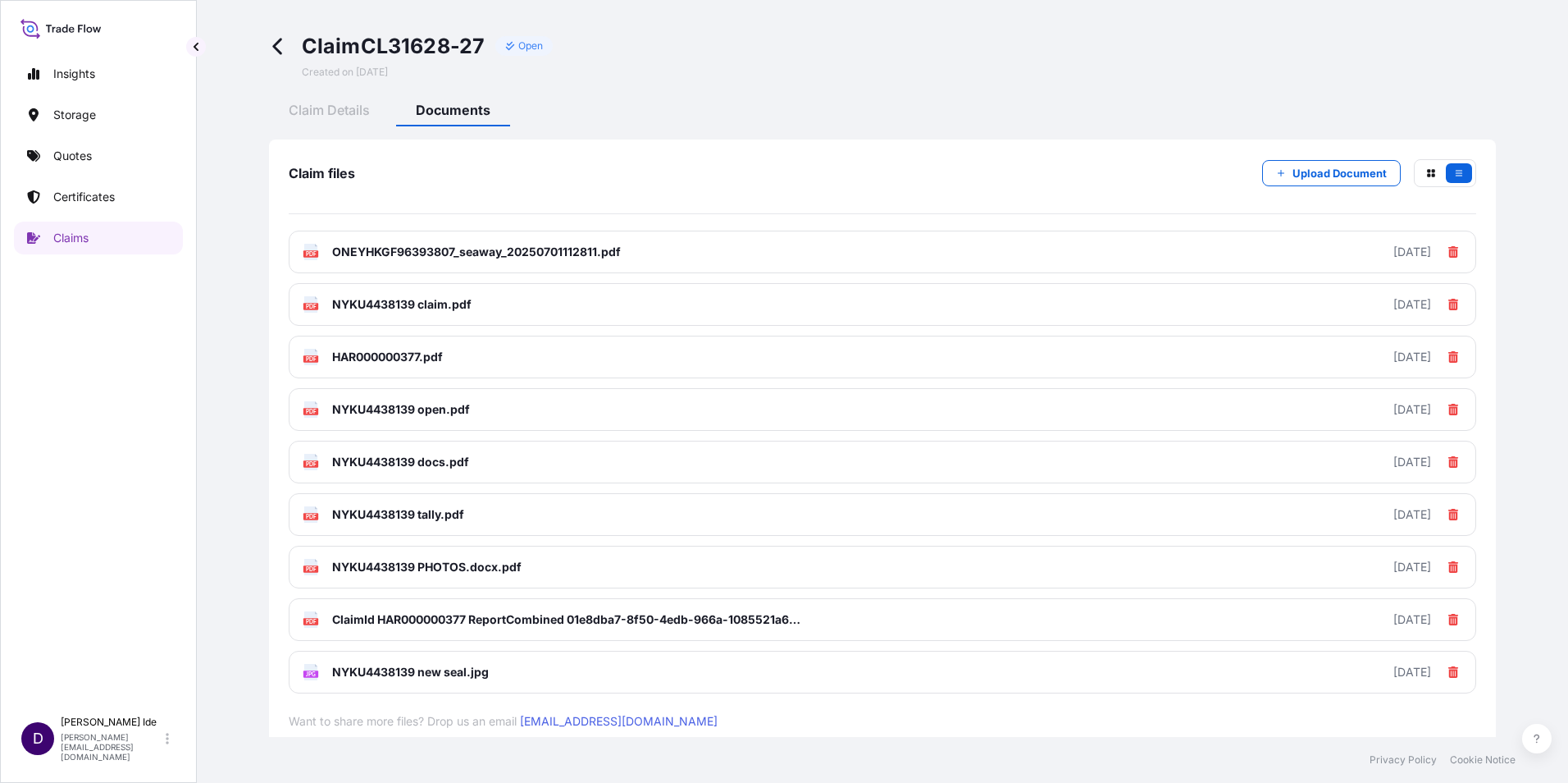
click at [275, 46] on icon at bounding box center [277, 46] width 9 height 16
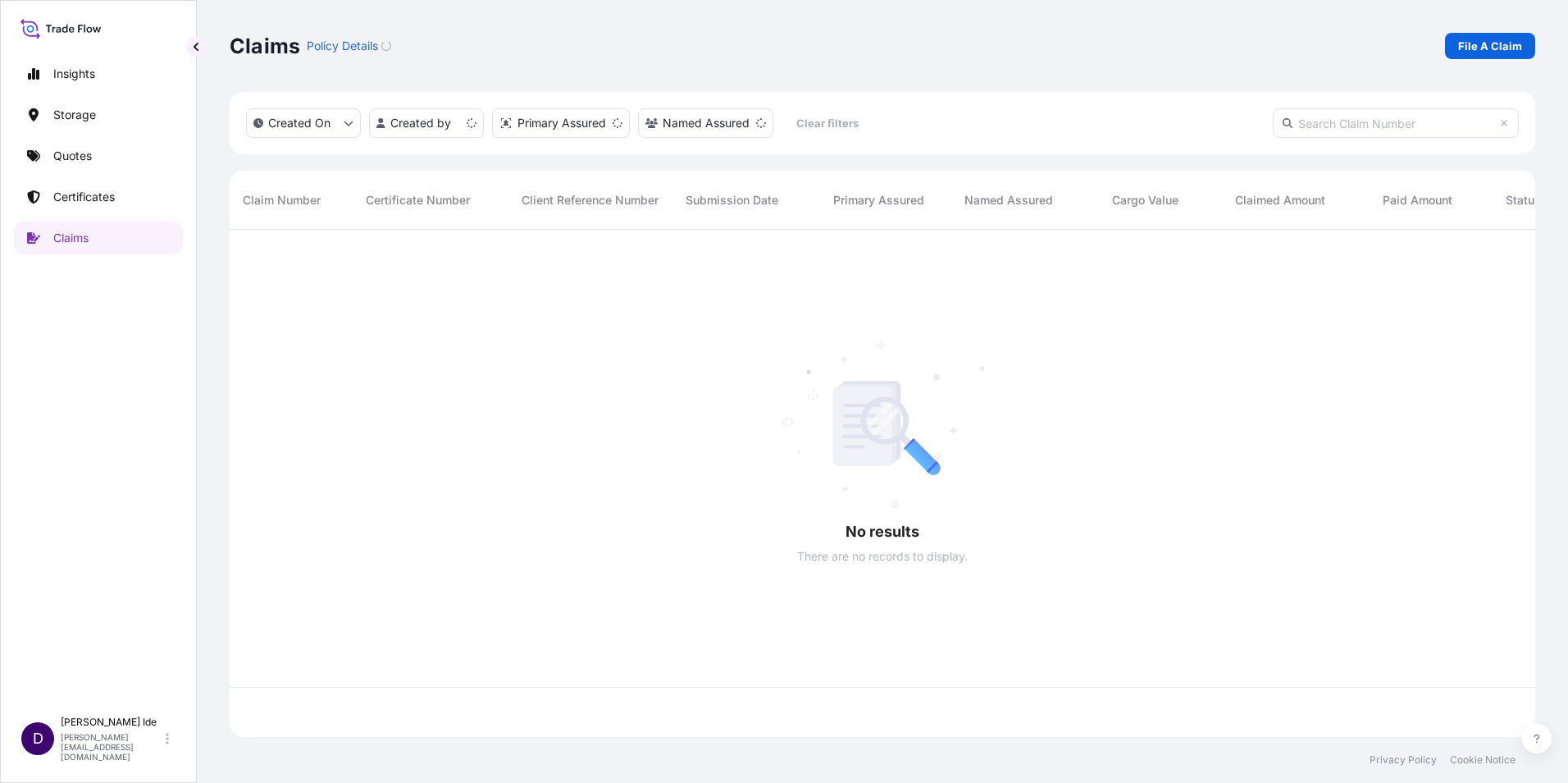
scroll to position [504, 1294]
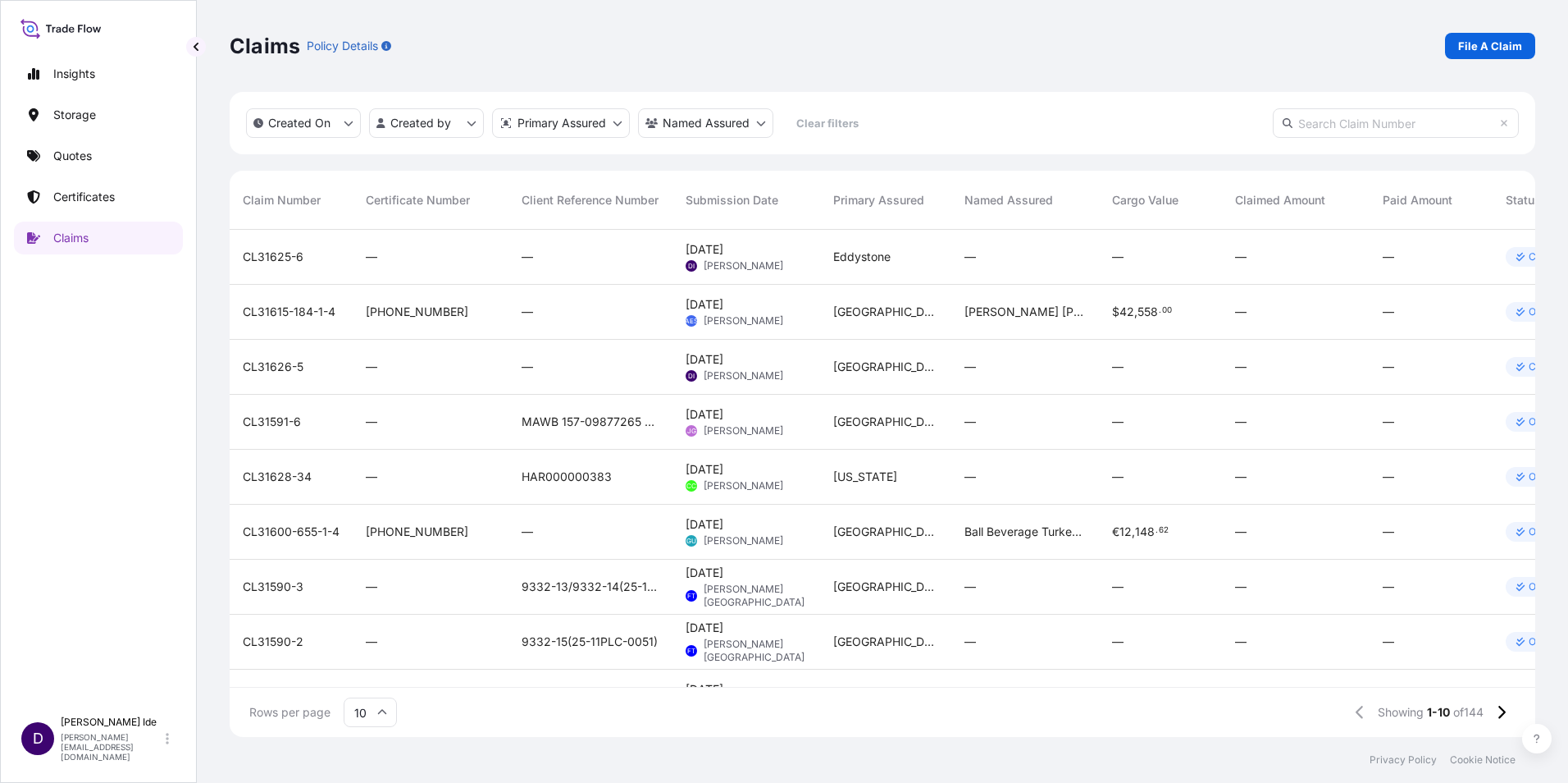
click at [1320, 126] on input "text" at bounding box center [1396, 122] width 246 height 29
paste input "CL31628-28"
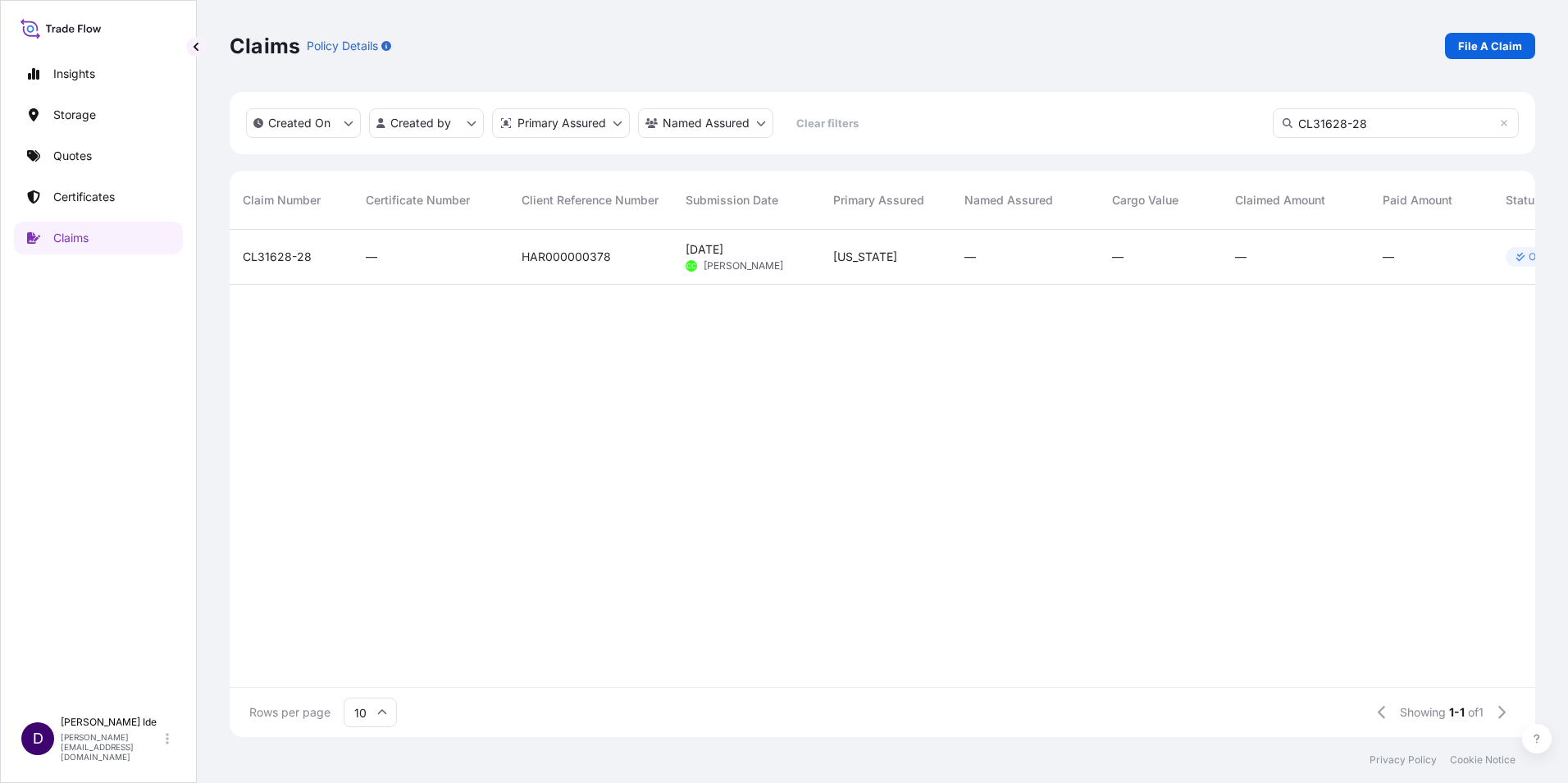
type input "CL31628-28"
click at [285, 258] on span "CL31628-28" at bounding box center [277, 256] width 69 height 16
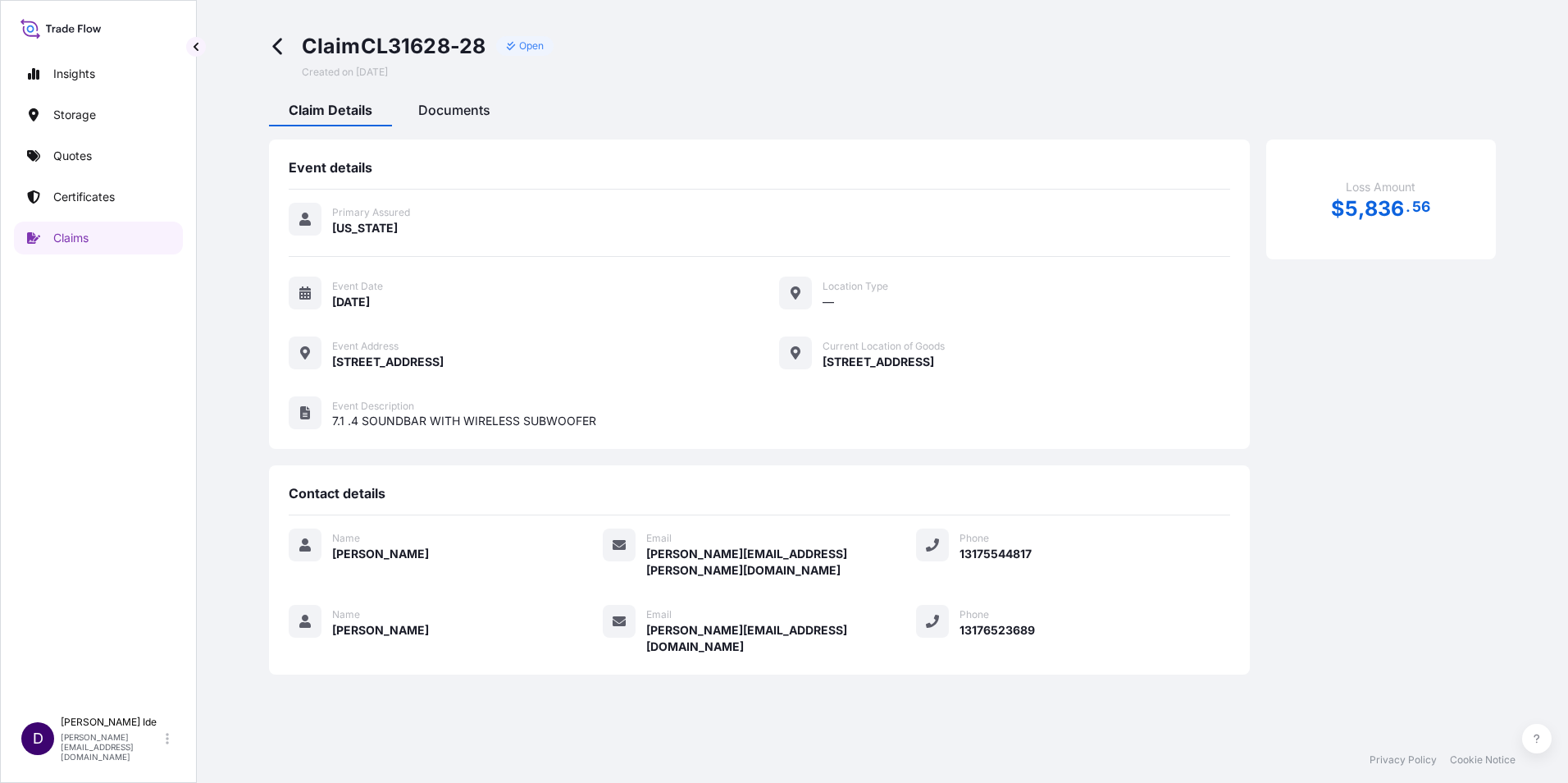
click at [451, 108] on span "Documents" at bounding box center [454, 109] width 72 height 16
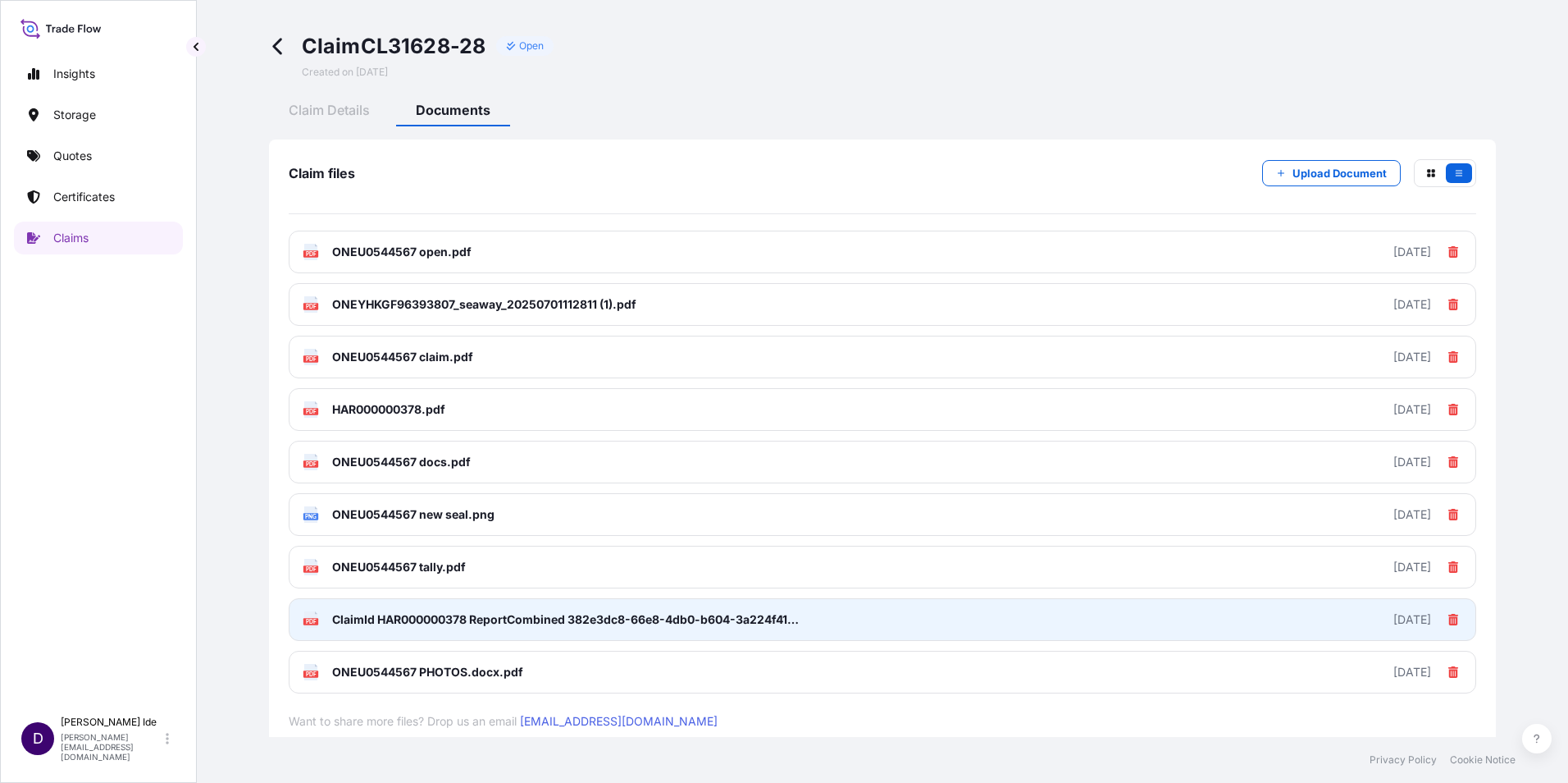
click at [358, 620] on span "ClaimId HAR000000378 ReportCombined 382e3dc8-66e8-4db0-b604-3a224f41c148.pdf" at bounding box center [569, 619] width 473 height 16
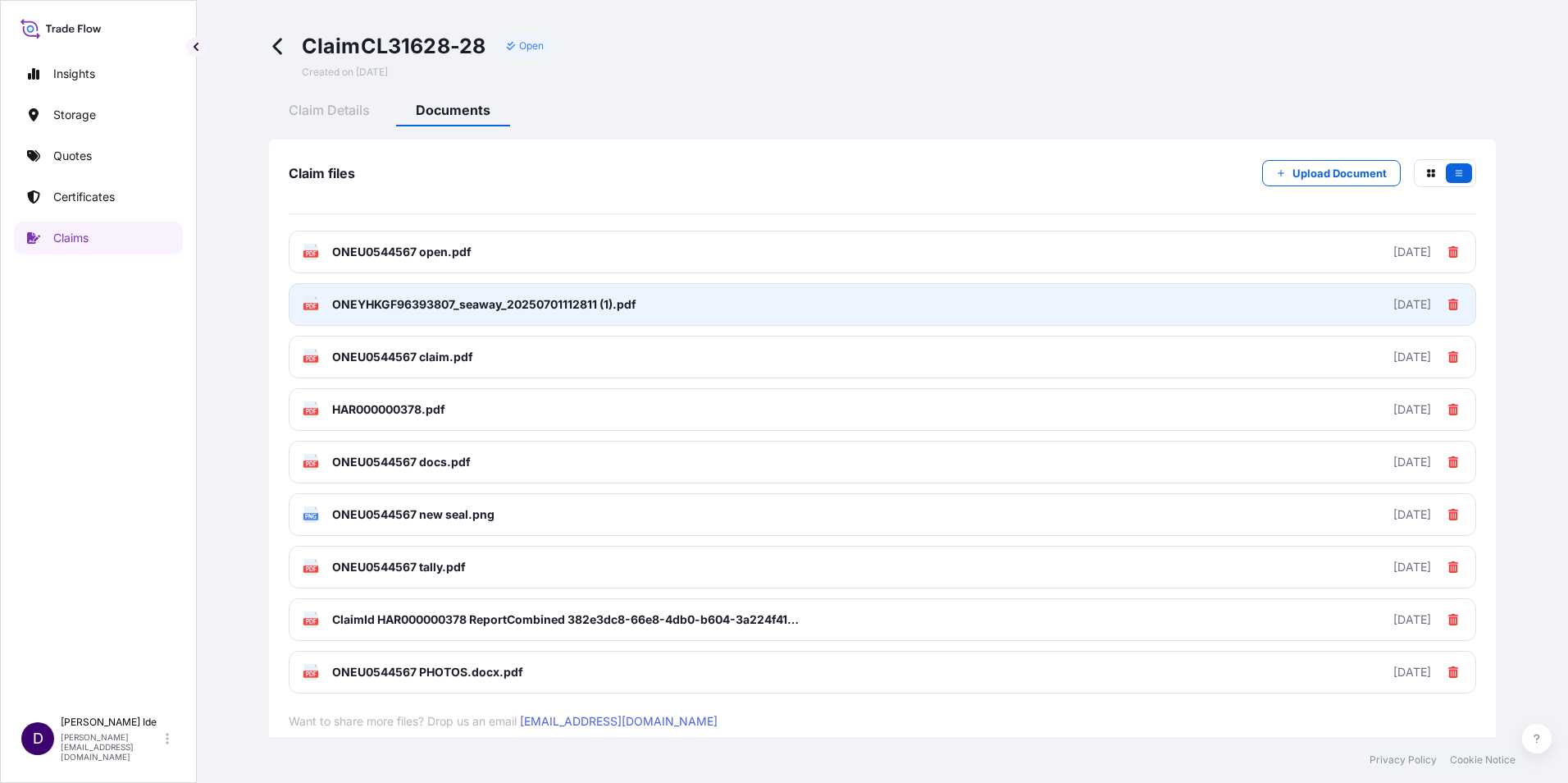
click at [336, 304] on span "ONEYHKGF96393807_seaway_20250701112811 (1).pdf" at bounding box center [484, 304] width 304 height 16
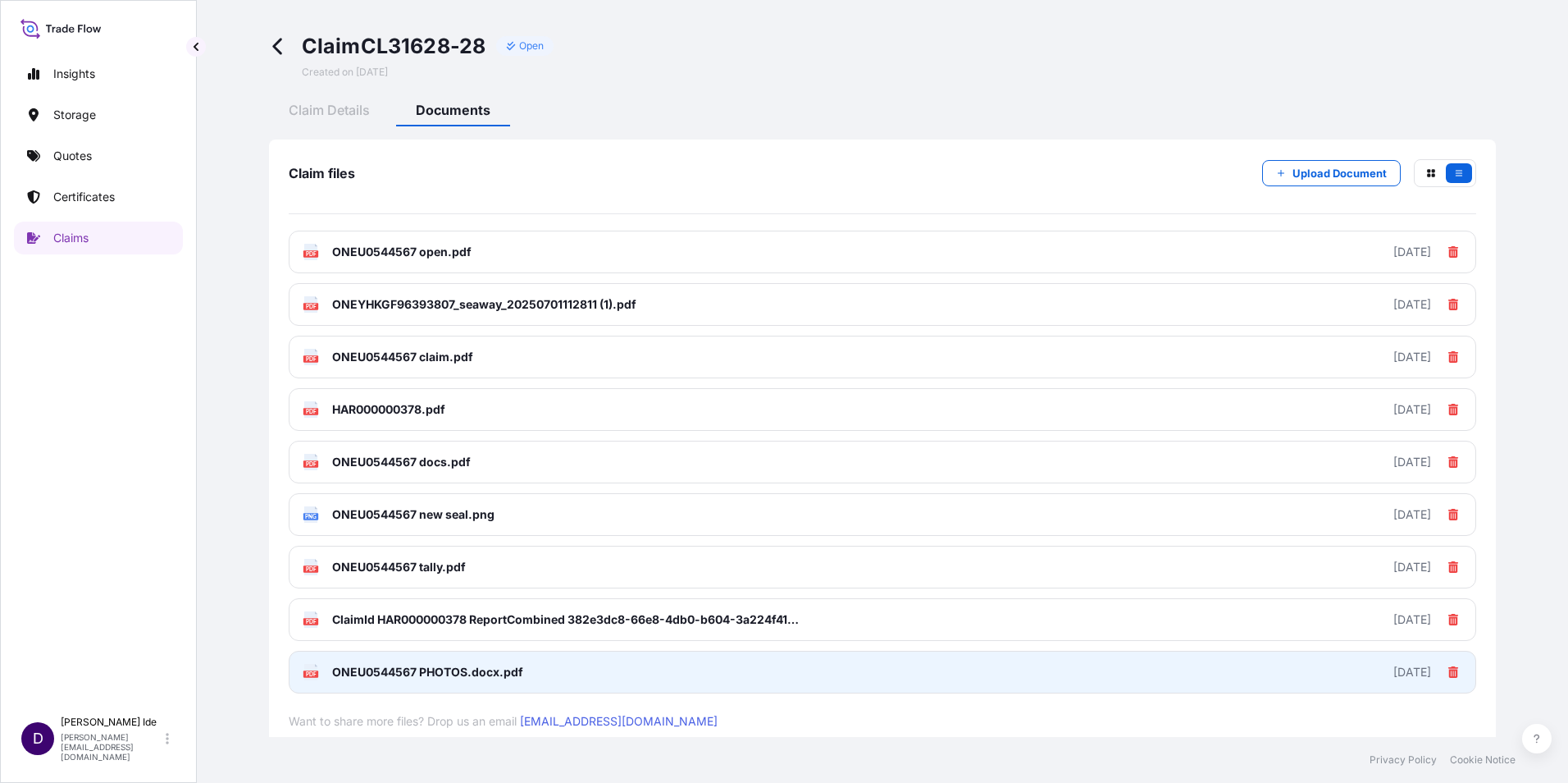
click at [373, 668] on span "ONEU0544567 PHOTOS.docx.pdf" at bounding box center [428, 671] width 191 height 16
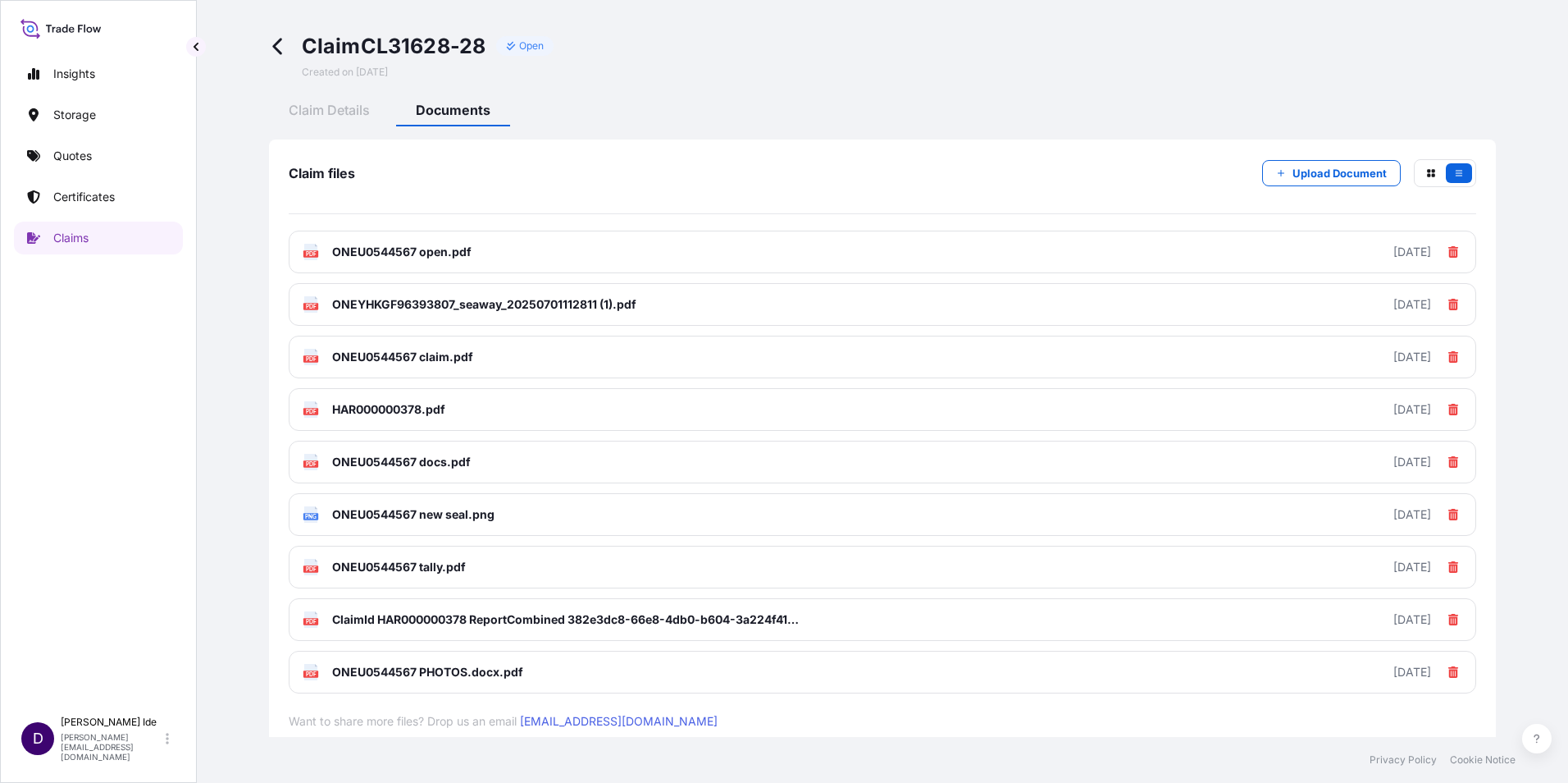
click at [277, 48] on icon at bounding box center [277, 46] width 9 height 16
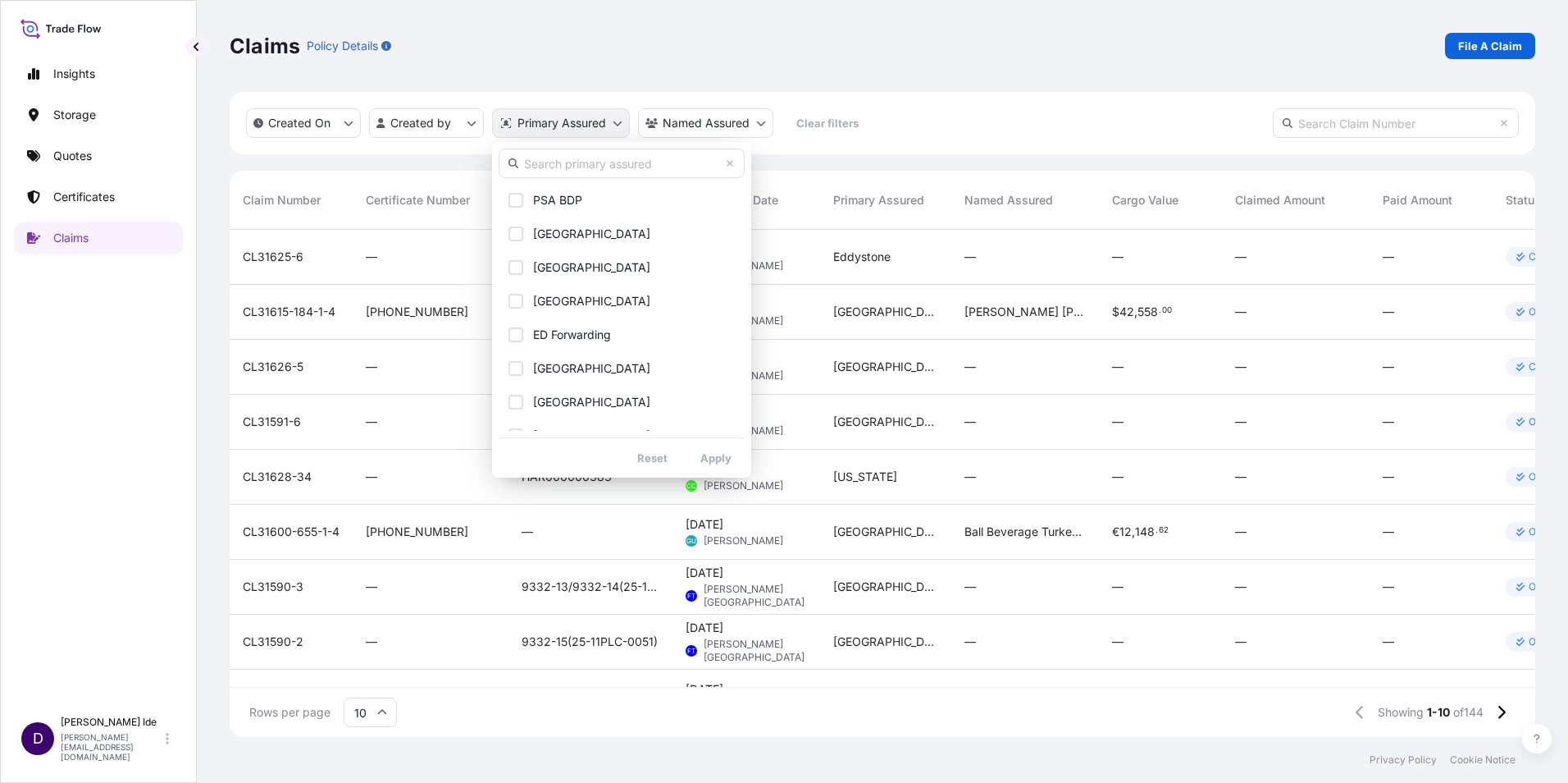
click at [615, 124] on html "Insights Storage Quotes Certificates Claims D [PERSON_NAME] [PERSON_NAME][EMAIL…" at bounding box center [784, 392] width 1568 height 783
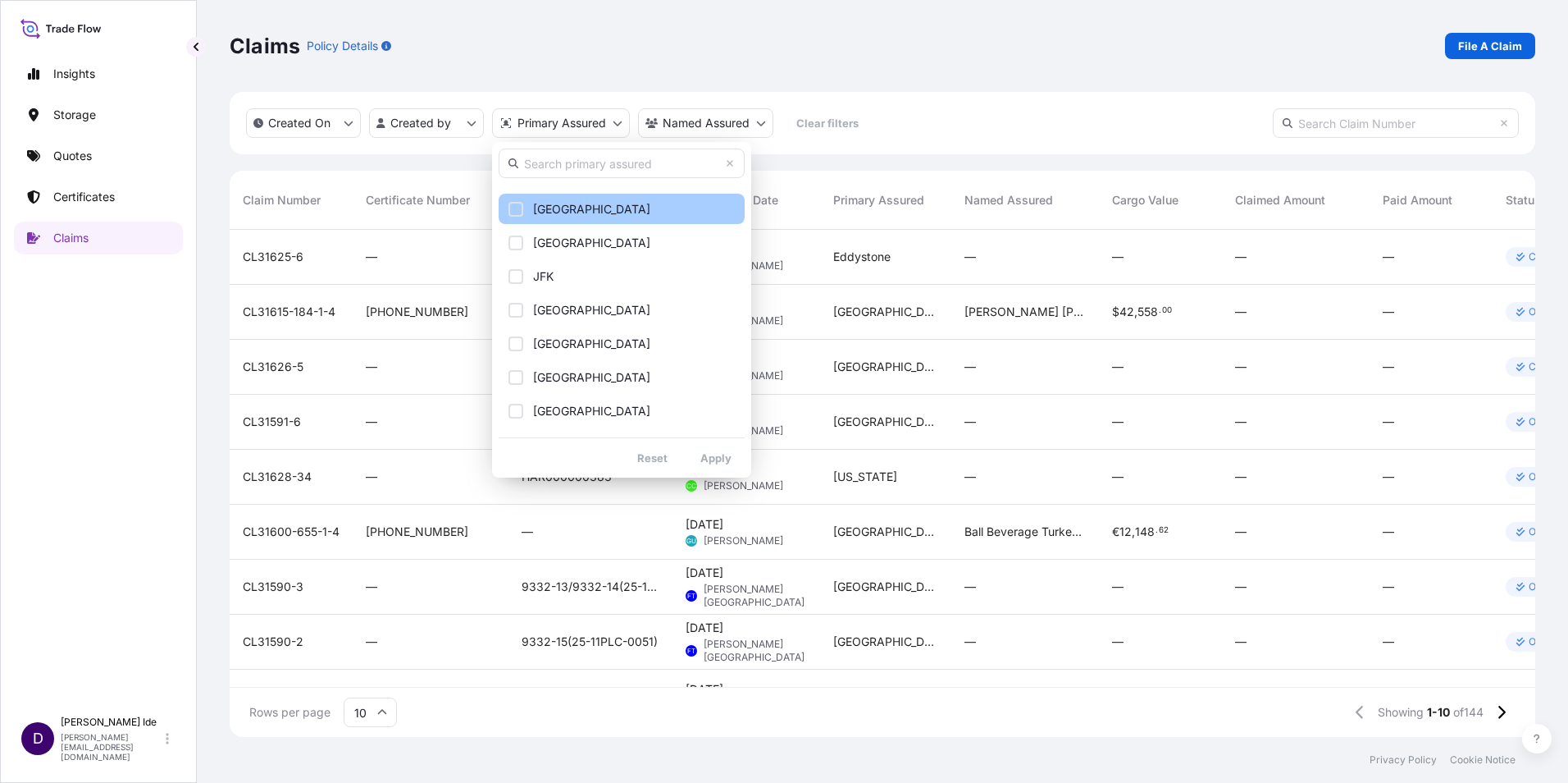
scroll to position [1149, 0]
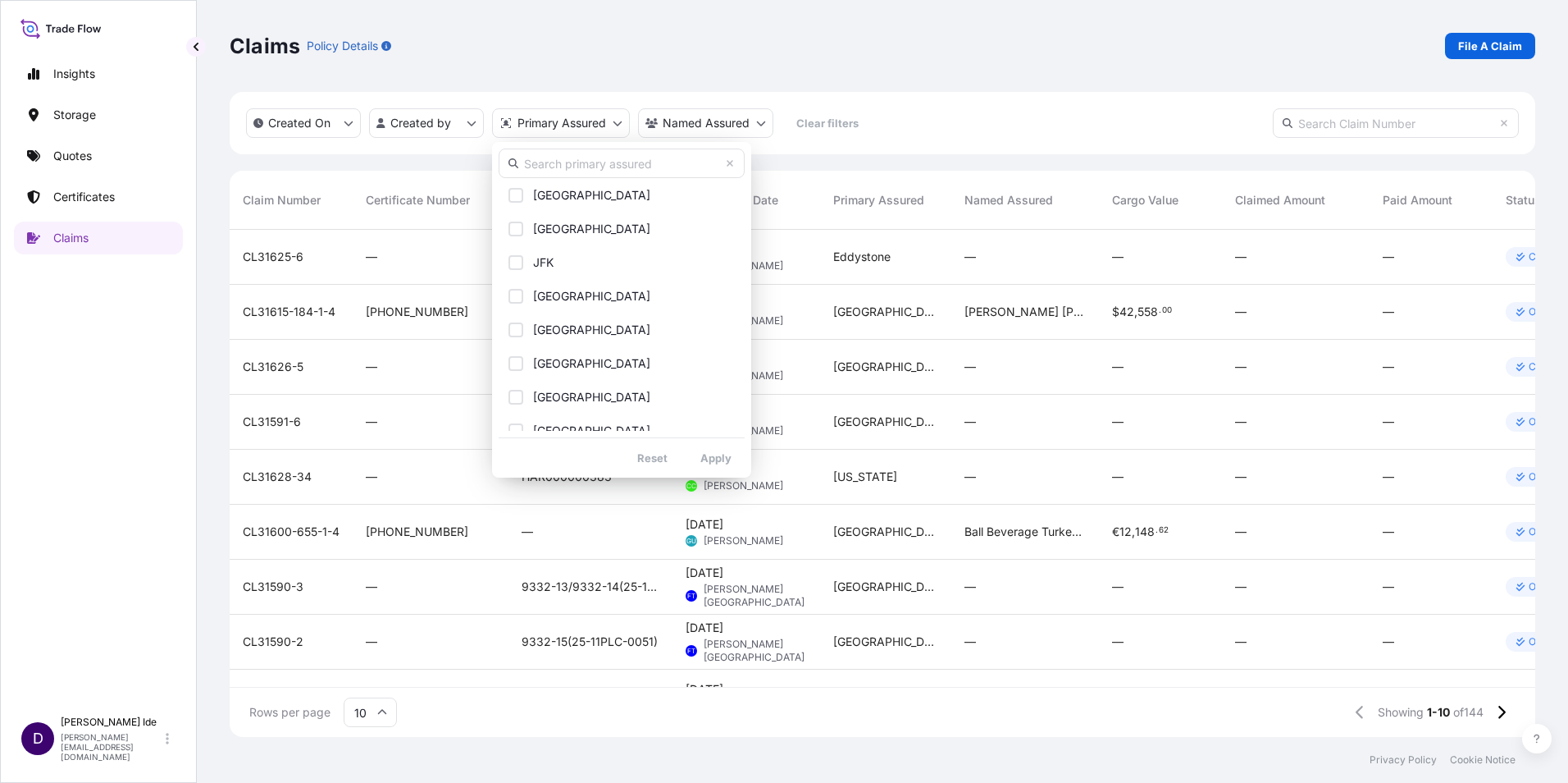
click at [560, 166] on input "text" at bounding box center [622, 162] width 246 height 29
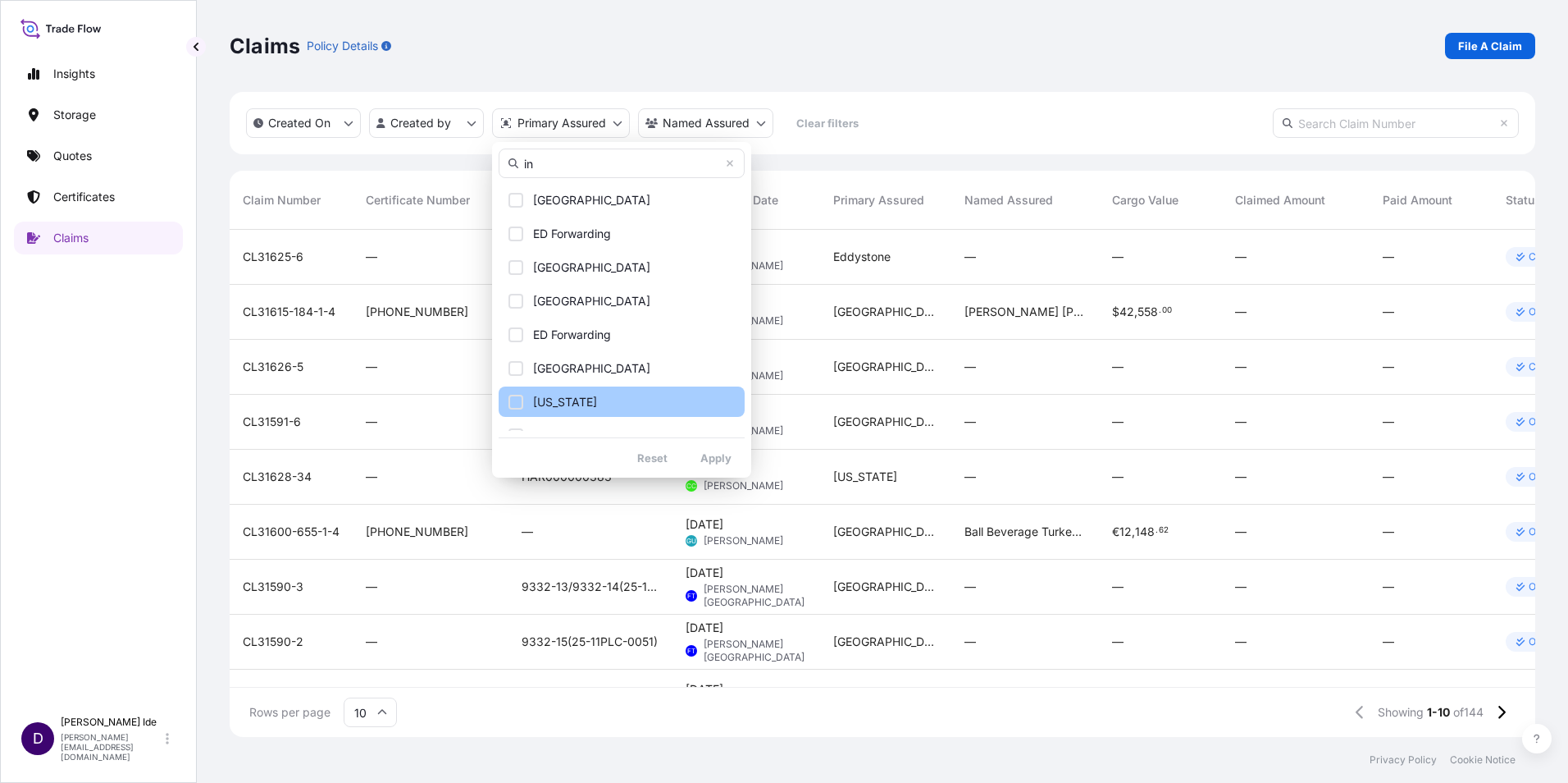
type input "in"
click at [516, 397] on div "Select Option" at bounding box center [516, 402] width 15 height 15
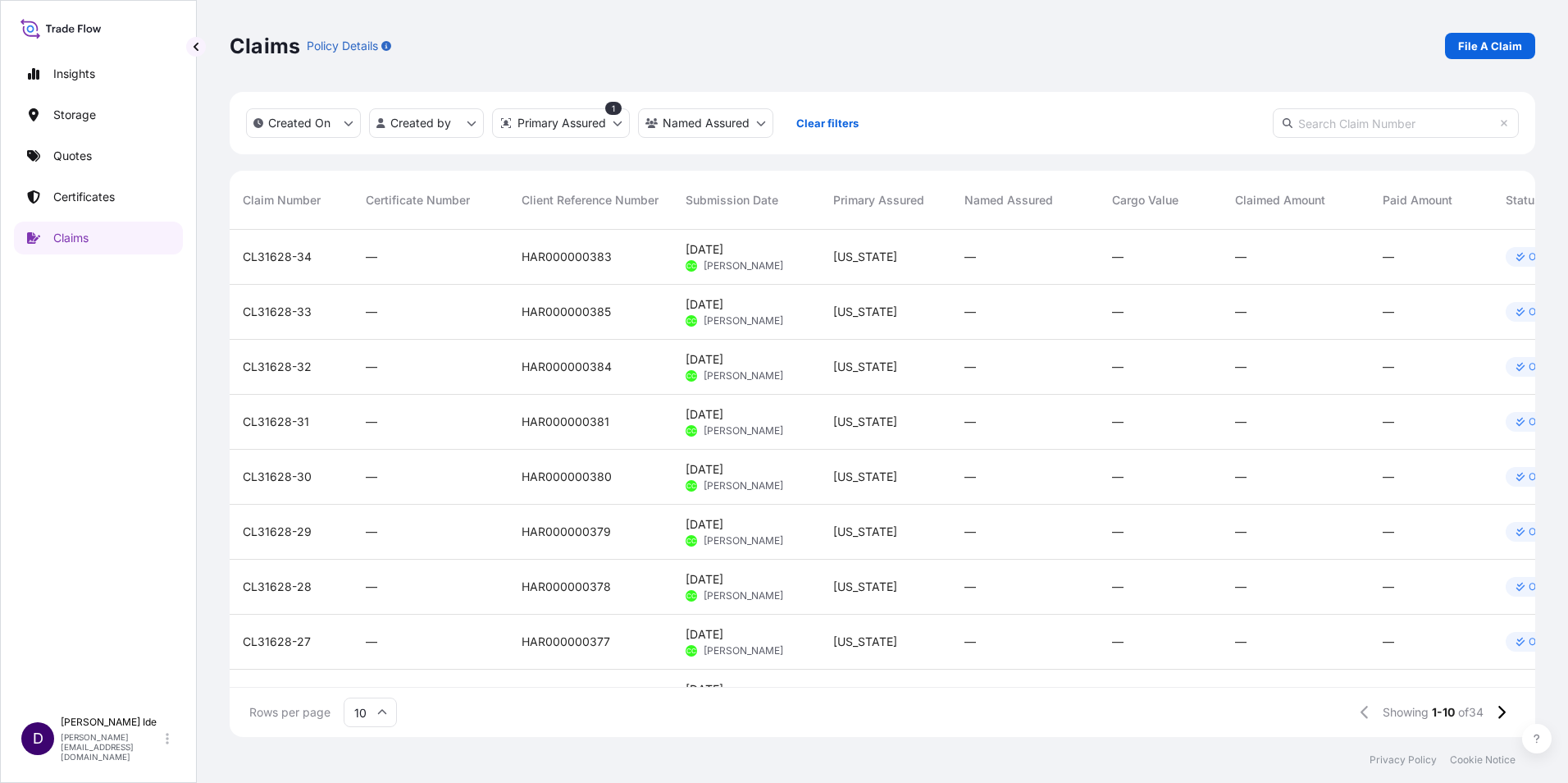
click at [383, 712] on icon at bounding box center [383, 711] width 9 height 5
click at [375, 668] on div "50" at bounding box center [370, 667] width 40 height 31
drag, startPoint x: 1181, startPoint y: 260, endPoint x: 1102, endPoint y: 47, distance: 227.2
click at [1102, 47] on div "Claims Policy Details File A Claim" at bounding box center [883, 46] width 1306 height 26
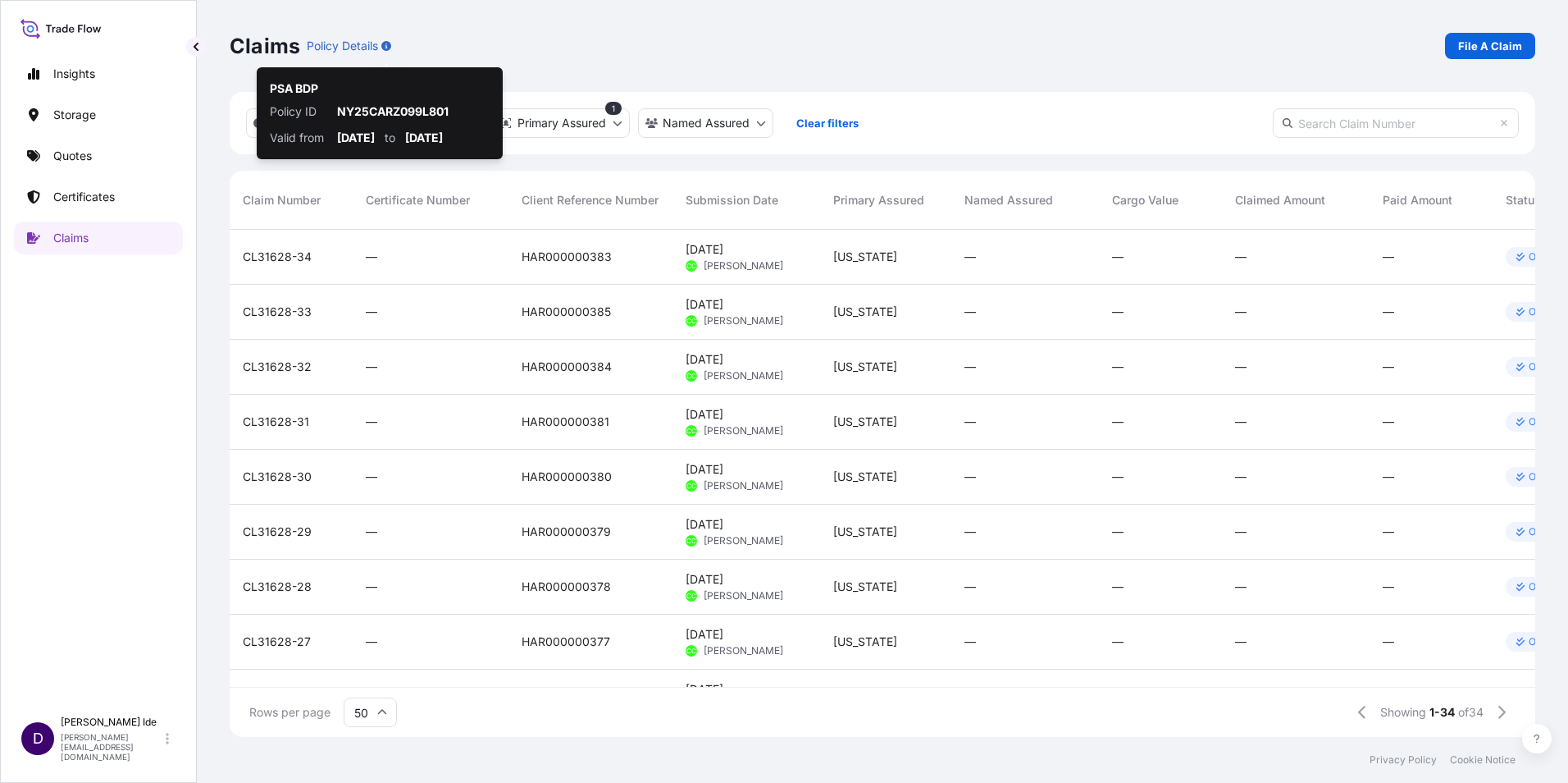
scroll to position [504, 1294]
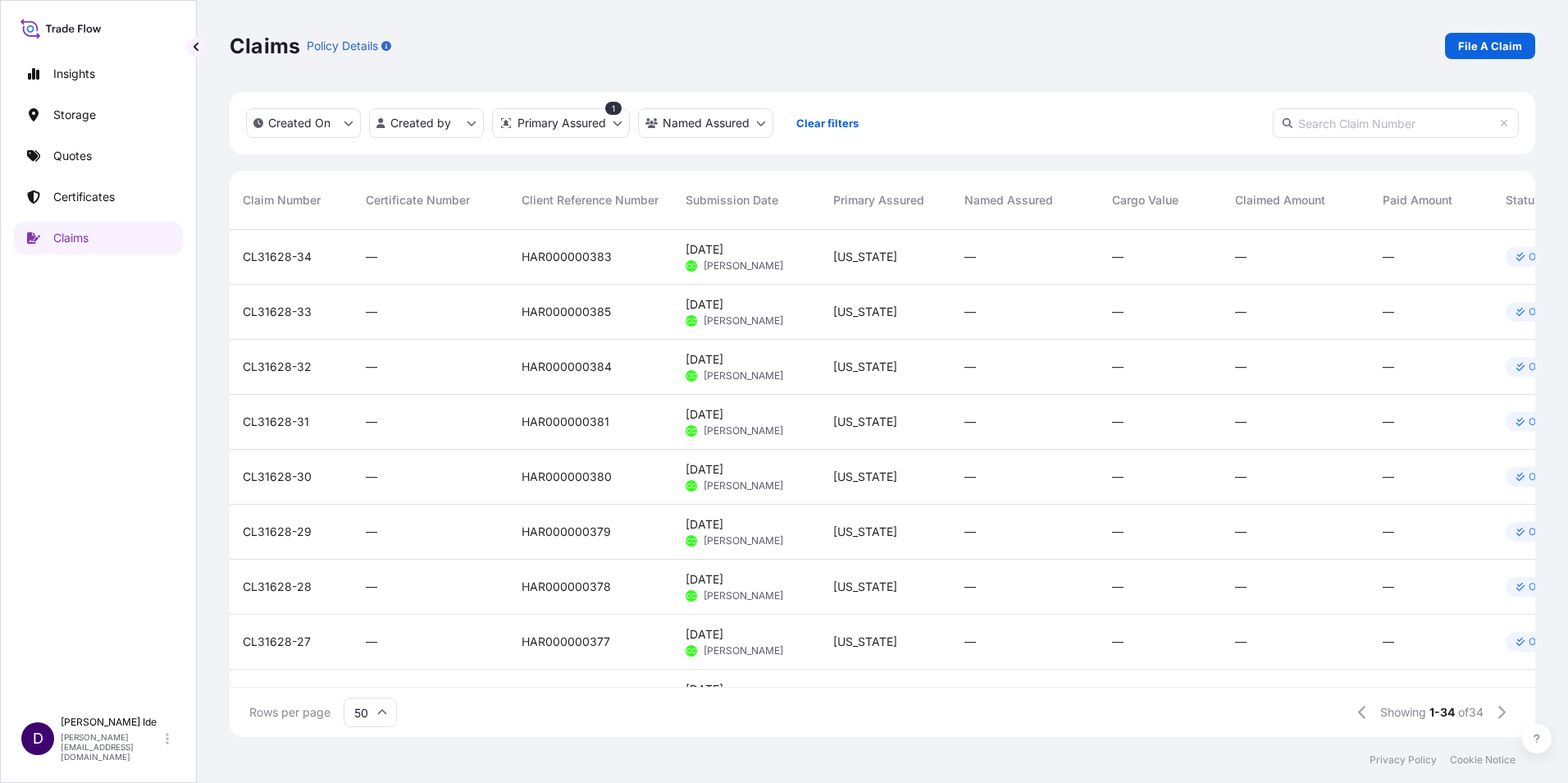
click at [282, 584] on span "CL31628-28" at bounding box center [277, 586] width 69 height 16
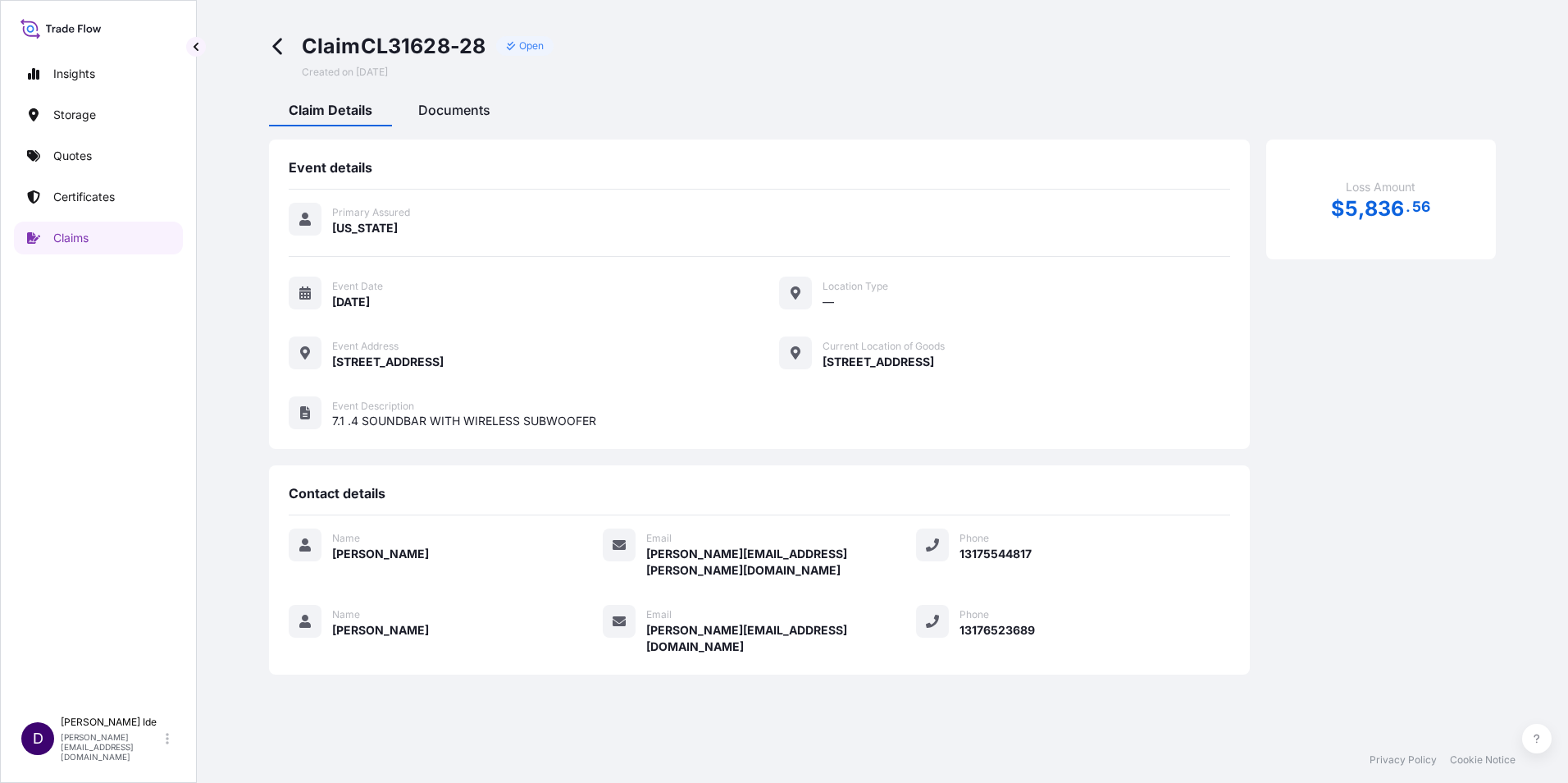
click at [461, 110] on span "Documents" at bounding box center [454, 109] width 72 height 16
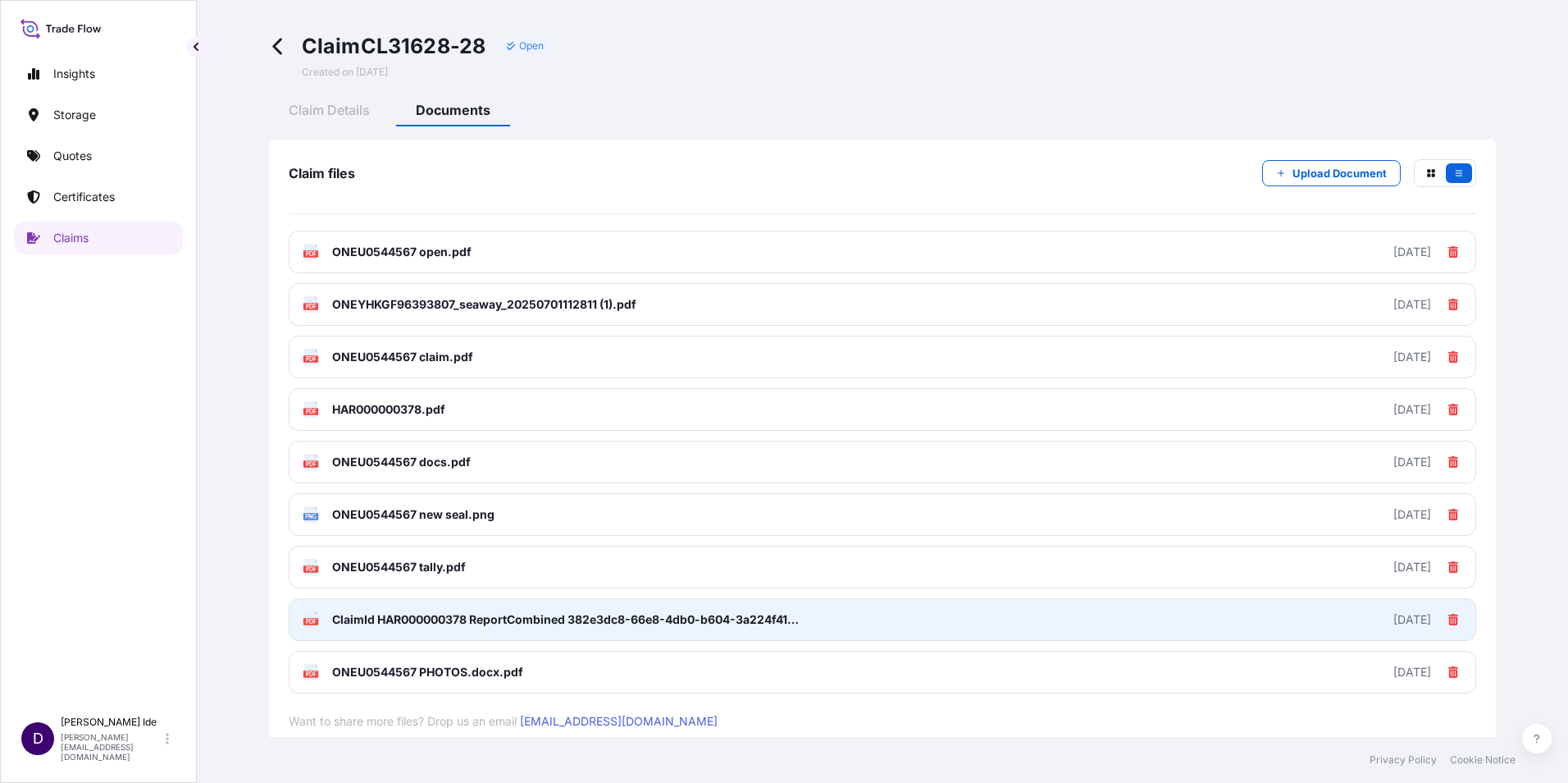
click at [393, 617] on span "ClaimId HAR000000378 ReportCombined 382e3dc8-66e8-4db0-b604-3a224f41c148.pdf" at bounding box center [569, 619] width 473 height 16
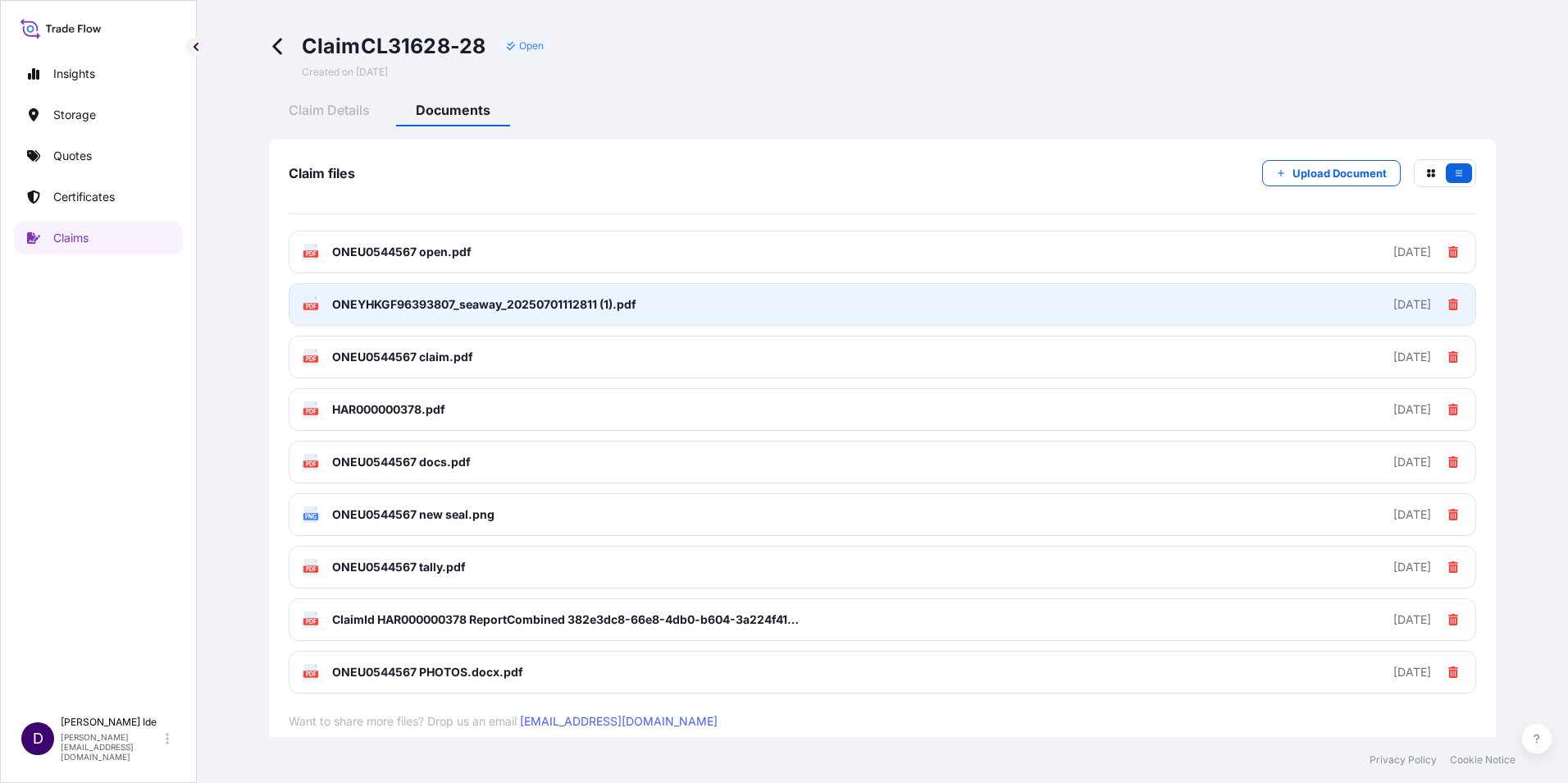
click at [343, 304] on span "ONEYHKGF96393807_seaway_20250701112811 (1).pdf" at bounding box center [484, 304] width 304 height 16
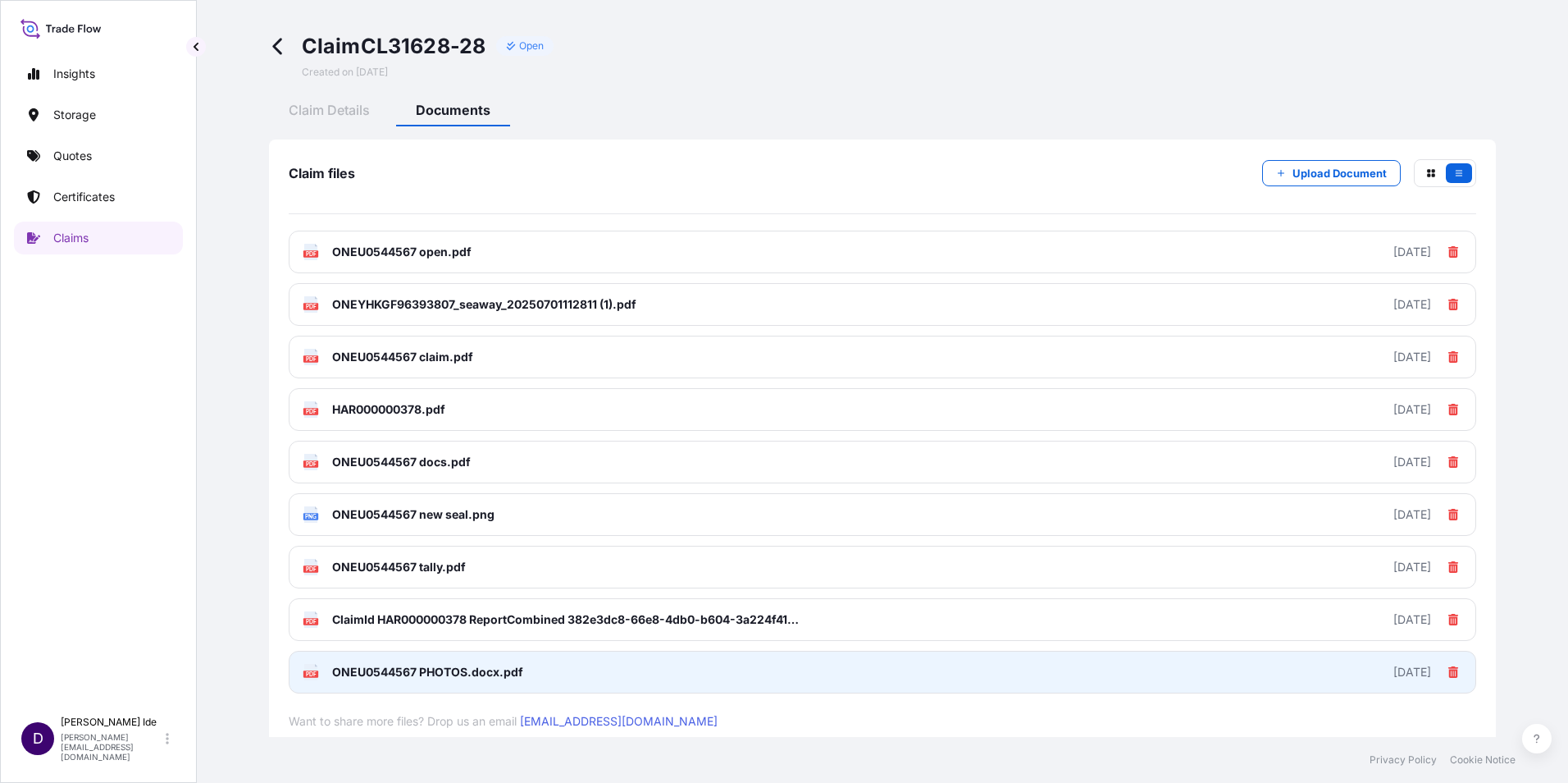
click at [316, 675] on rect at bounding box center [311, 673] width 15 height 7
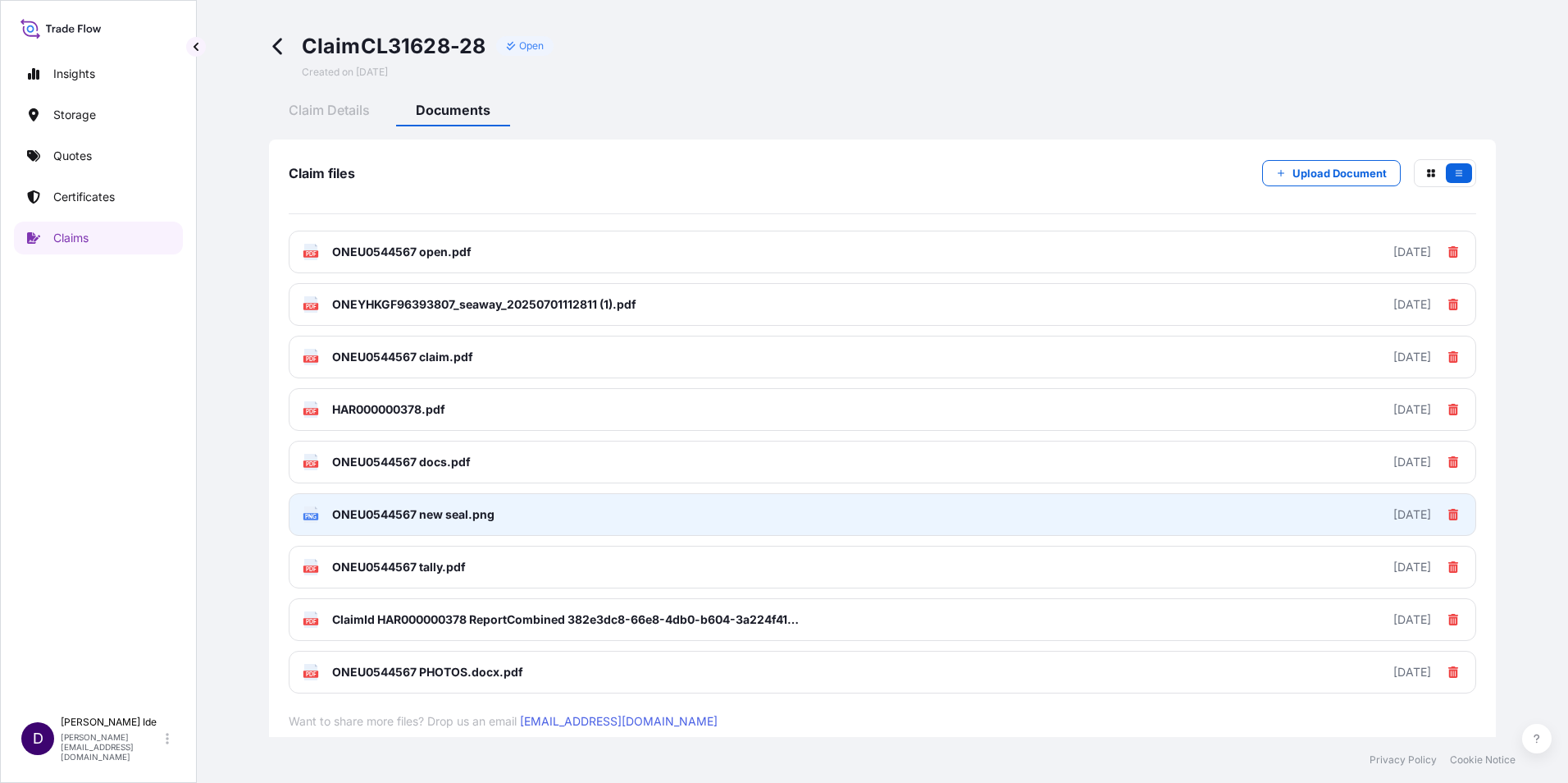
click at [310, 514] on text "PNG" at bounding box center [311, 516] width 11 height 6
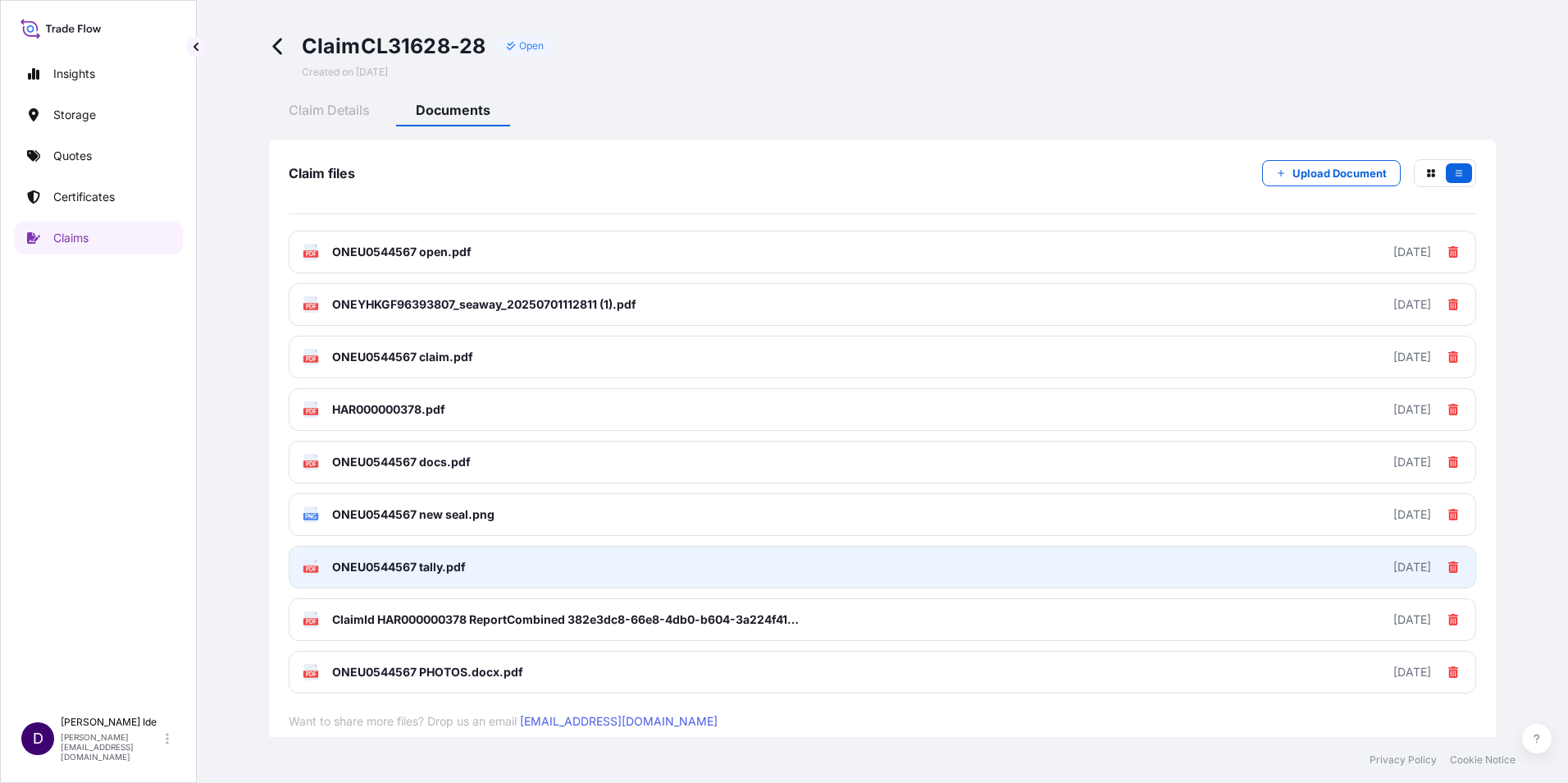
click at [370, 565] on span "ONEU0544567 tally.pdf" at bounding box center [399, 566] width 133 height 16
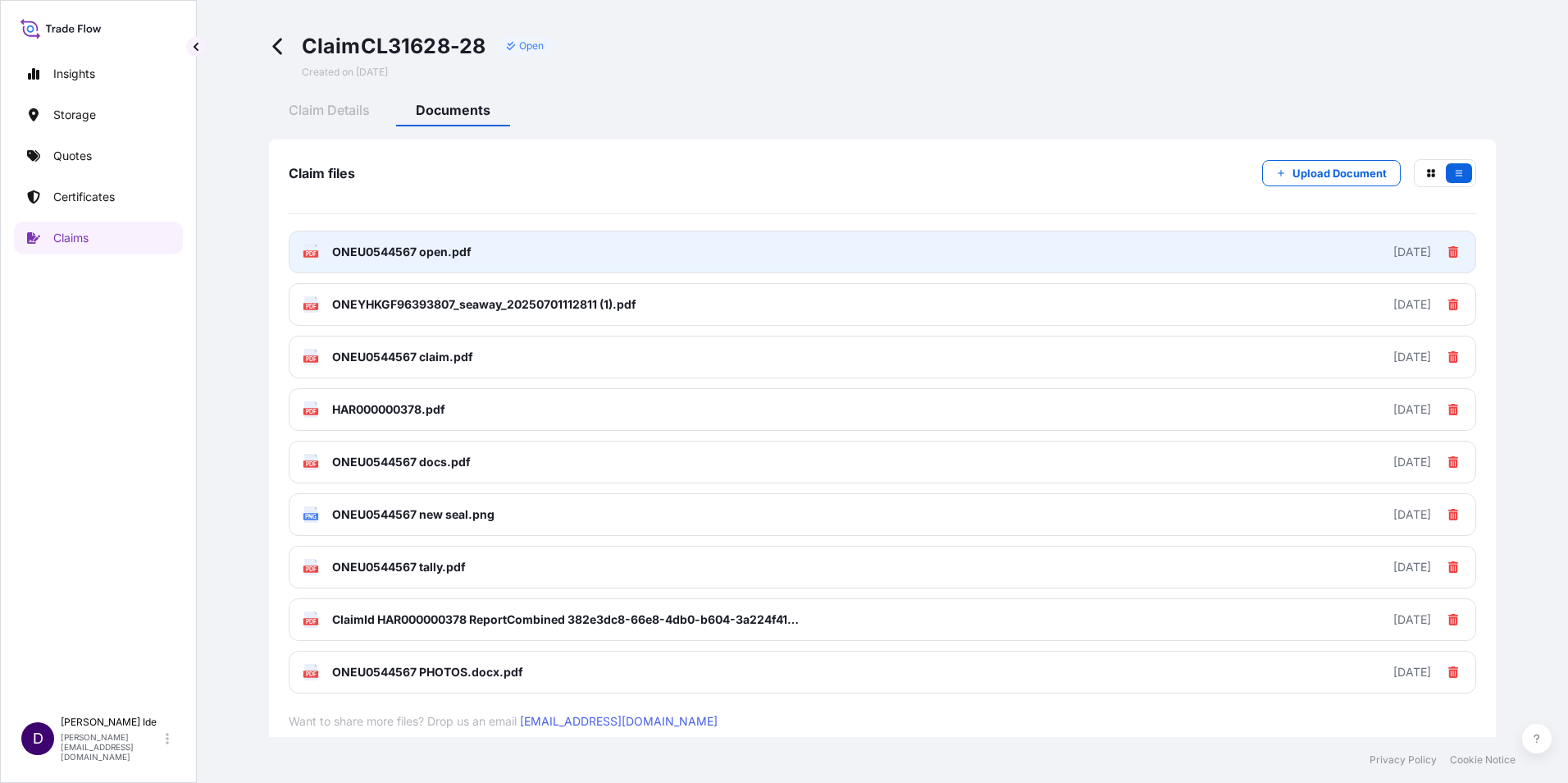
click at [315, 252] on text "PDF" at bounding box center [311, 254] width 10 height 6
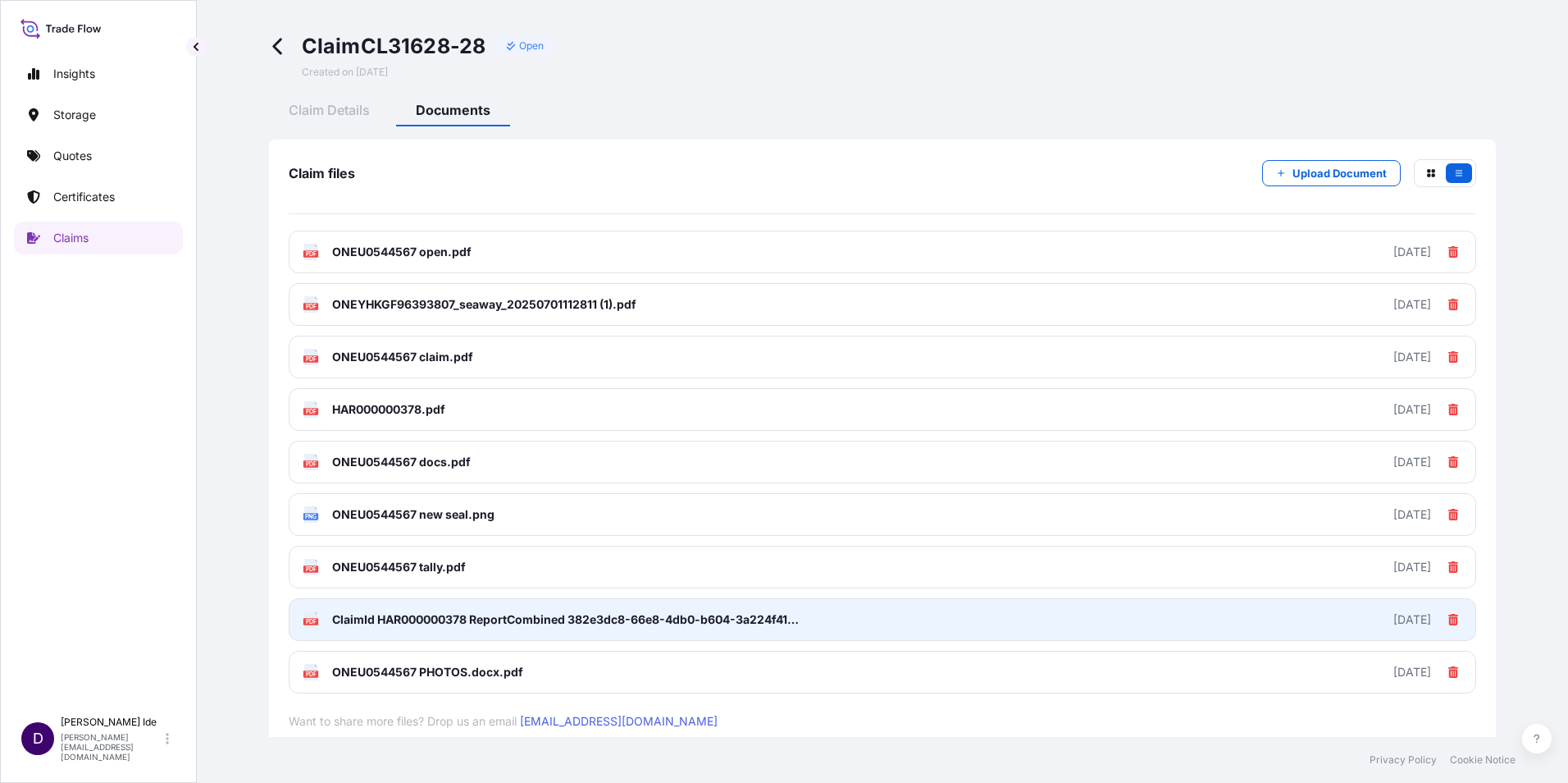
click at [437, 613] on span "ClaimId HAR000000378 ReportCombined 382e3dc8-66e8-4db0-b604-3a224f41c148.pdf" at bounding box center [569, 619] width 473 height 16
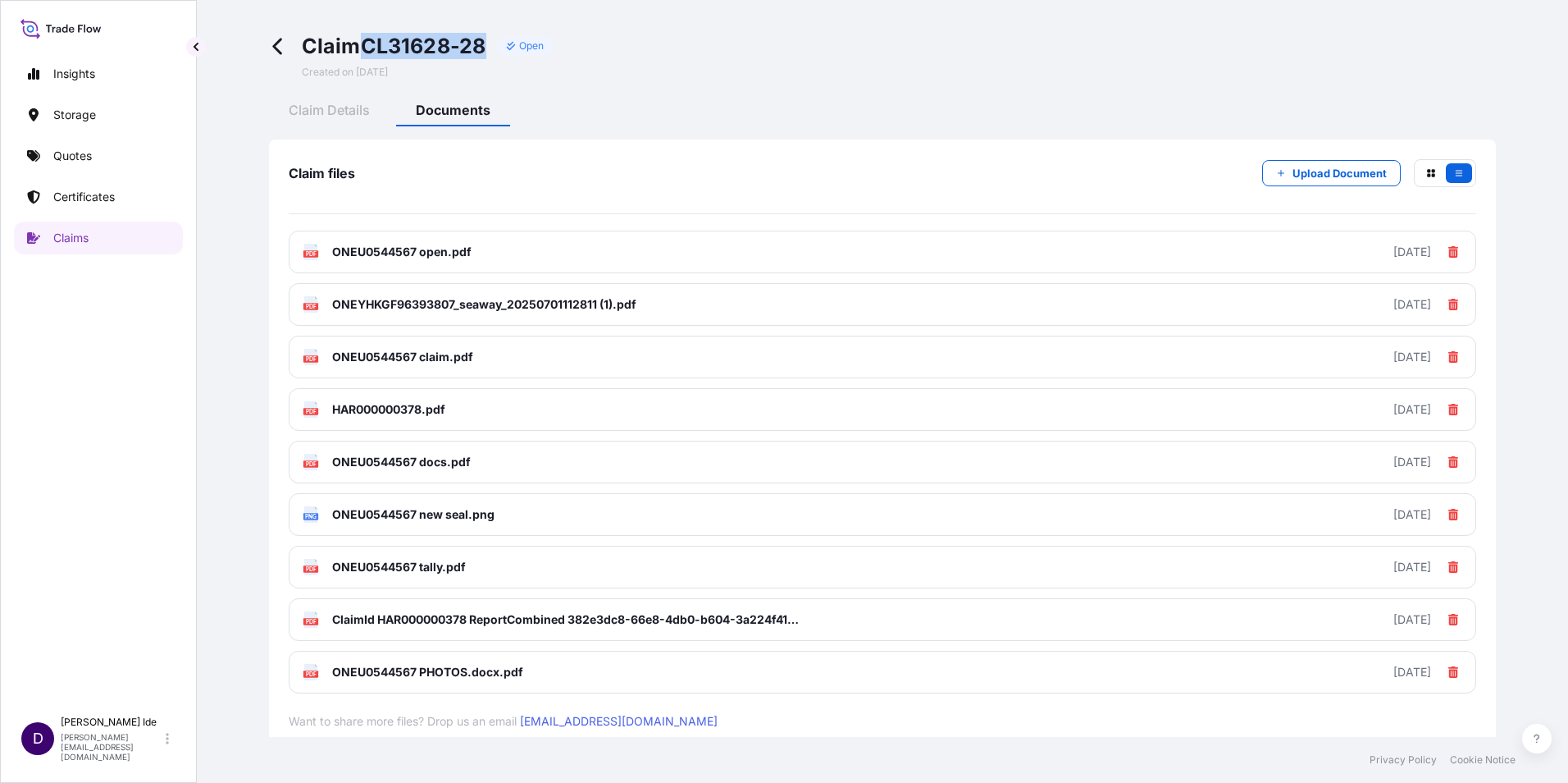
drag, startPoint x: 493, startPoint y: 46, endPoint x: 369, endPoint y: 50, distance: 124.1
click at [369, 50] on div "Claim CL31628-28 Open" at bounding box center [428, 46] width 252 height 26
copy span "CL31628-28"
click at [282, 46] on icon at bounding box center [279, 46] width 19 height 19
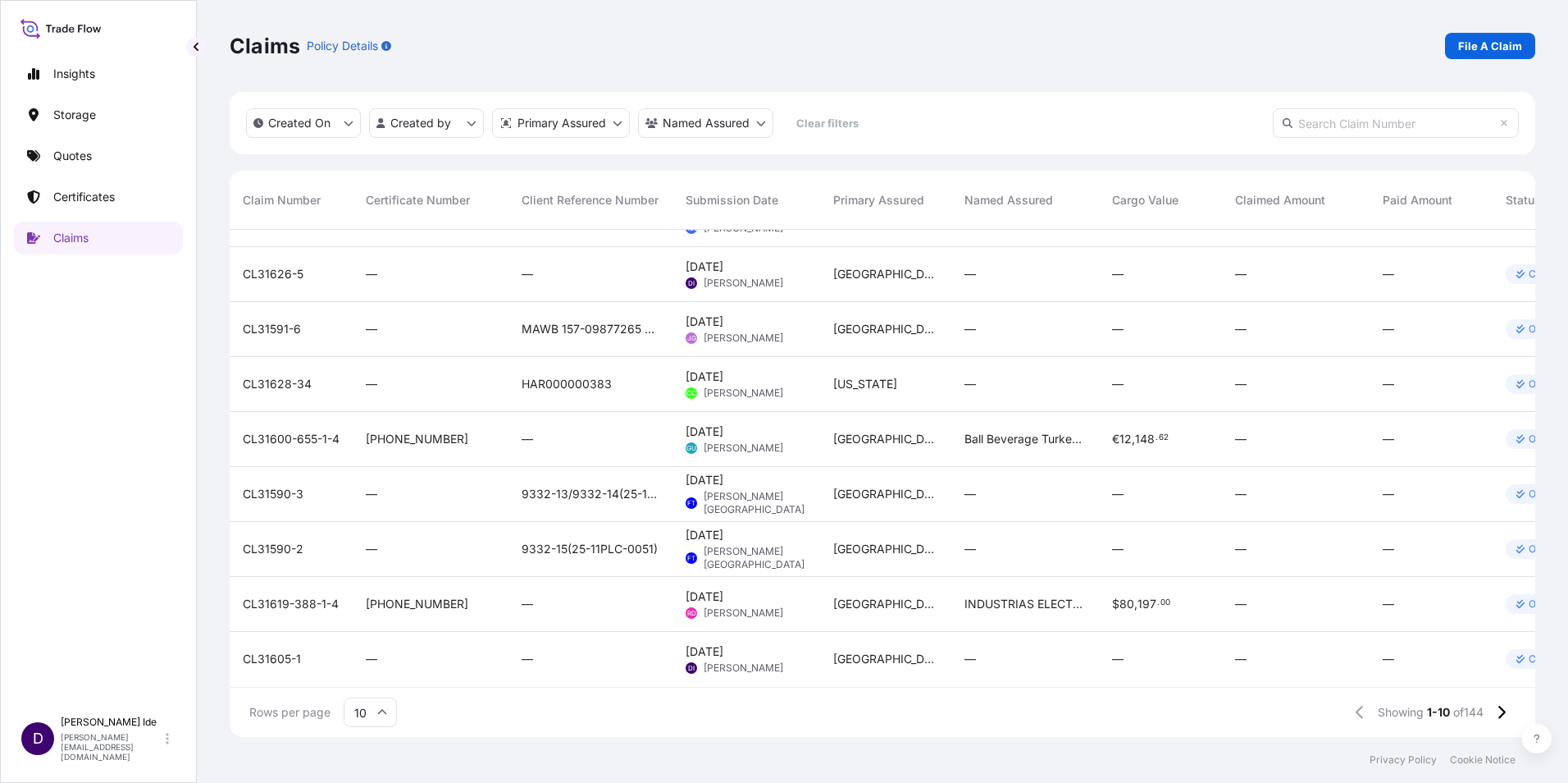
scroll to position [105, 0]
click at [384, 721] on input "10" at bounding box center [370, 712] width 53 height 29
click at [373, 671] on div "50" at bounding box center [370, 667] width 40 height 31
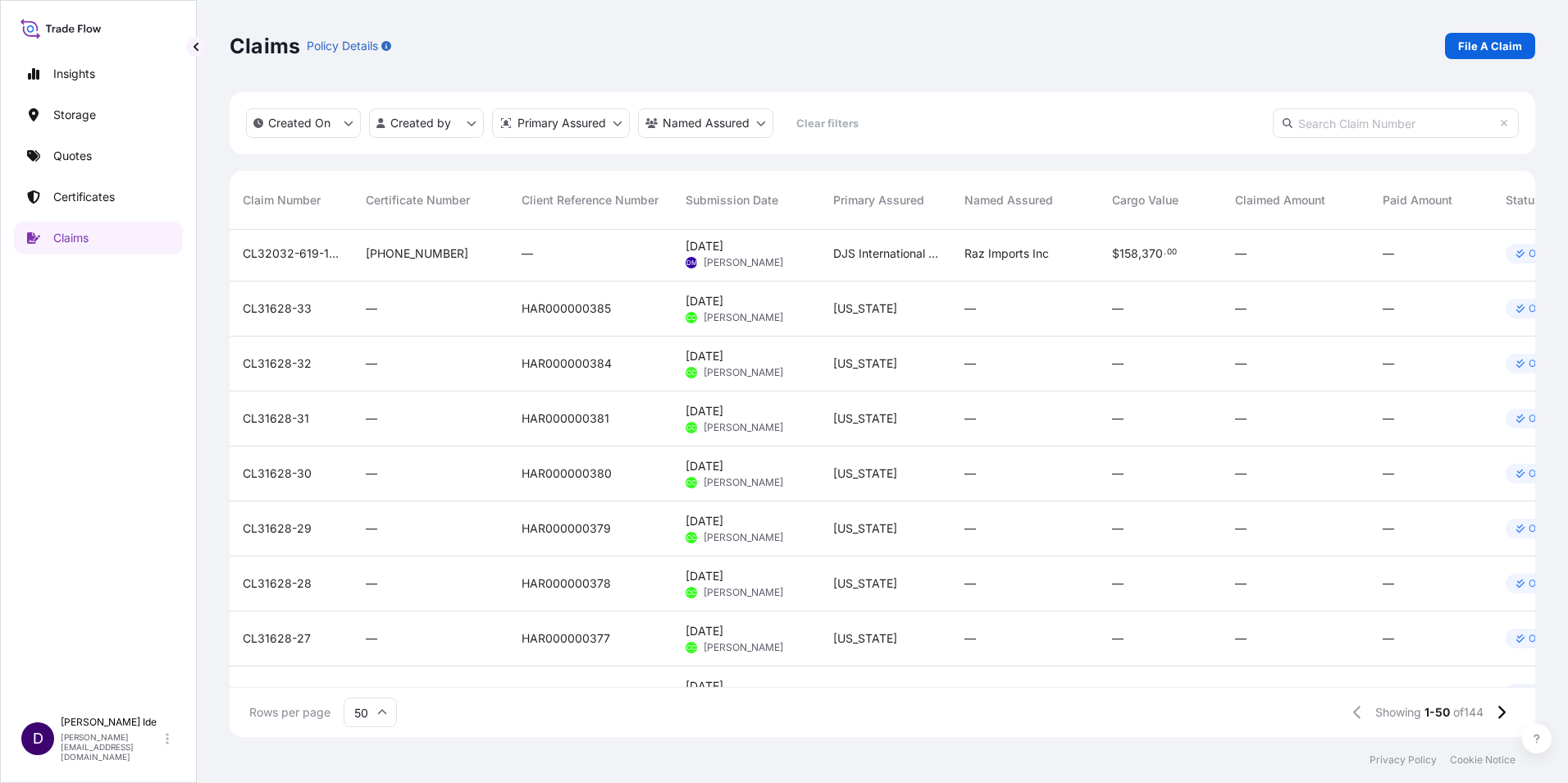
scroll to position [739, 0]
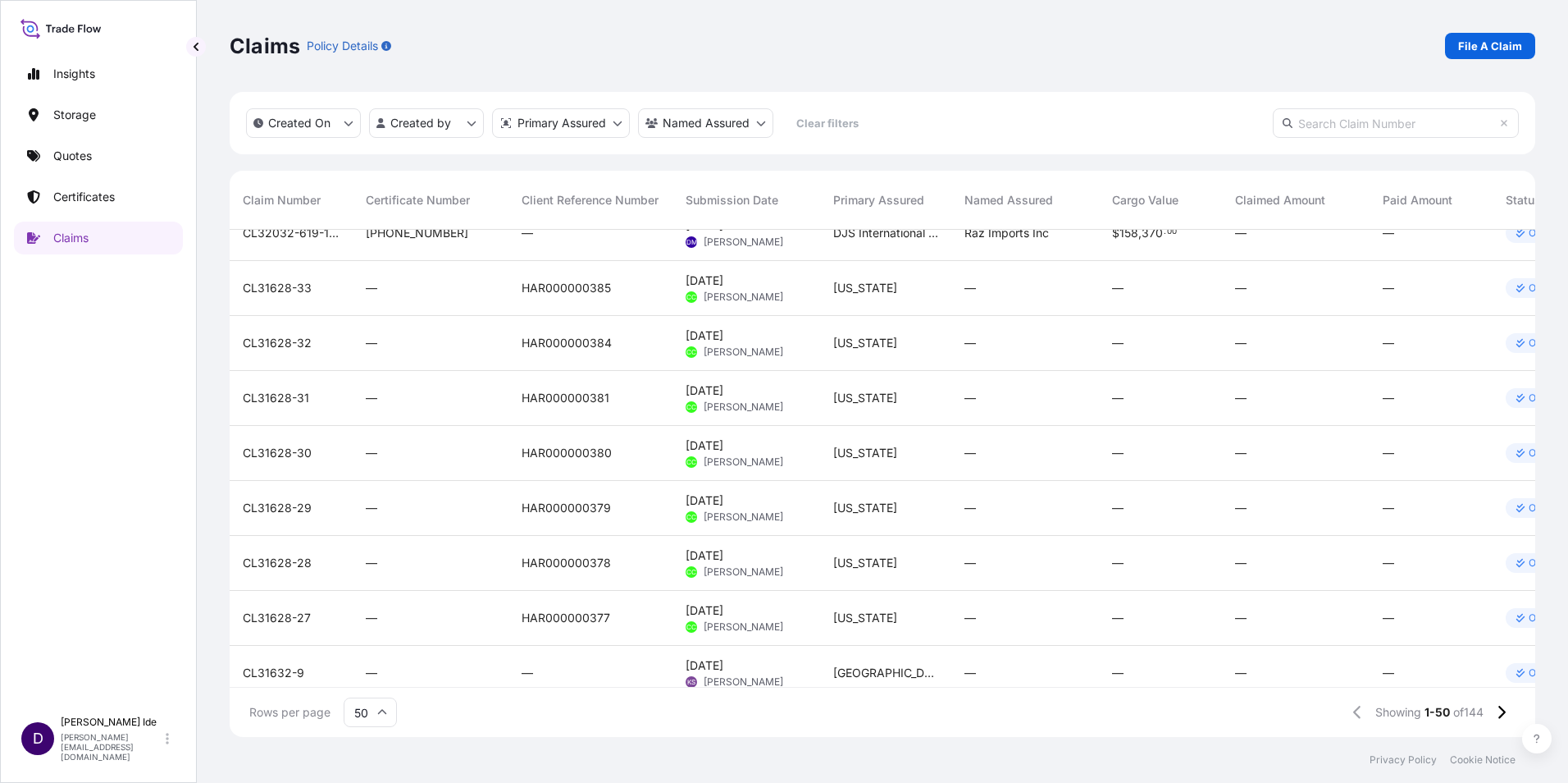
click at [268, 509] on span "CL31628-29" at bounding box center [277, 507] width 69 height 16
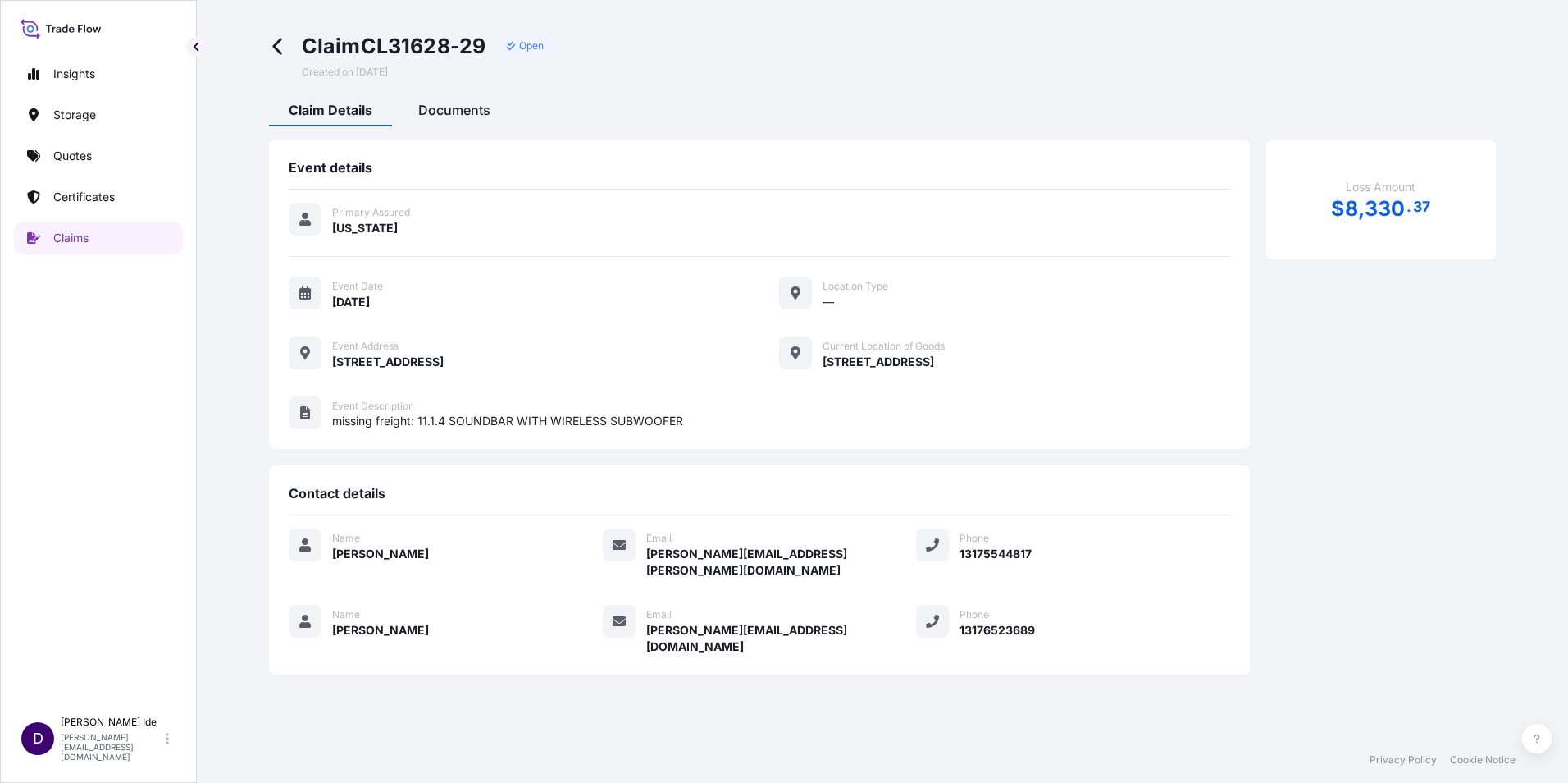
click at [451, 115] on span "Documents" at bounding box center [454, 109] width 72 height 16
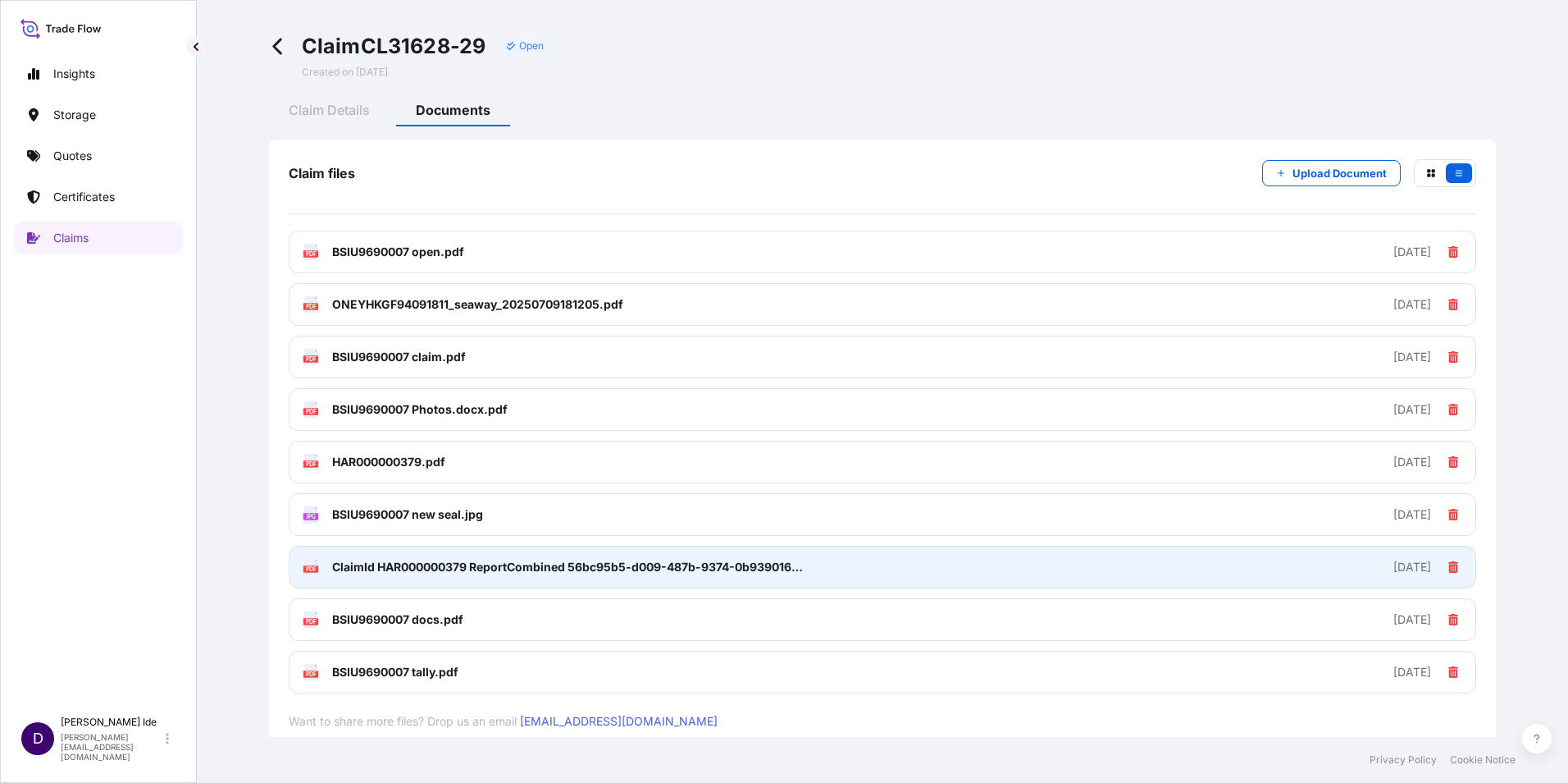
click at [367, 564] on span "ClaimId HAR000000379 ReportCombined 56bc95b5-d009-487b-9374-0b93901603a5.pdf" at bounding box center [569, 566] width 473 height 16
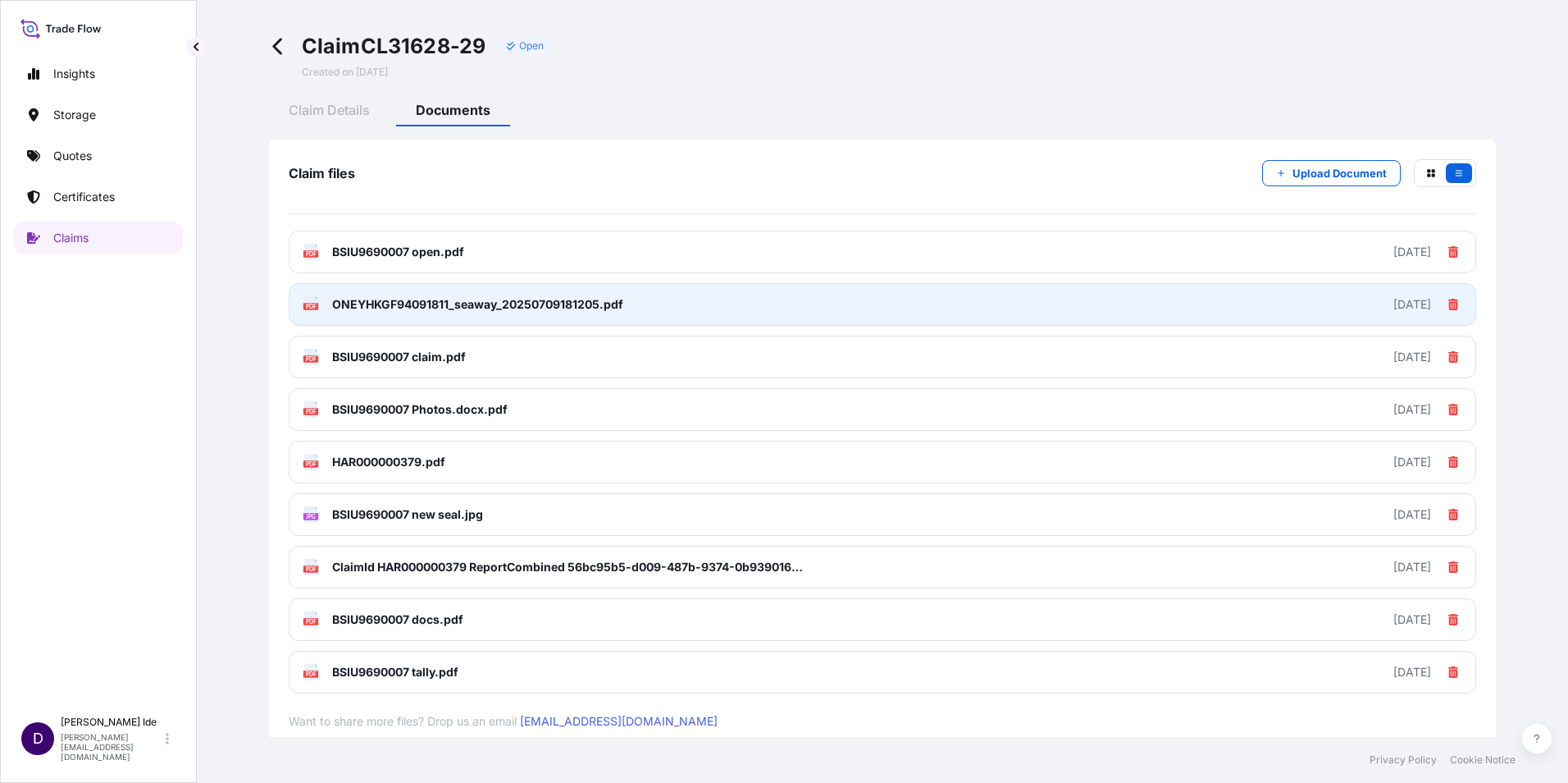
click at [347, 301] on span "ONEYHKGF94091811_seaway_20250709181205.pdf" at bounding box center [478, 304] width 291 height 16
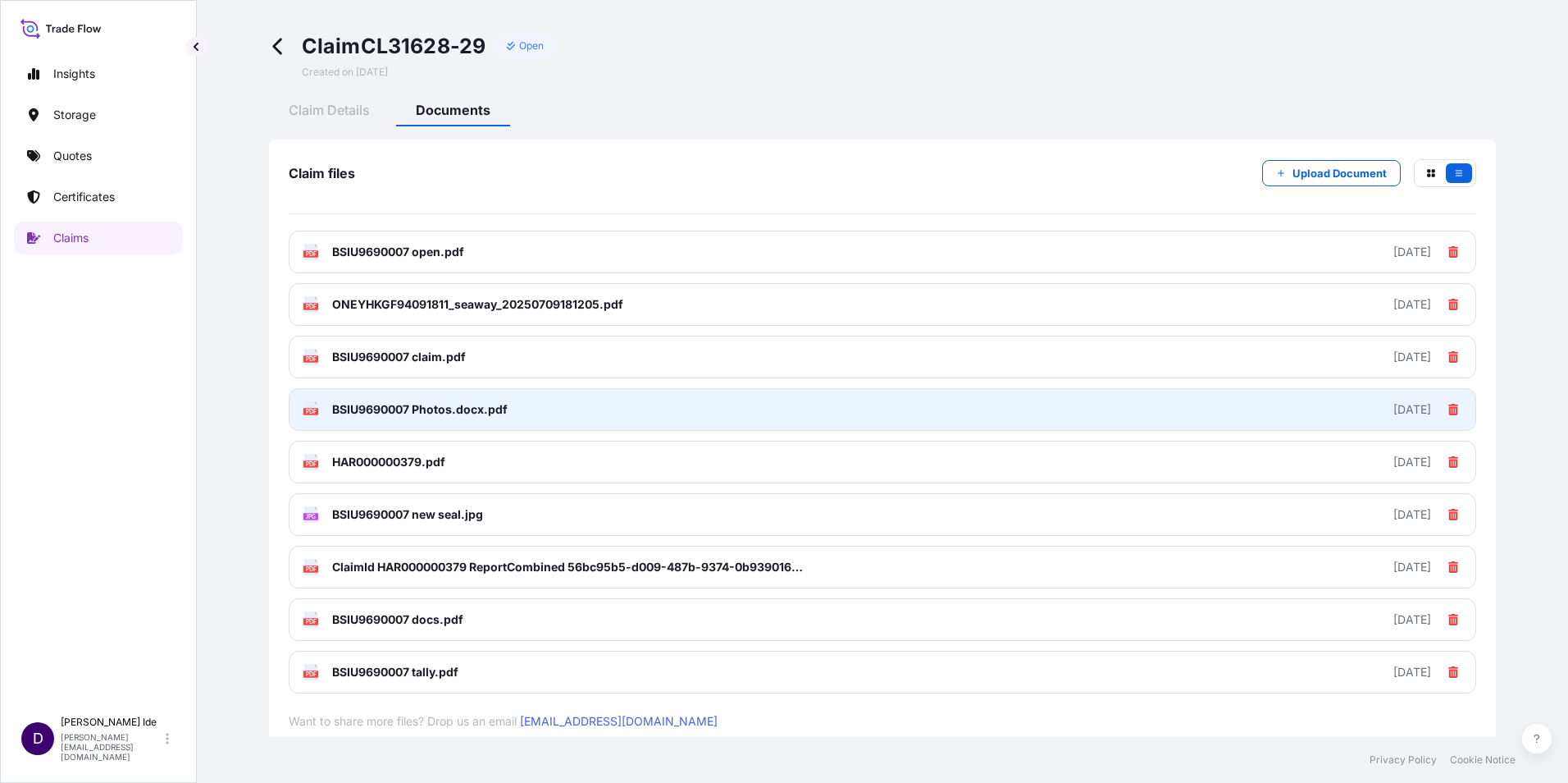
click at [350, 411] on span "BSIU9690007 Photos.docx.pdf" at bounding box center [419, 408] width 175 height 16
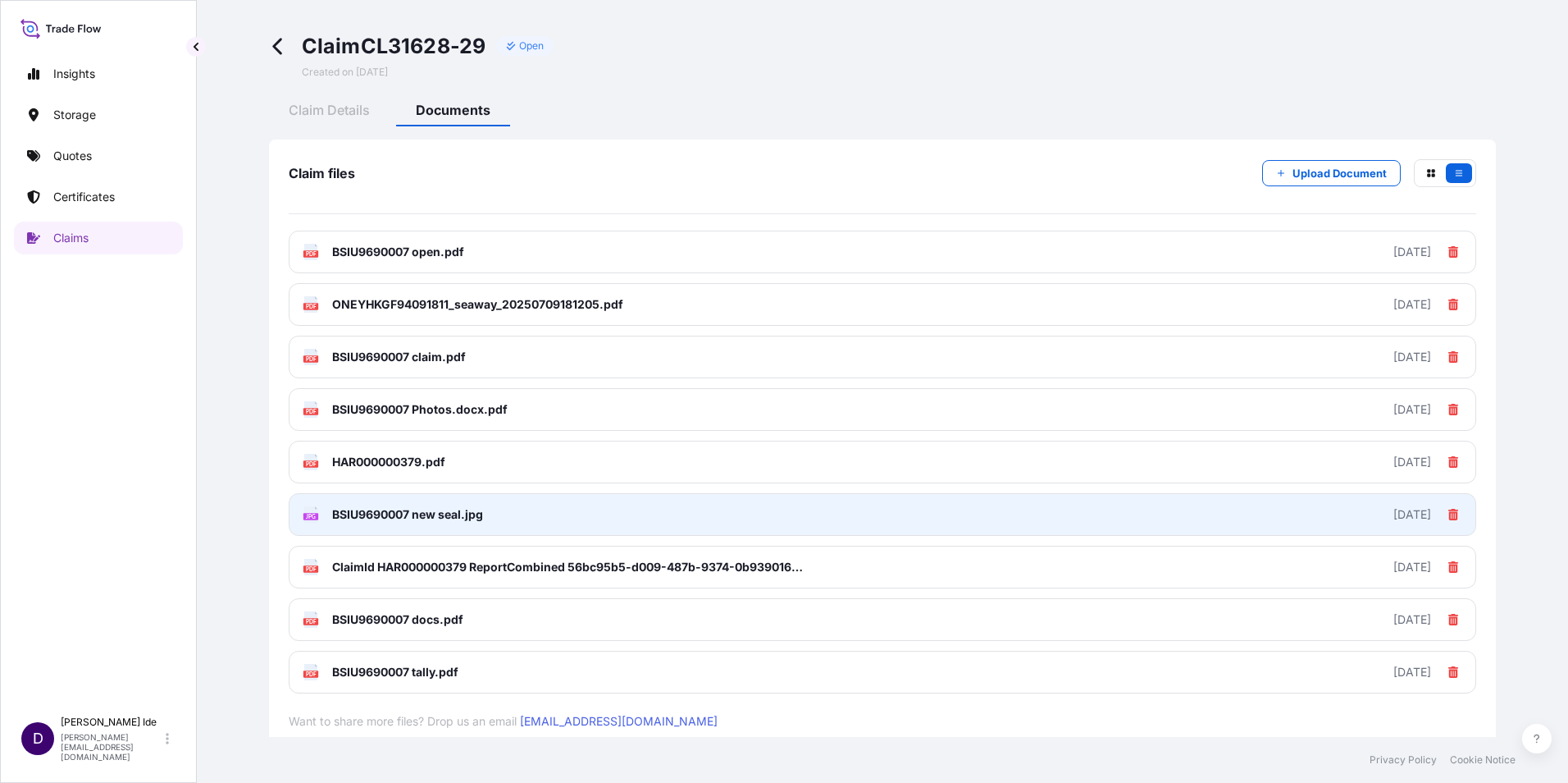
click at [344, 514] on span "BSIU9690007 new seal.jpg" at bounding box center [407, 514] width 151 height 16
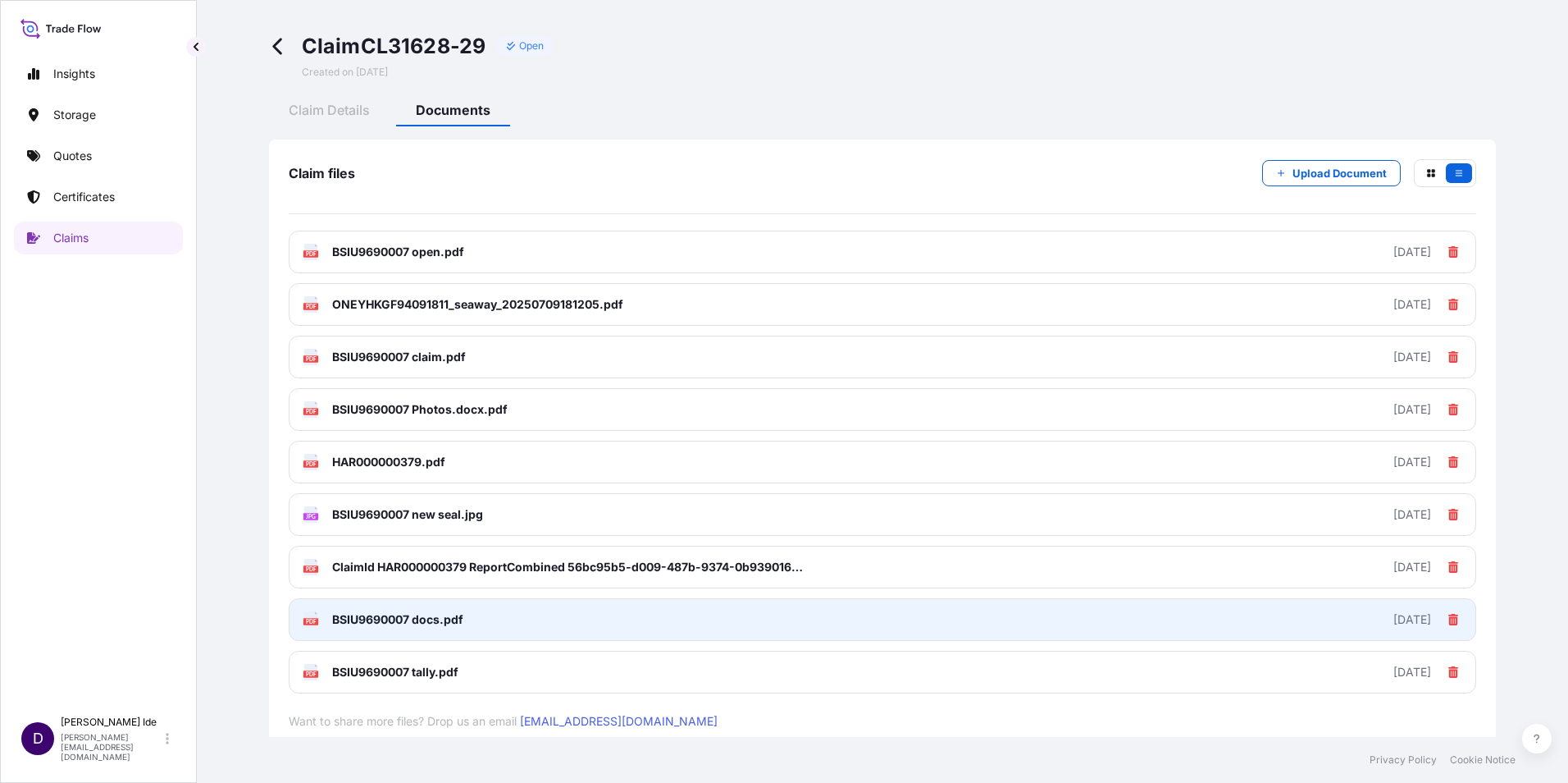
click at [351, 614] on span "BSIU9690007 docs.pdf" at bounding box center [398, 619] width 131 height 16
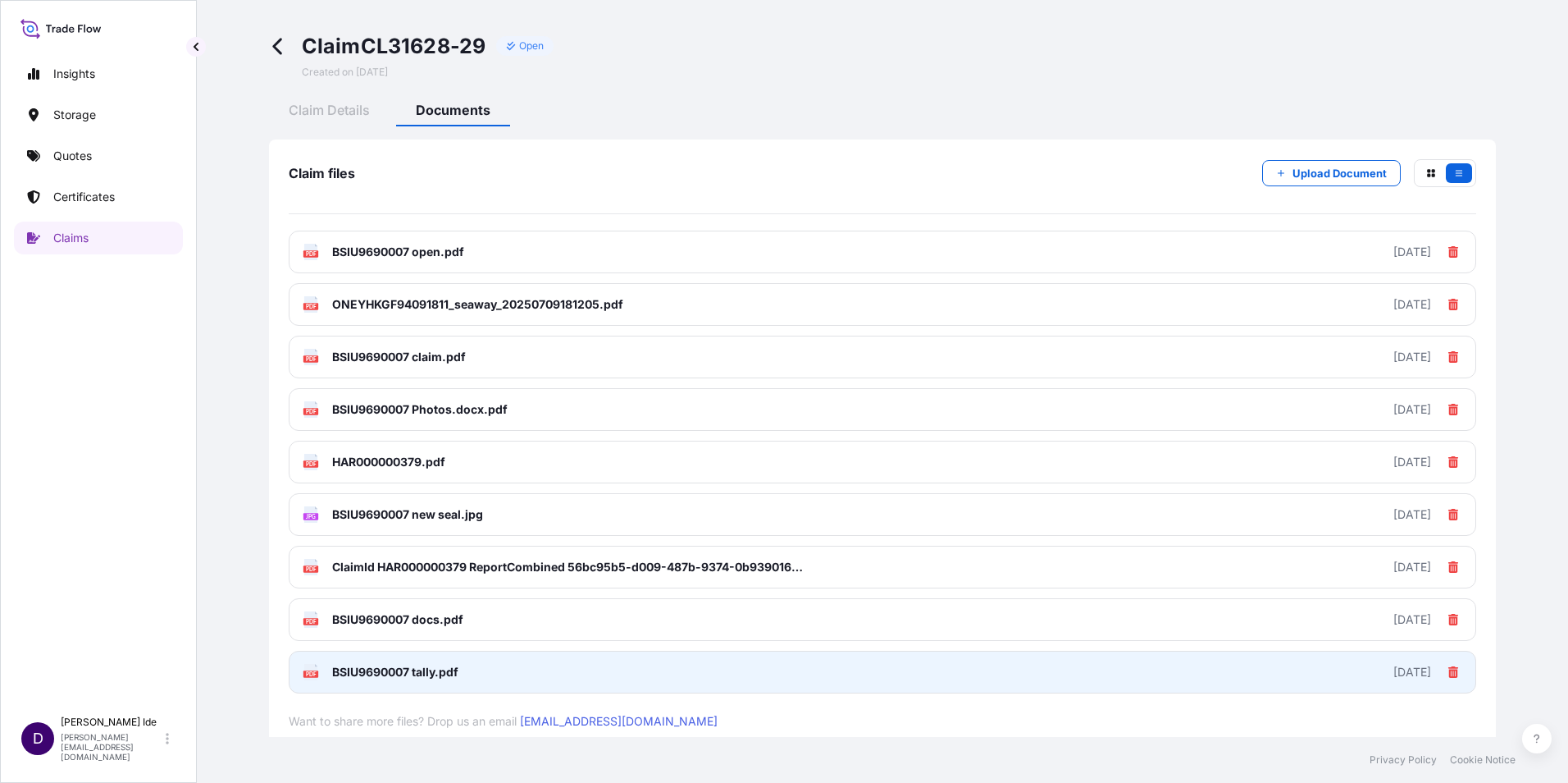
click at [356, 668] on span "BSIU9690007 tally.pdf" at bounding box center [395, 671] width 127 height 16
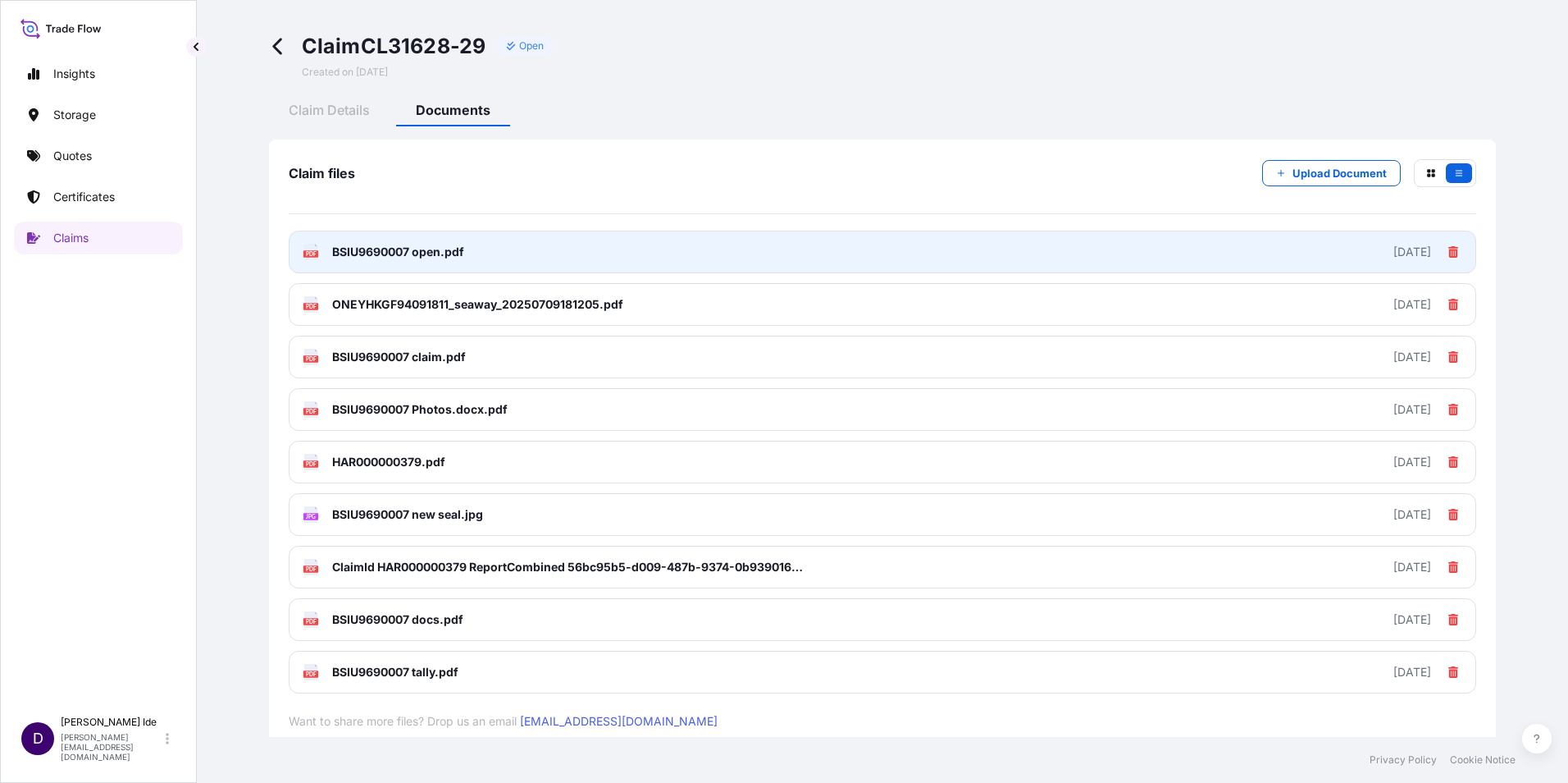
click at [339, 252] on span "BSIU9690007 open.pdf" at bounding box center [398, 252] width 132 height 16
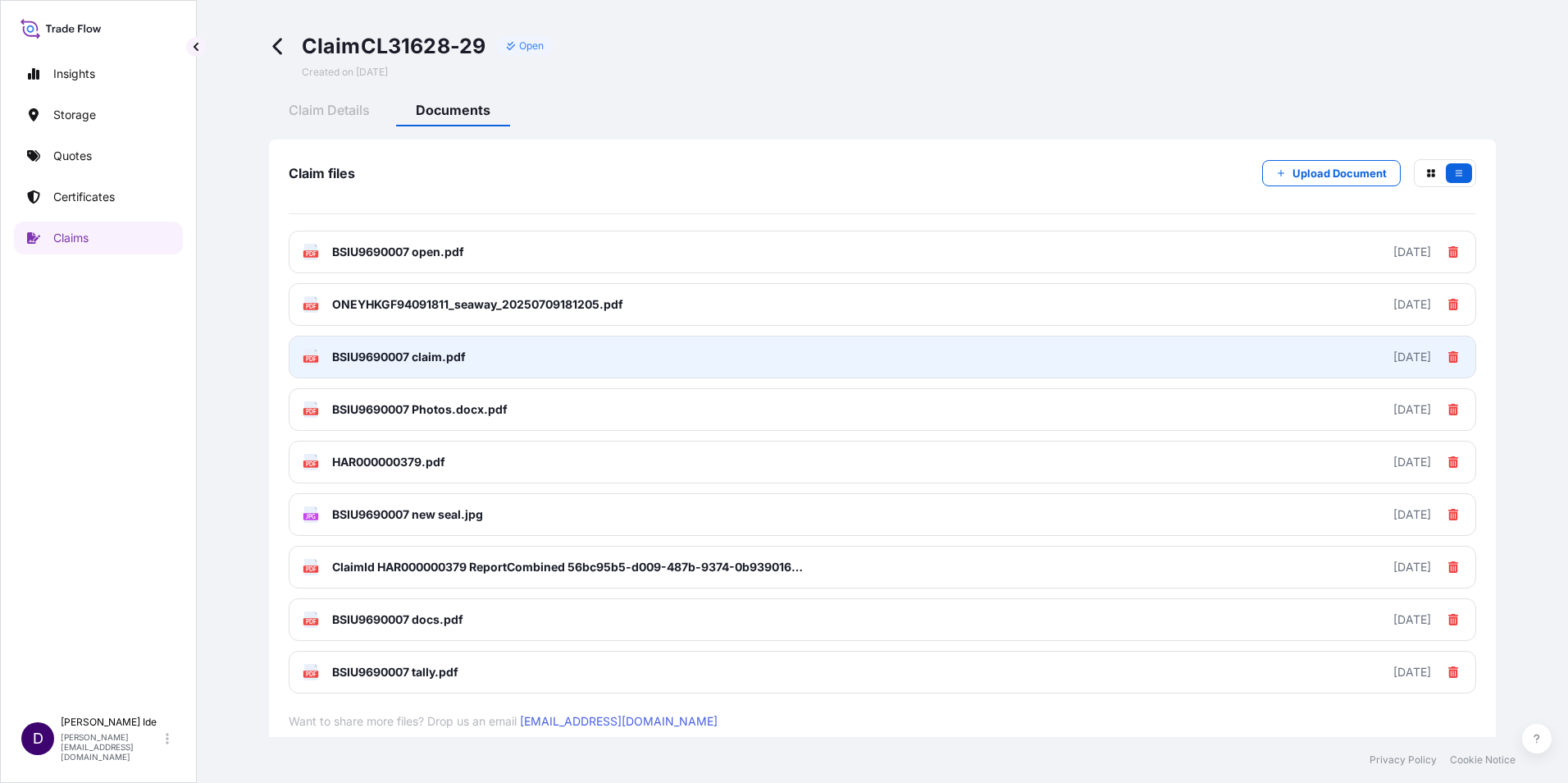
click at [349, 349] on span "BSIU9690007 claim.pdf" at bounding box center [399, 357] width 133 height 16
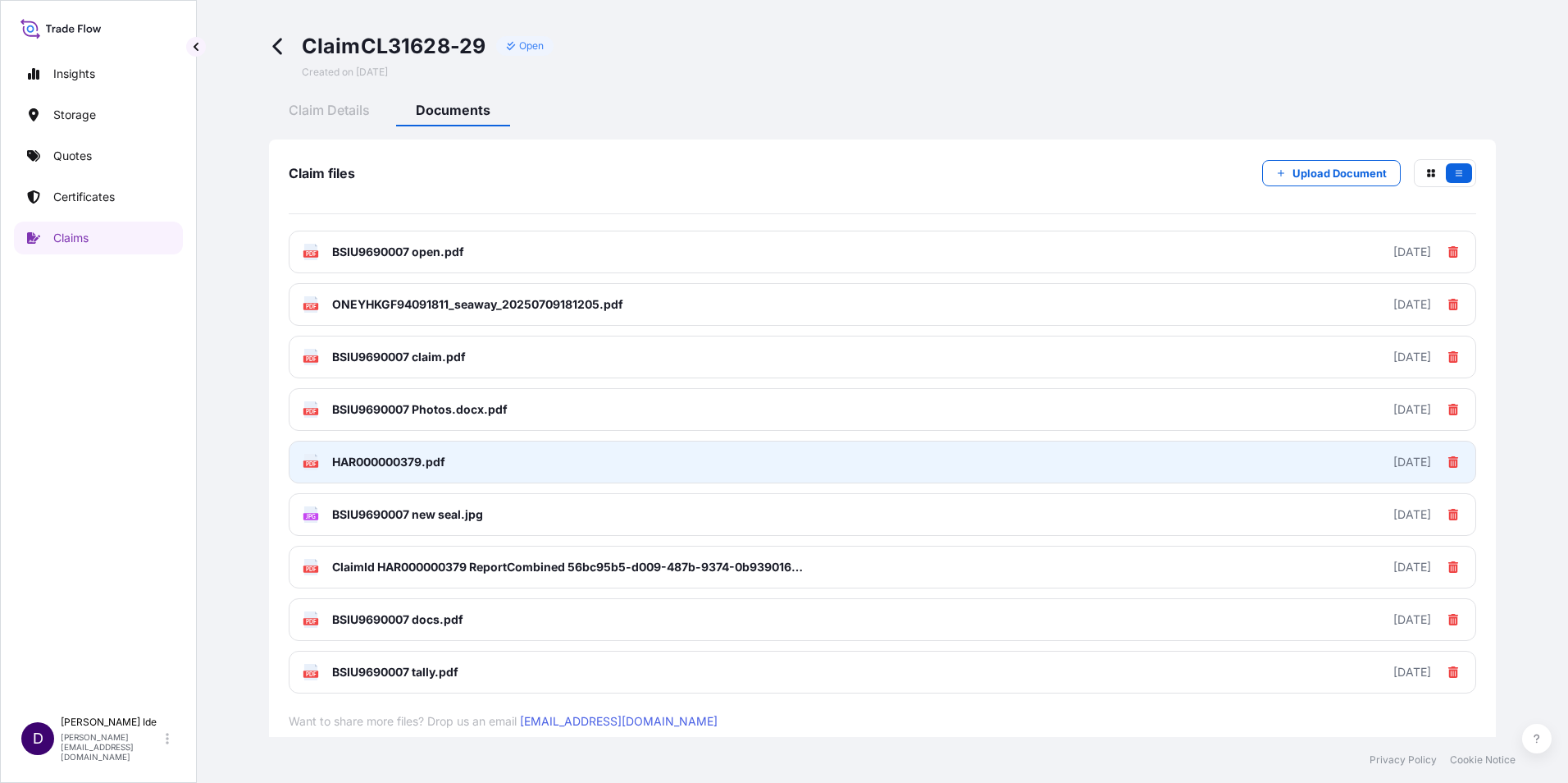
click at [362, 462] on span "HAR000000379.pdf" at bounding box center [388, 461] width 114 height 16
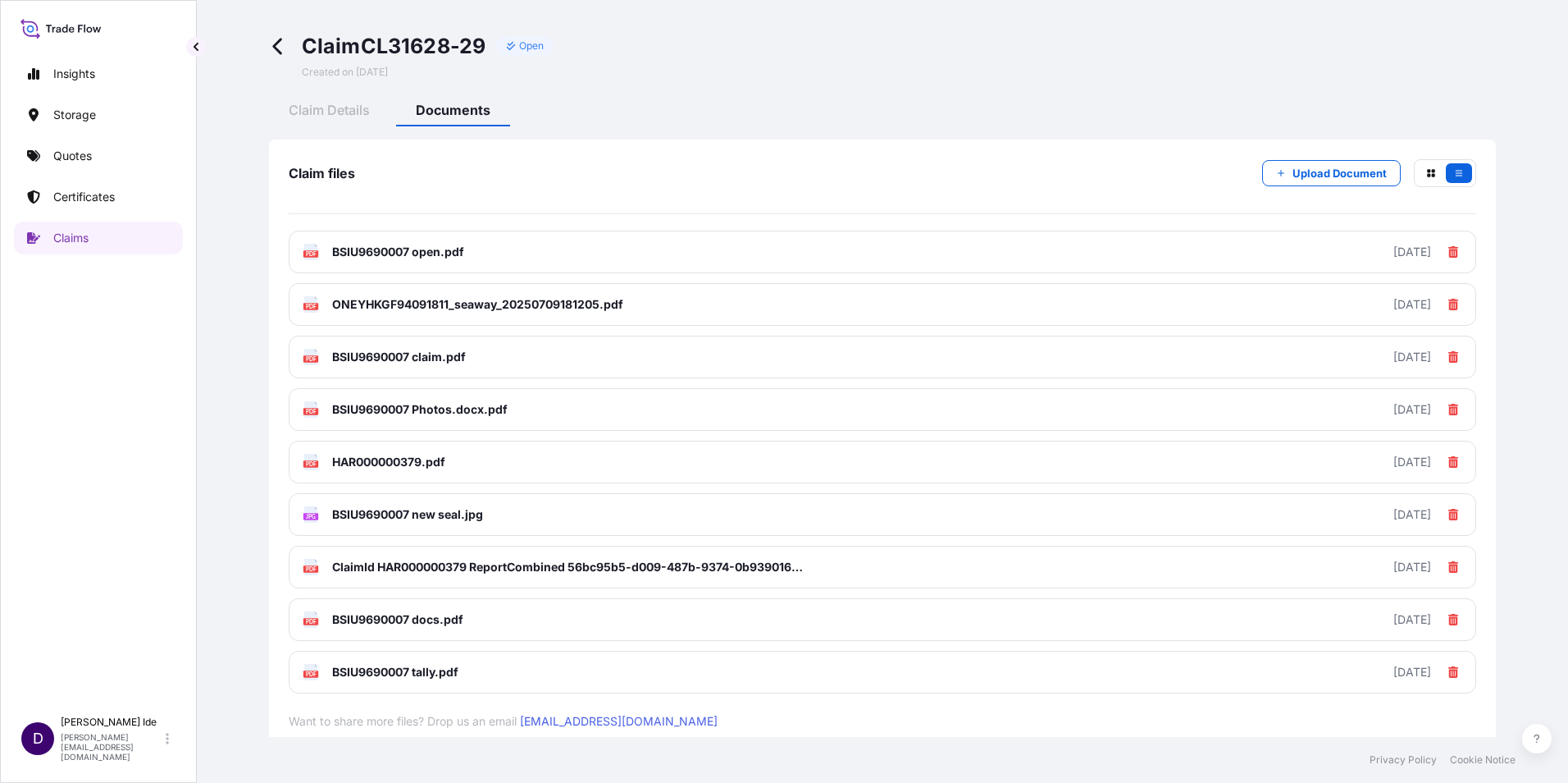
click at [278, 44] on icon at bounding box center [279, 46] width 19 height 19
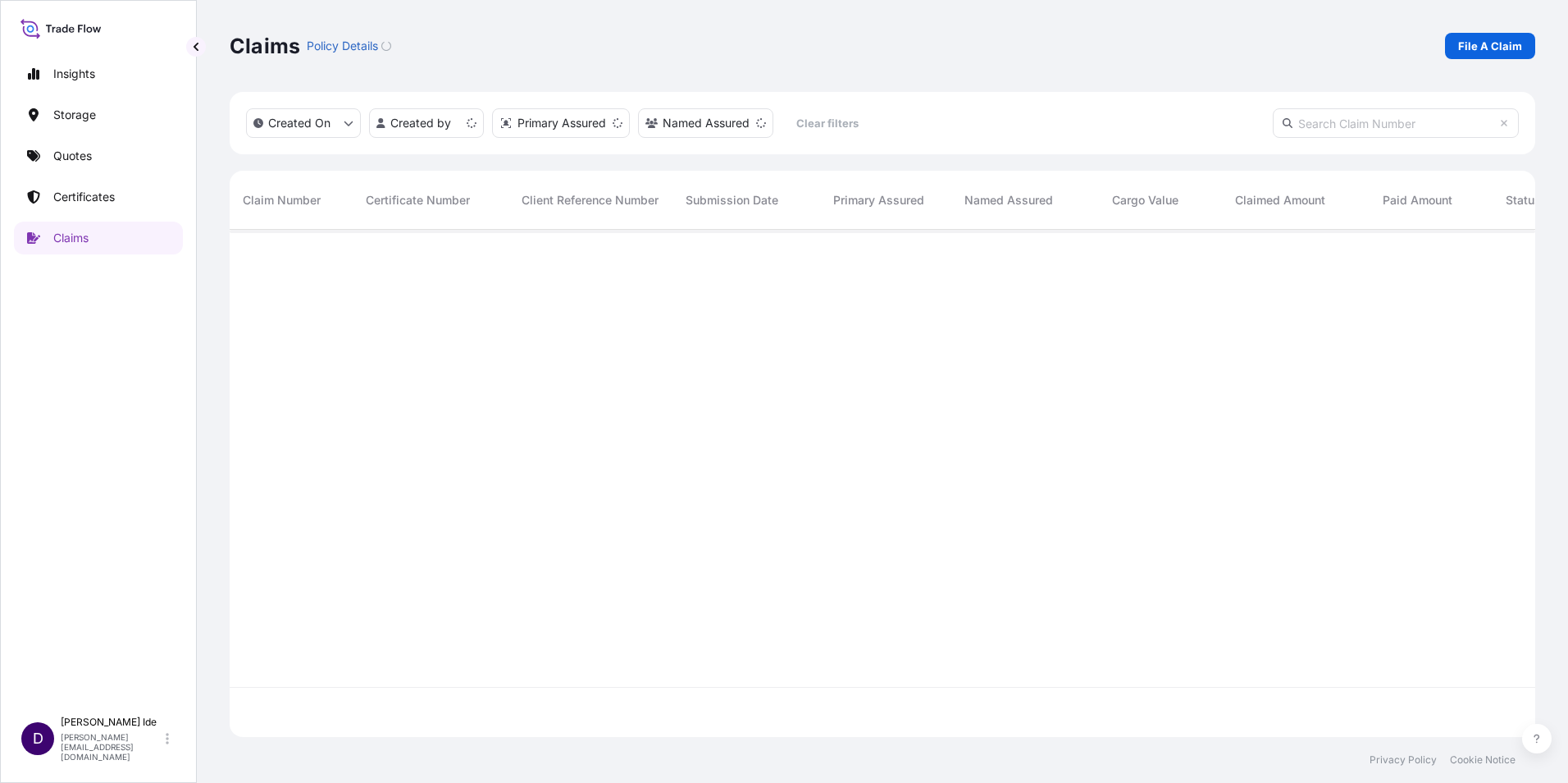
scroll to position [504, 1294]
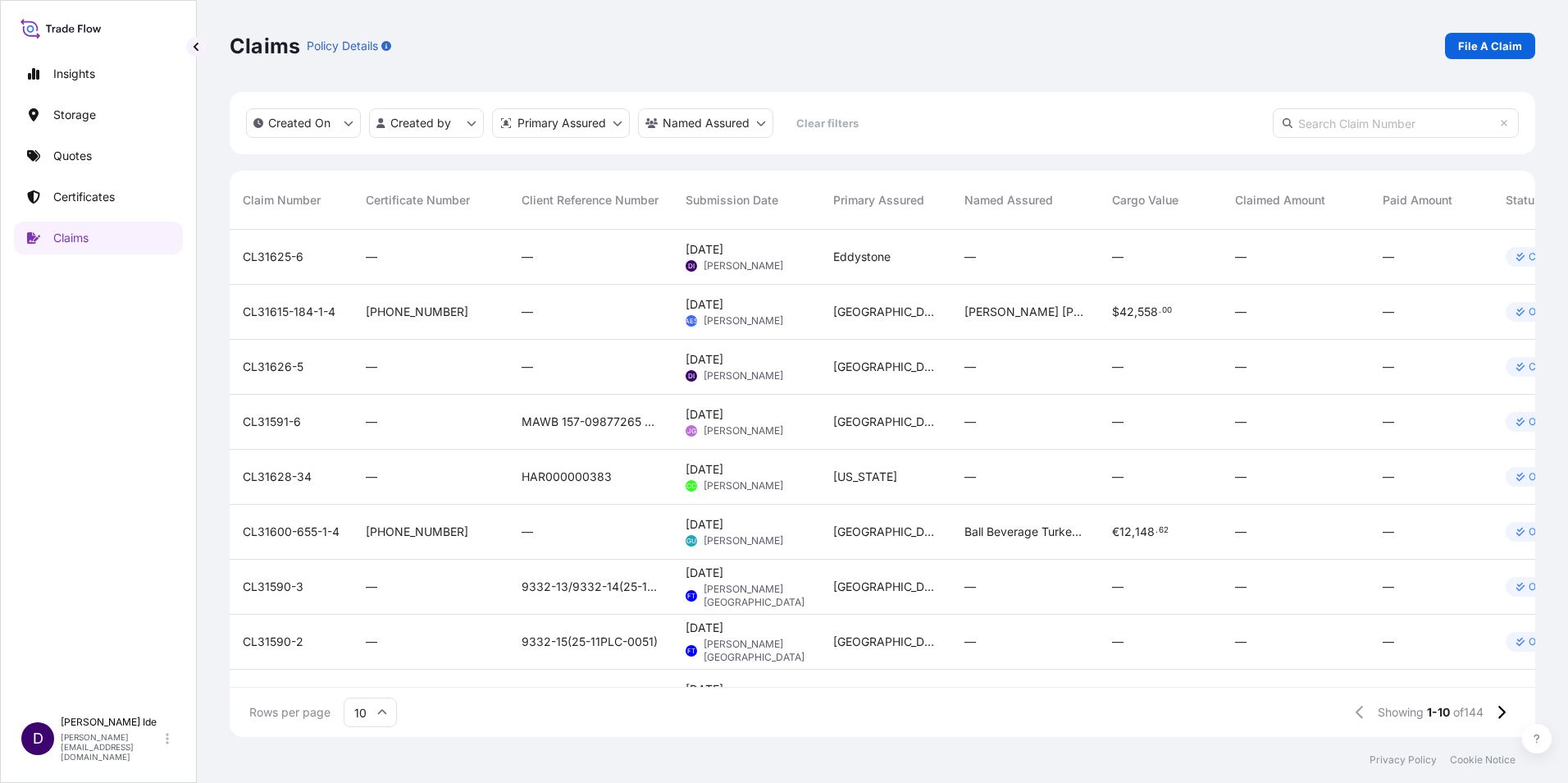
click at [1301, 123] on input "text" at bounding box center [1396, 122] width 246 height 29
paste input "CL31628-30"
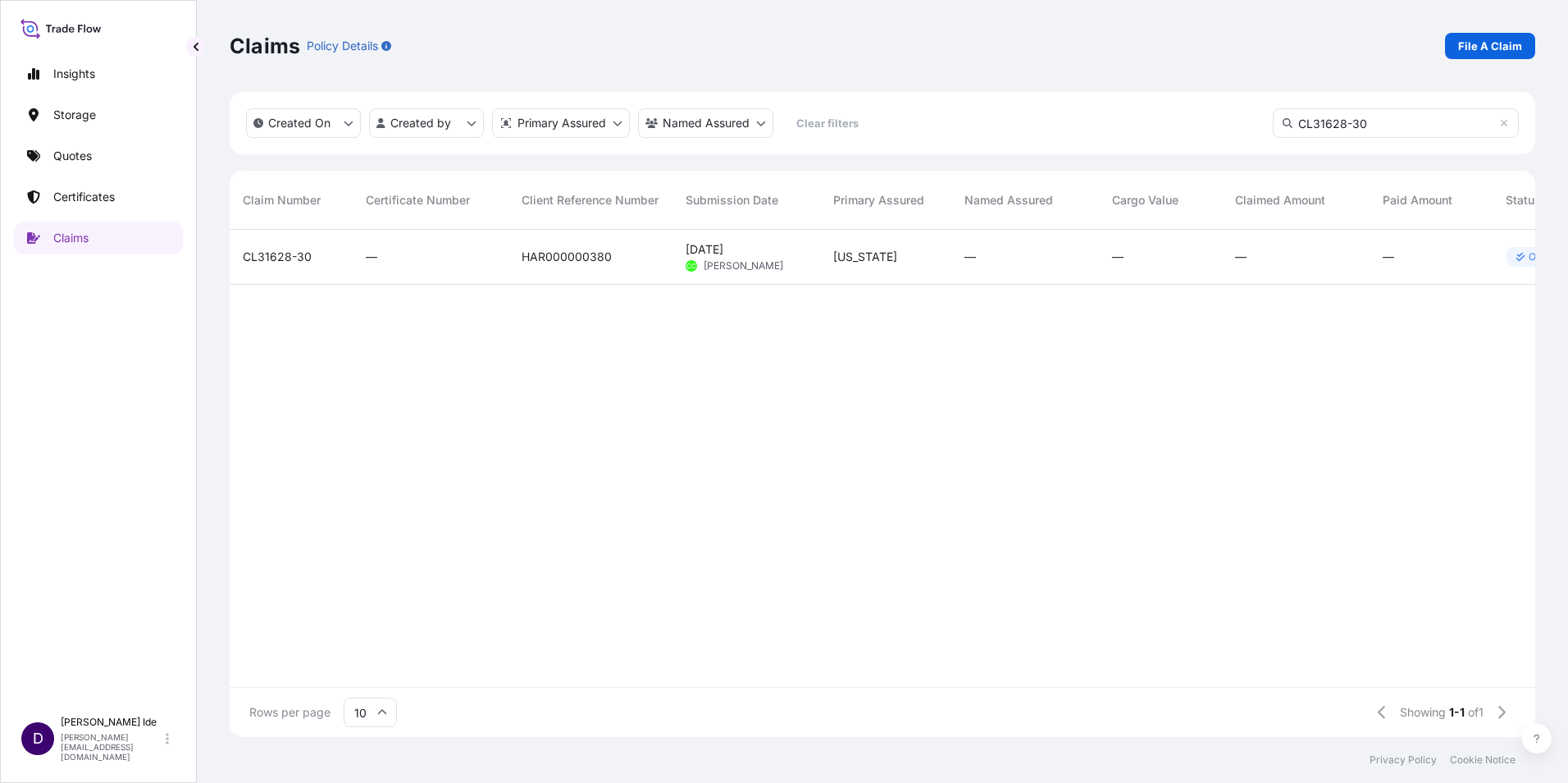
type input "CL31628-30"
click at [262, 252] on span "CL31628-30" at bounding box center [277, 256] width 69 height 16
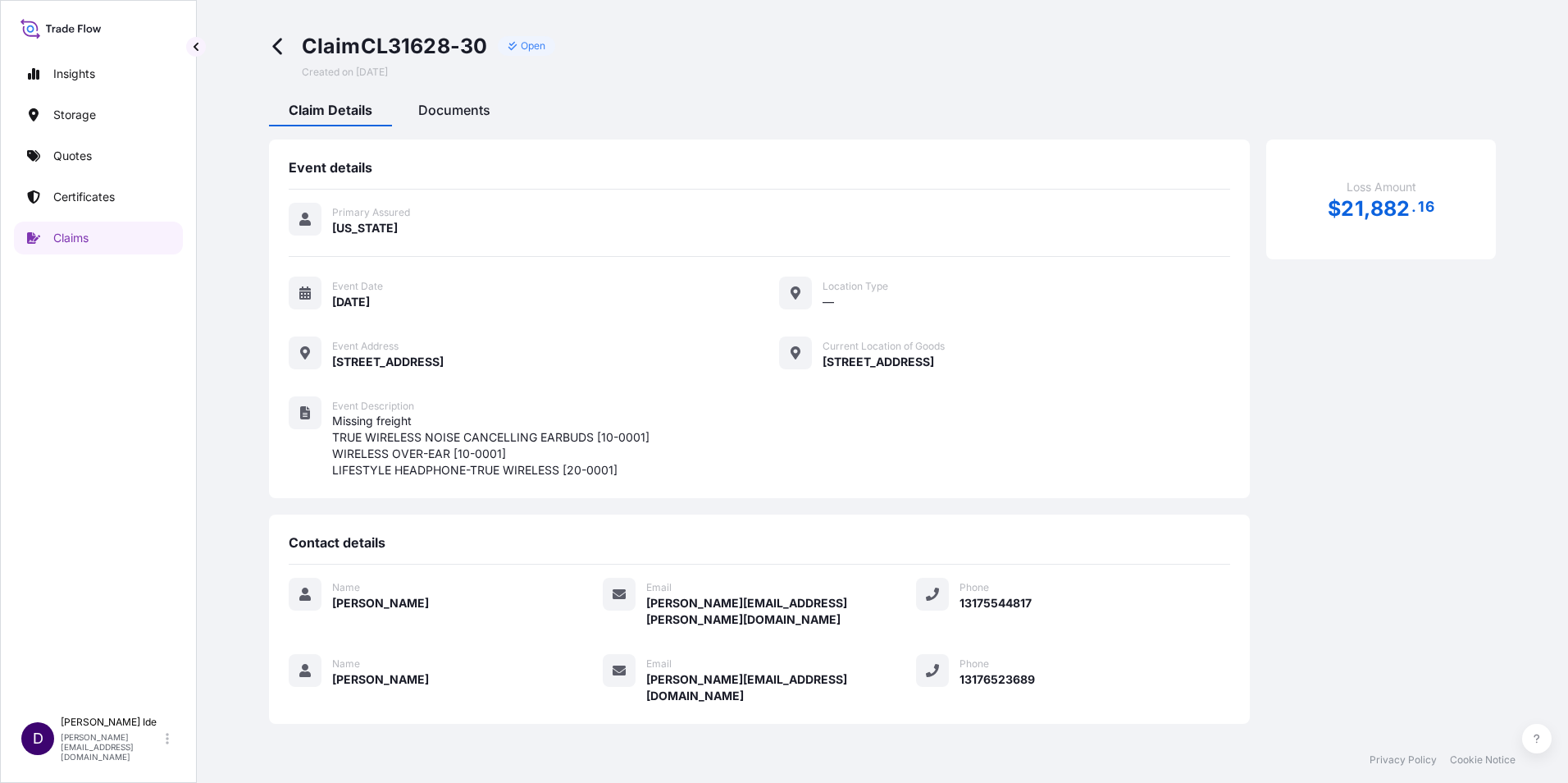
click at [462, 113] on span "Documents" at bounding box center [454, 109] width 72 height 16
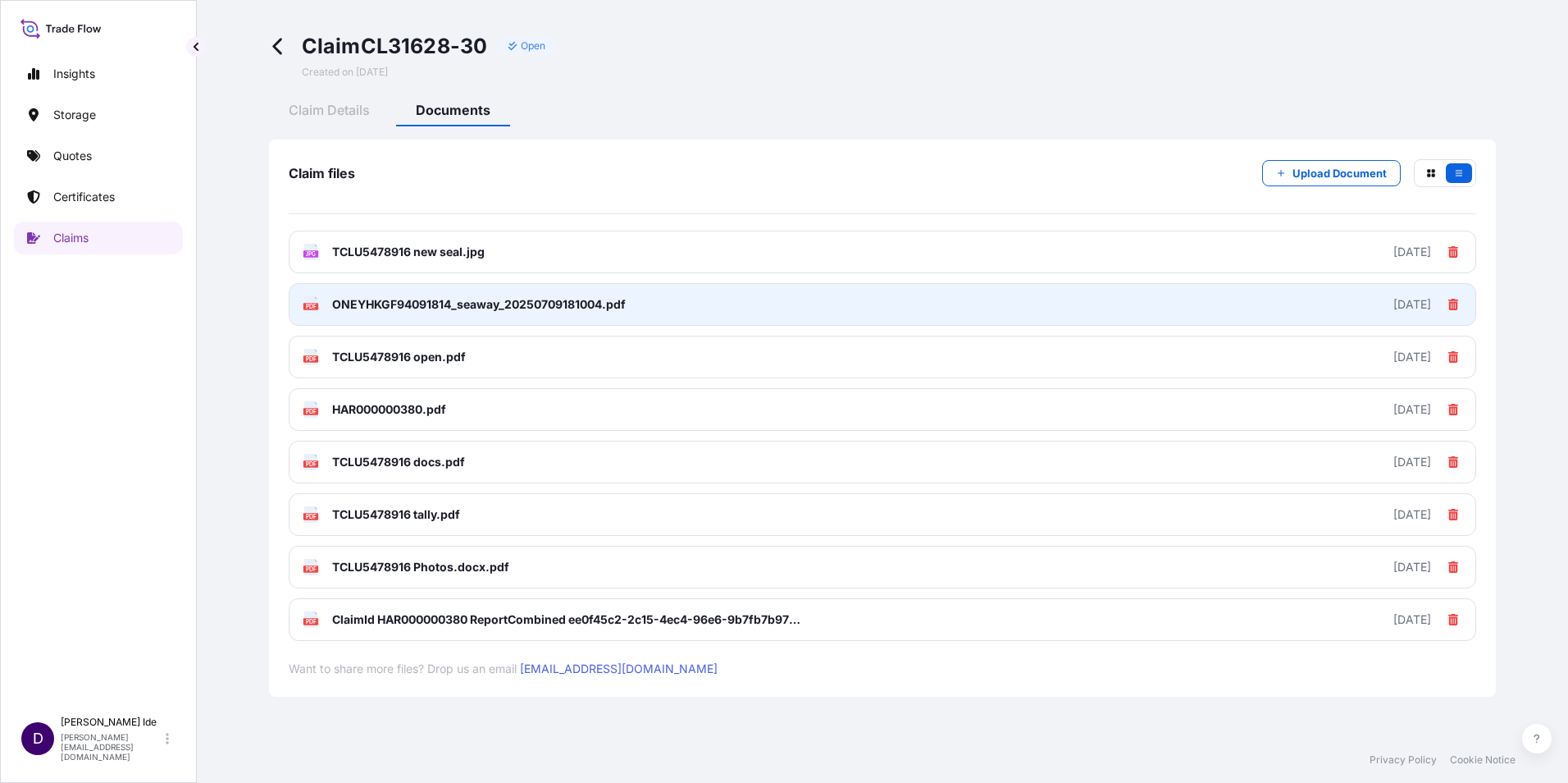
click at [380, 302] on span "ONEYHKGF94091814_seaway_20250709181004.pdf" at bounding box center [479, 304] width 294 height 16
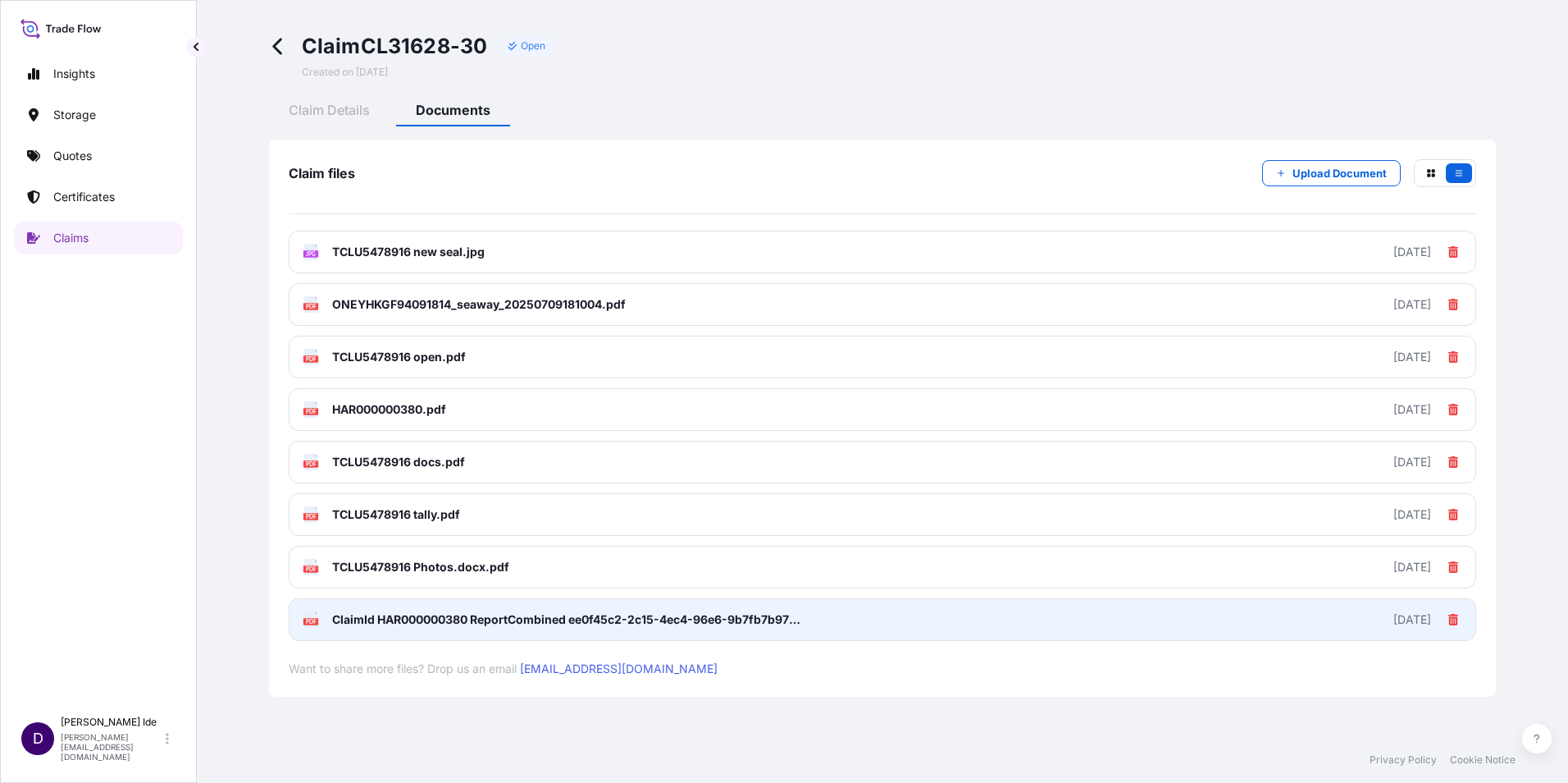
click at [407, 620] on span "ClaimId HAR000000380 ReportCombined ee0f45c2-2c15-4ec4-96e6-9b7fb7b971bd.pdf" at bounding box center [569, 619] width 473 height 16
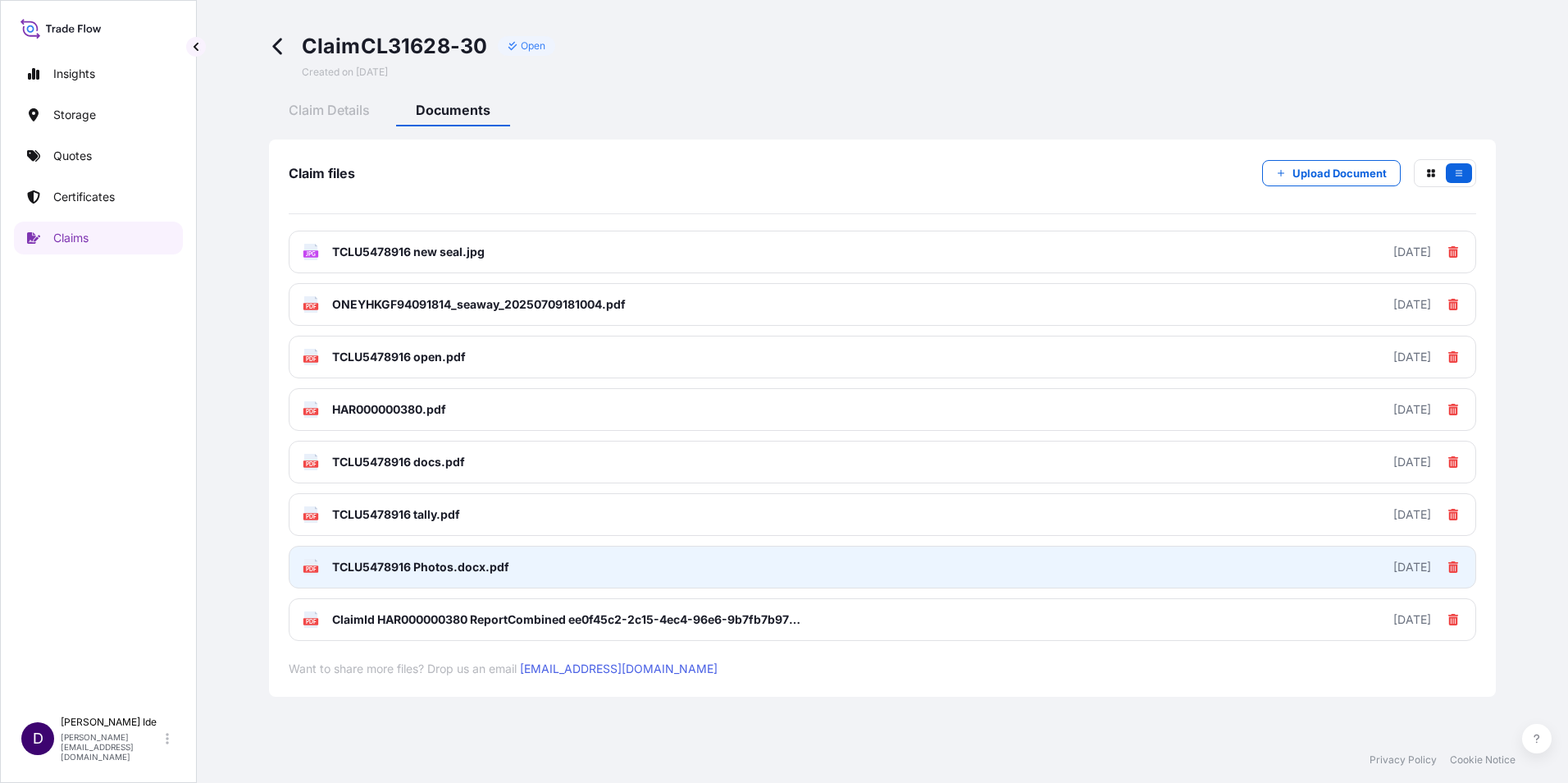
click at [335, 569] on span "TCLU5478916 Photos.docx.pdf" at bounding box center [420, 566] width 177 height 16
